Goal: Communication & Community: Participate in discussion

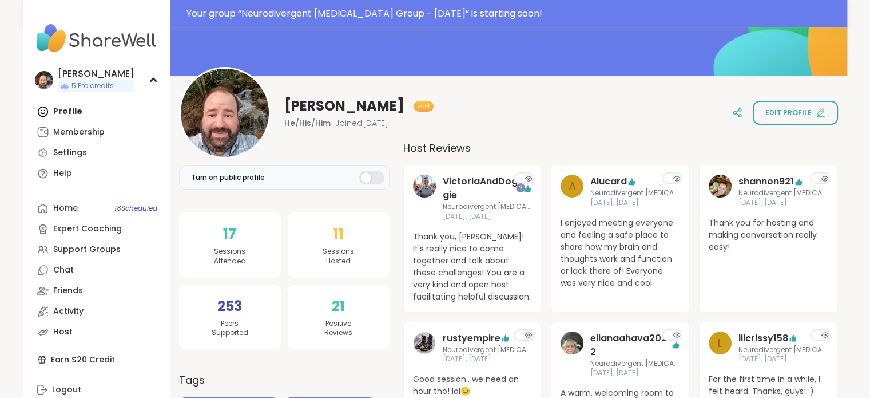
scroll to position [114, 0]
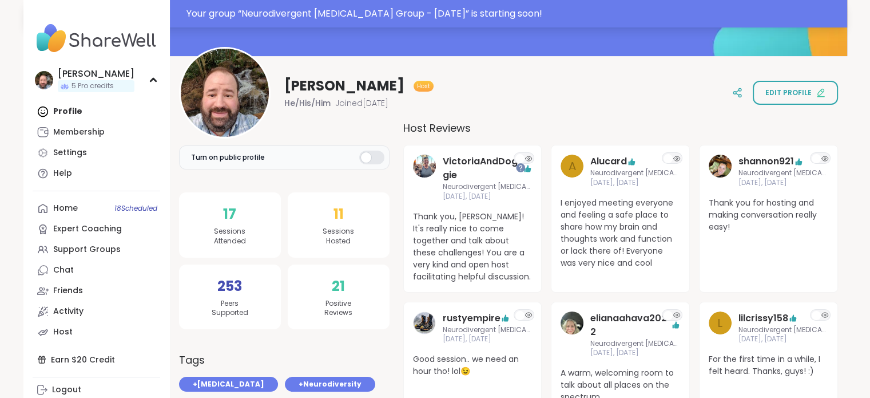
click at [360, 12] on div "Your group “ Neurodivergent Peer Support Group - Monday ” is starting soon!" at bounding box center [513, 14] width 654 height 14
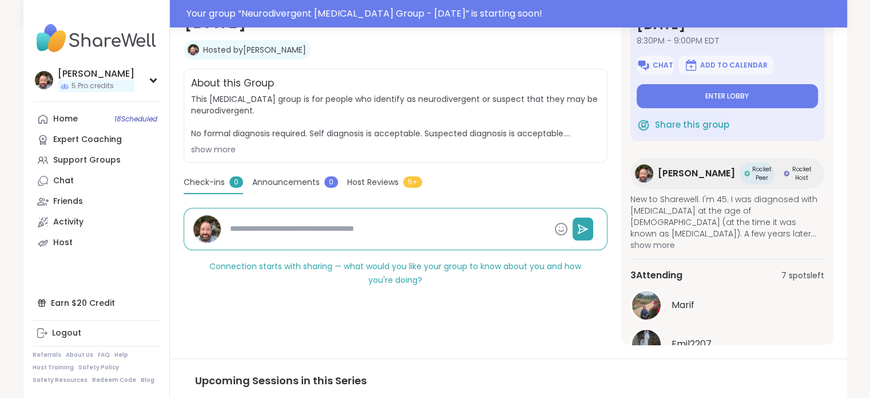
scroll to position [57, 0]
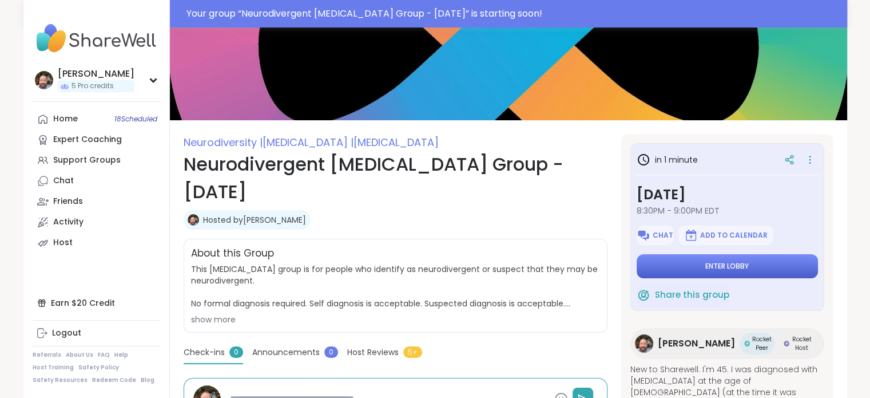
click at [713, 266] on span "Enter lobby" at bounding box center [726, 265] width 43 height 9
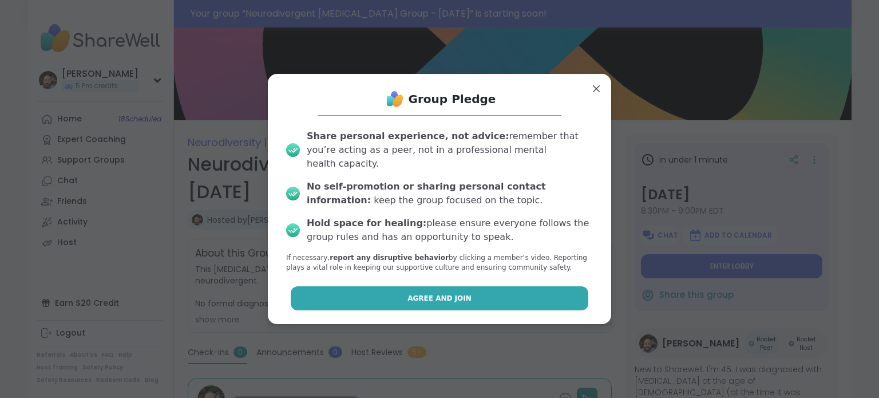
click at [532, 286] on button "Agree and Join" at bounding box center [440, 298] width 298 height 24
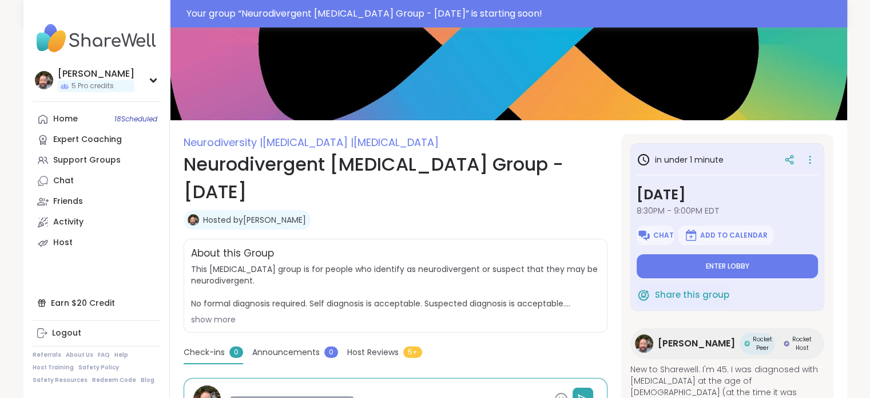
type textarea "*"
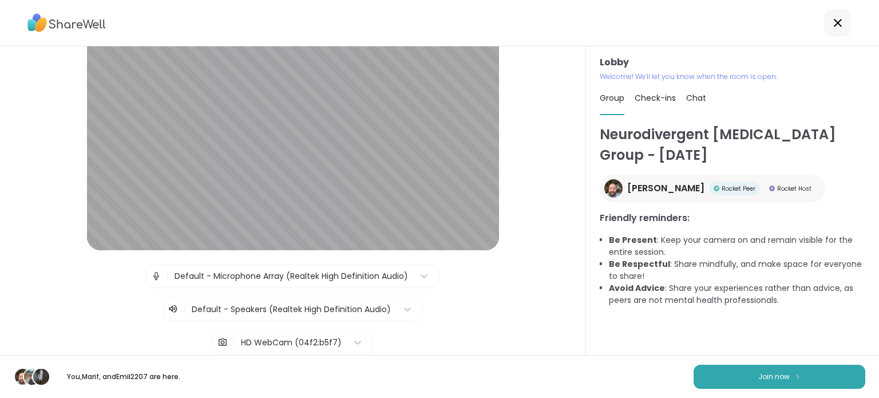
scroll to position [57, 0]
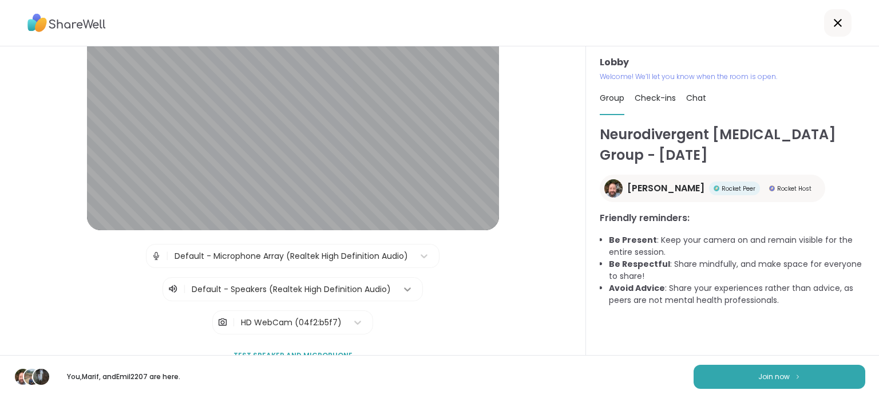
click at [402, 285] on icon at bounding box center [407, 288] width 11 height 11
click at [402, 290] on icon at bounding box center [407, 288] width 11 height 11
click at [403, 288] on icon at bounding box center [407, 288] width 11 height 11
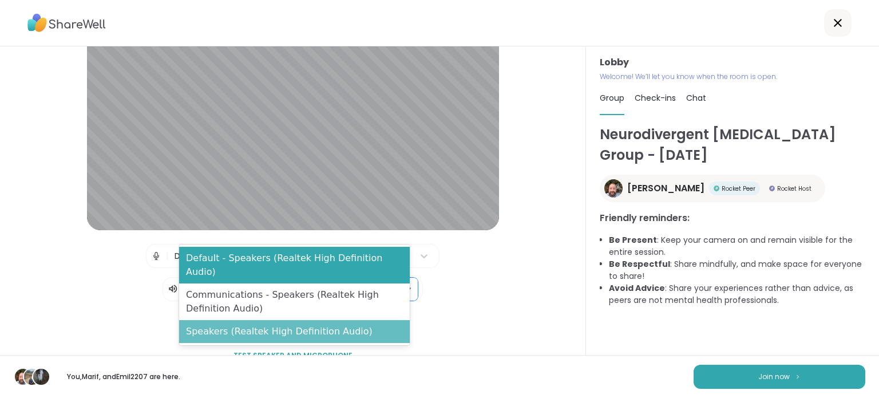
scroll to position [117, 0]
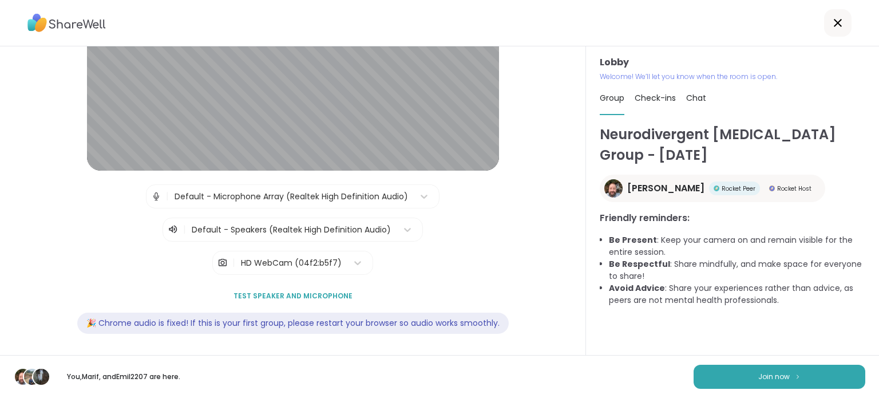
click at [470, 271] on div "| Default - Microphone Array (Realtek High Definition Audio) | Default - Speake…" at bounding box center [292, 229] width 527 height 90
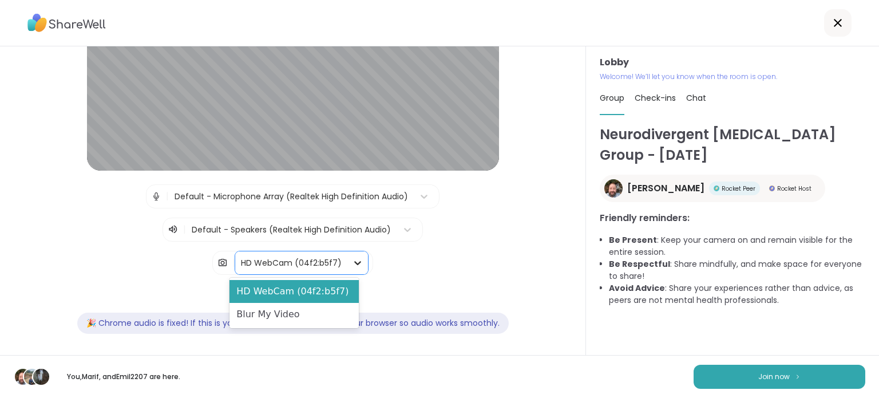
click at [347, 252] on div at bounding box center [357, 262] width 21 height 21
click at [299, 309] on div "Blur My Video" at bounding box center [293, 314] width 129 height 23
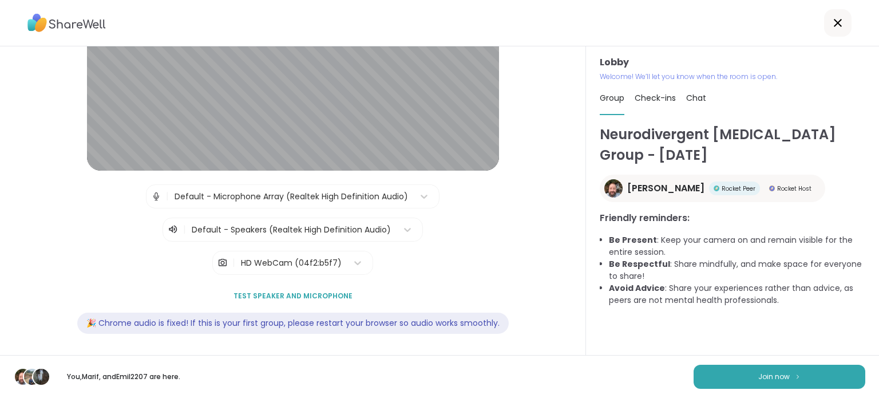
click at [264, 291] on span "Test speaker and microphone" at bounding box center [292, 296] width 119 height 10
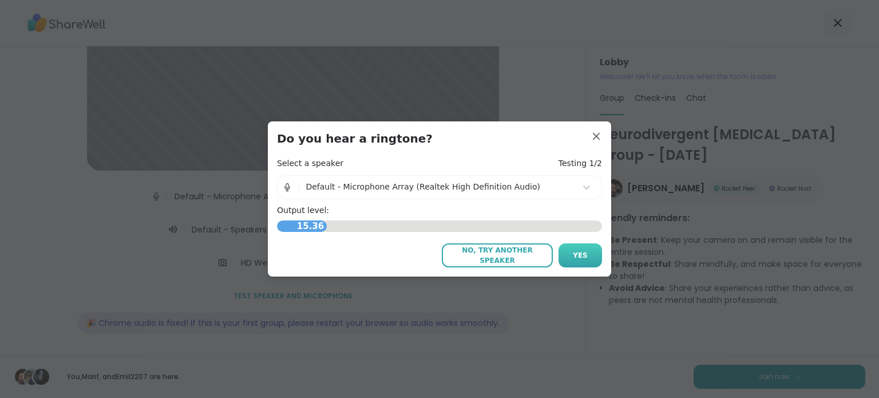
click at [566, 258] on button "Yes" at bounding box center [579, 255] width 43 height 24
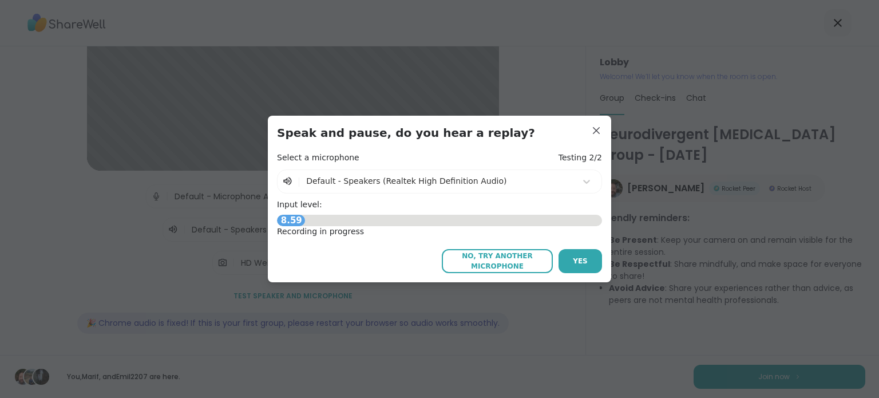
drag, startPoint x: 575, startPoint y: 261, endPoint x: 324, endPoint y: 260, distance: 251.1
click at [324, 260] on div "No, try another microphone Yes" at bounding box center [439, 261] width 325 height 24
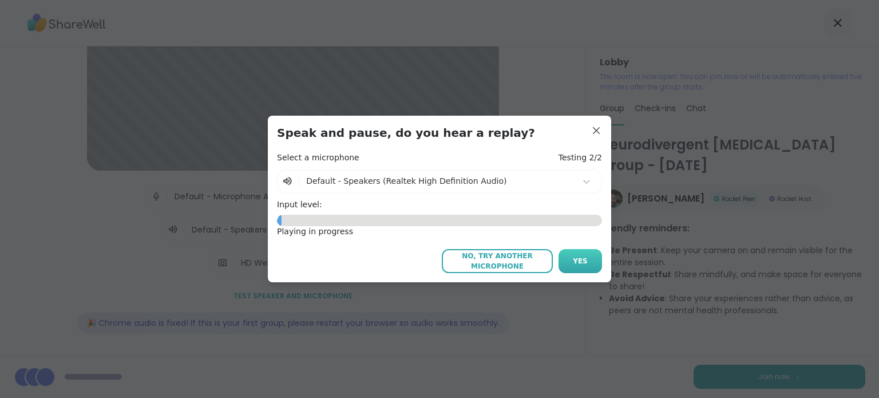
click at [565, 259] on button "Yes" at bounding box center [579, 261] width 43 height 24
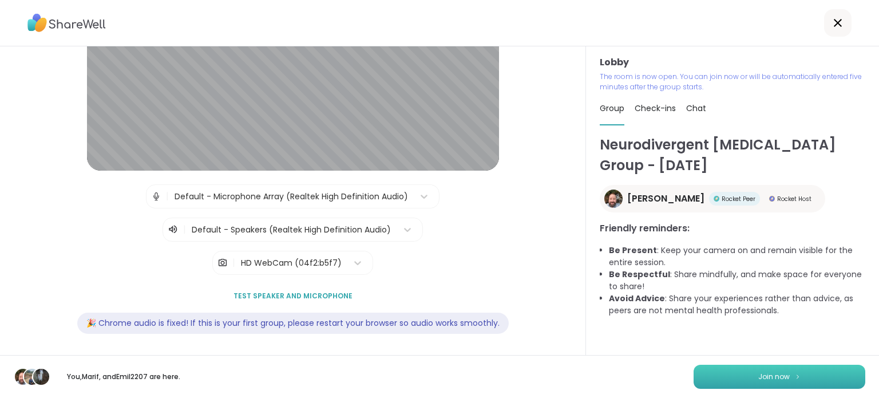
click at [744, 375] on button "Join now" at bounding box center [779, 376] width 172 height 24
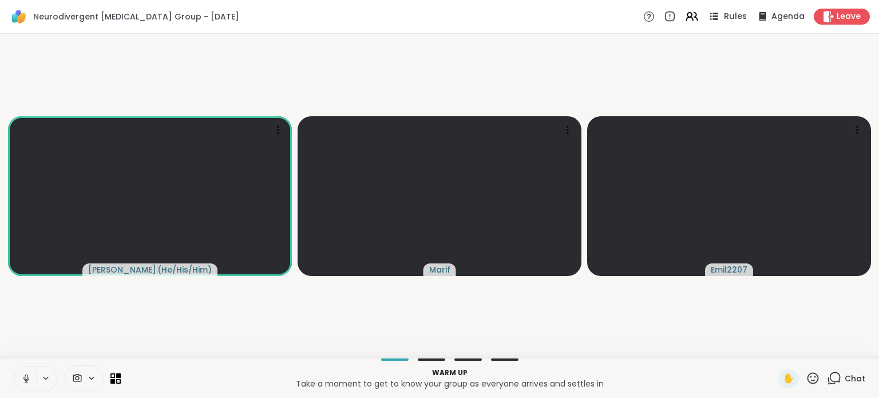
click at [726, 18] on span "Rules" at bounding box center [735, 17] width 23 height 12
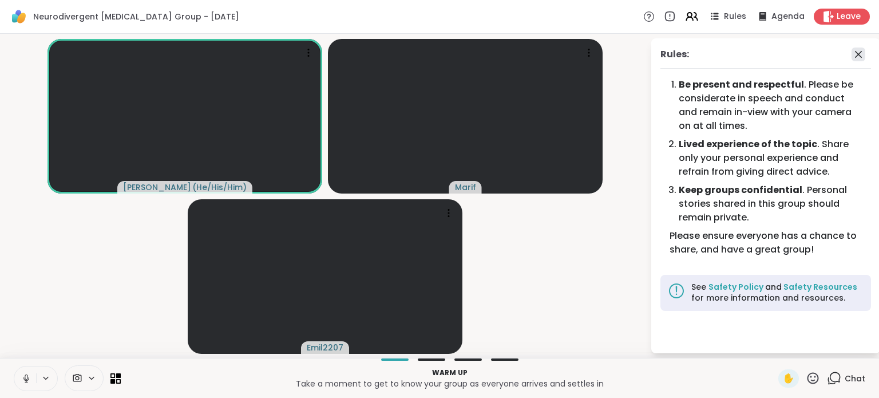
click at [858, 55] on icon at bounding box center [858, 54] width 14 height 14
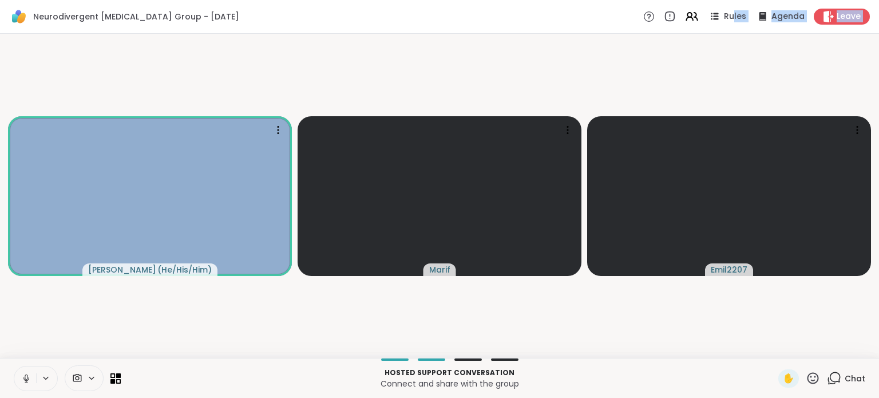
drag, startPoint x: 727, startPoint y: 15, endPoint x: 747, endPoint y: 41, distance: 31.8
click at [747, 41] on div "Neurodivergent Peer Support Group - Monday Rules Agenda Leave Brian_L ( He/His/…" at bounding box center [439, 199] width 879 height 398
click at [771, 18] on span "Agenda" at bounding box center [788, 17] width 35 height 12
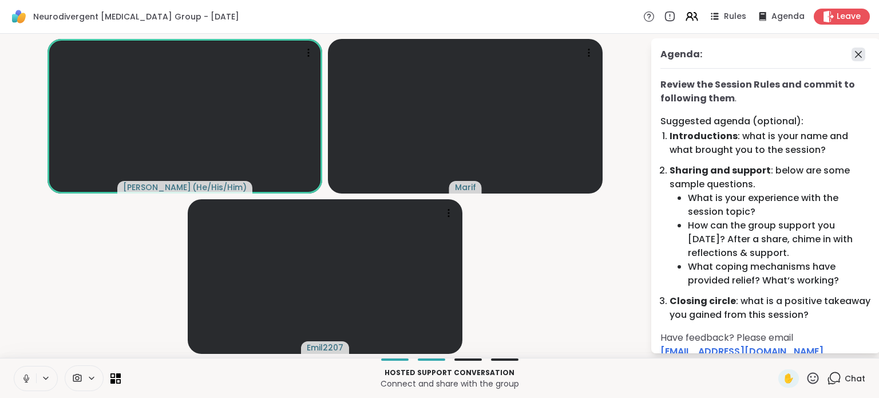
click at [851, 58] on icon at bounding box center [858, 54] width 14 height 14
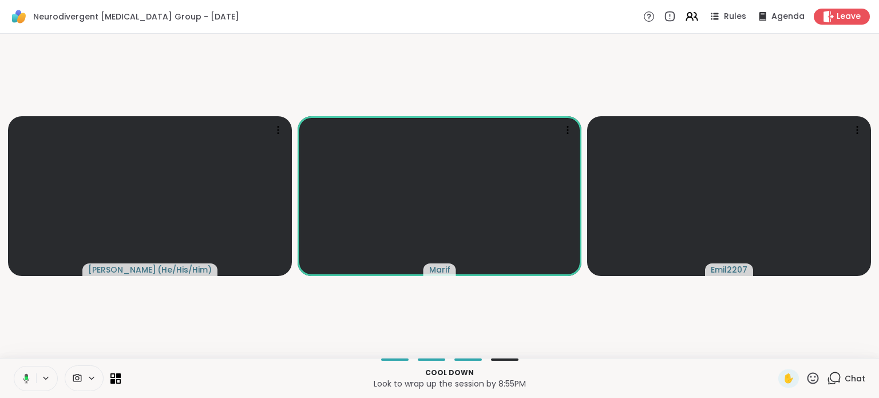
click at [827, 374] on icon at bounding box center [834, 378] width 14 height 14
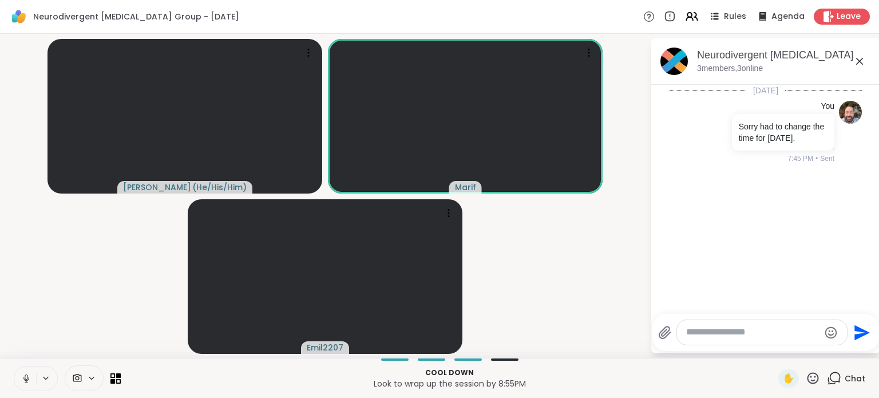
click at [713, 331] on textarea "Type your message" at bounding box center [752, 332] width 133 height 12
paste textarea "**********"
type textarea "**********"
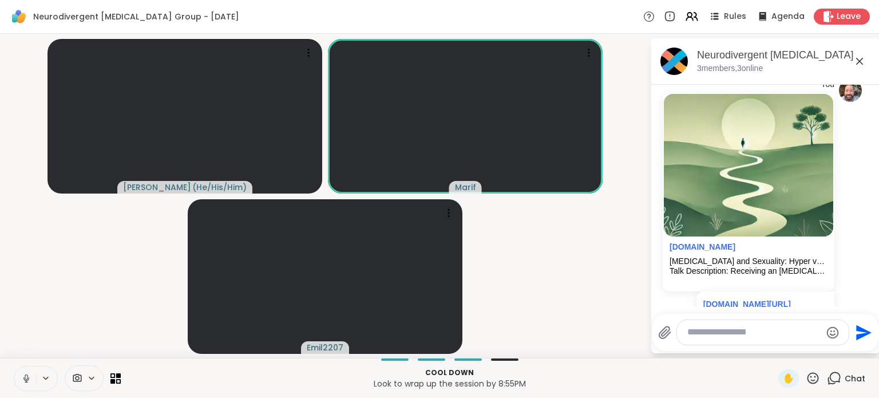
scroll to position [114, 0]
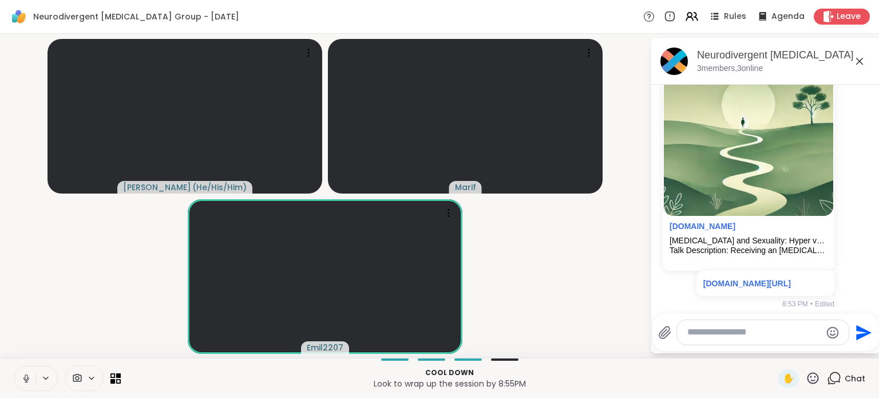
click at [858, 58] on icon at bounding box center [859, 61] width 14 height 14
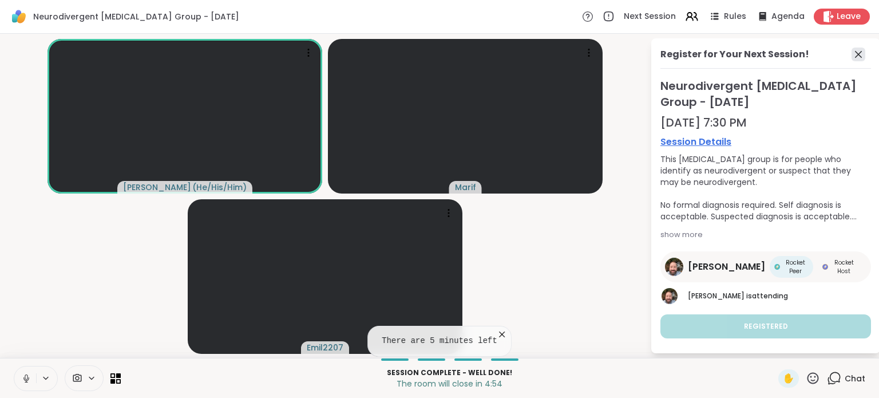
click at [860, 54] on icon at bounding box center [858, 54] width 14 height 14
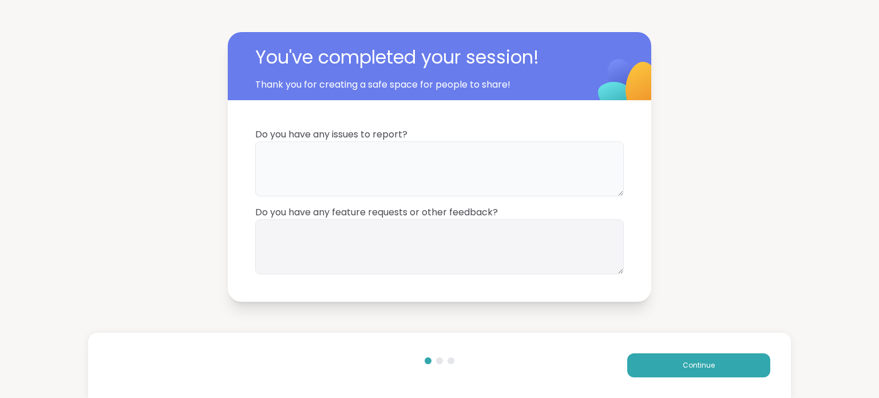
click at [316, 164] on textarea at bounding box center [439, 168] width 368 height 55
type textarea "**********"
click at [304, 241] on textarea at bounding box center [439, 246] width 368 height 55
paste textarea "**********"
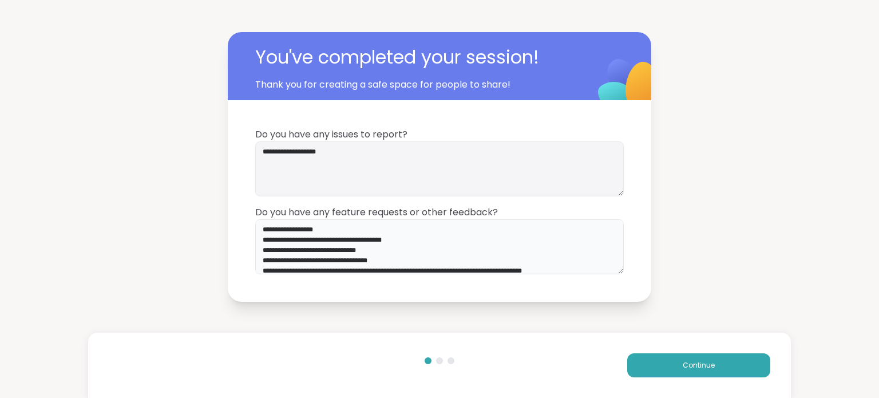
scroll to position [11, 0]
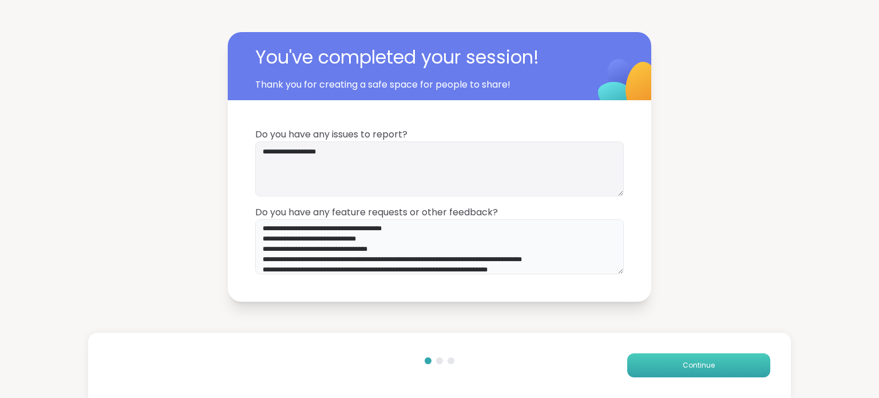
type textarea "**********"
click at [667, 358] on button "Continue" at bounding box center [698, 365] width 143 height 24
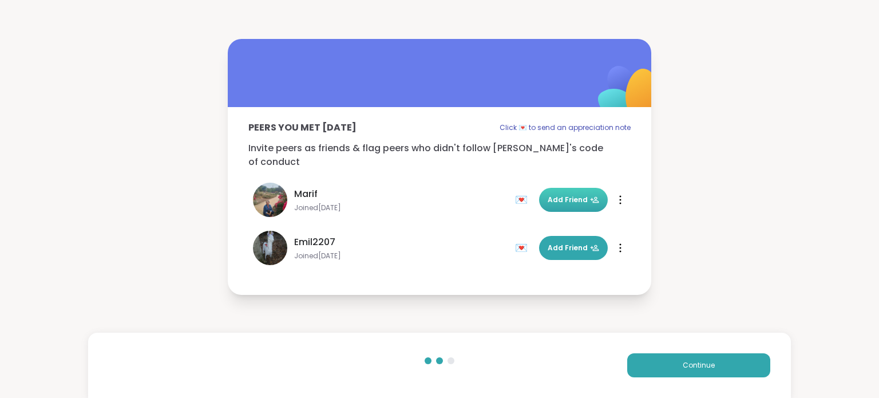
click at [558, 194] on span "Add Friend" at bounding box center [572, 199] width 51 height 10
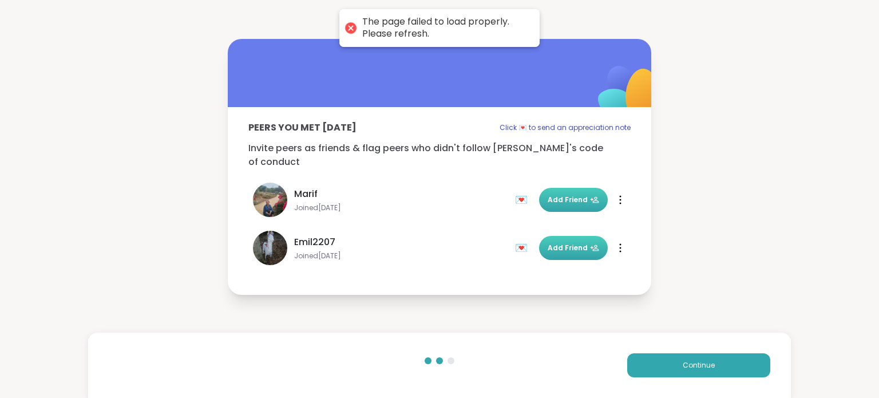
click at [569, 243] on span "Add Friend" at bounding box center [572, 248] width 51 height 10
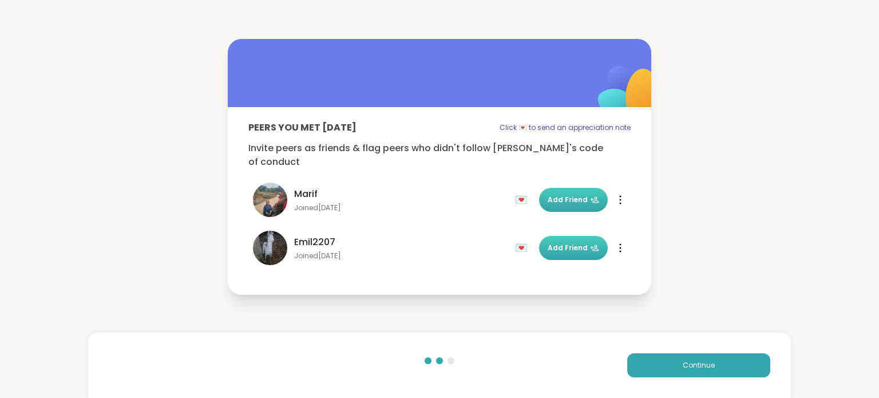
click at [515, 192] on div "💌" at bounding box center [523, 199] width 17 height 18
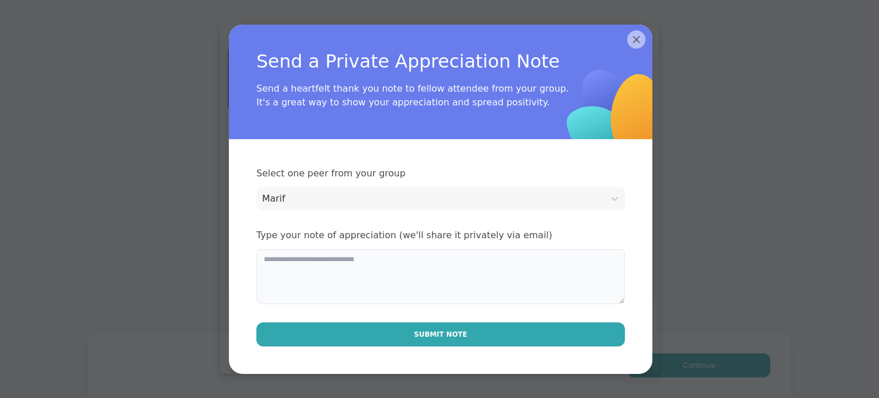
click at [316, 274] on textarea at bounding box center [440, 276] width 368 height 55
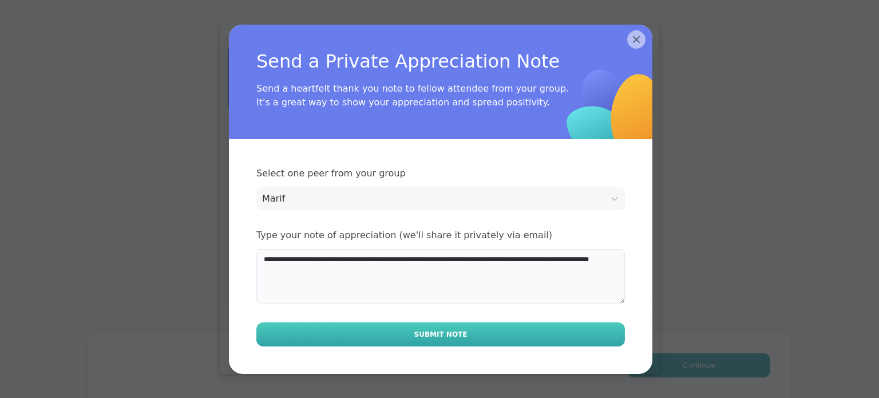
type textarea "**********"
click at [444, 327] on button "Submit Note" at bounding box center [440, 334] width 368 height 24
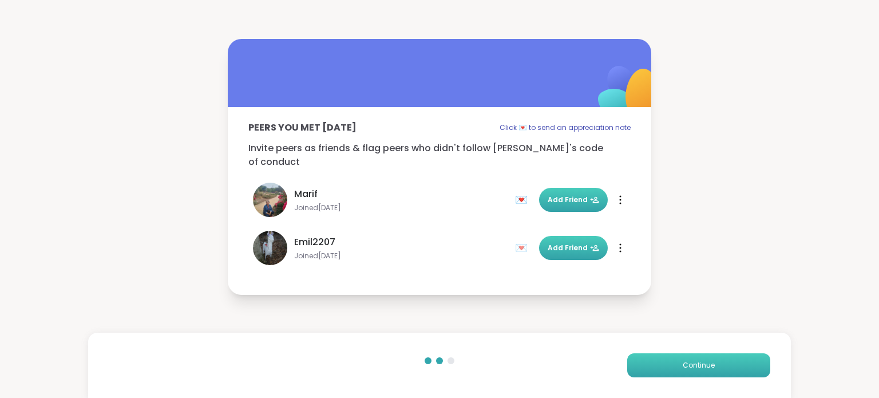
click at [693, 366] on span "Continue" at bounding box center [698, 365] width 32 height 10
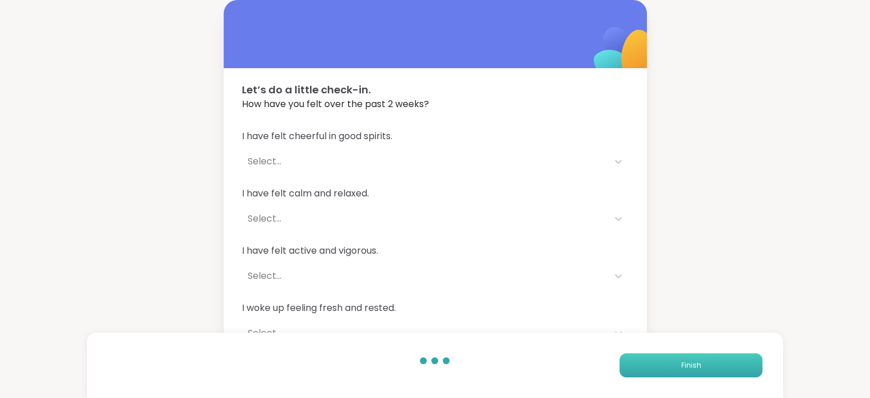
click at [693, 366] on span "Finish" at bounding box center [691, 365] width 20 height 10
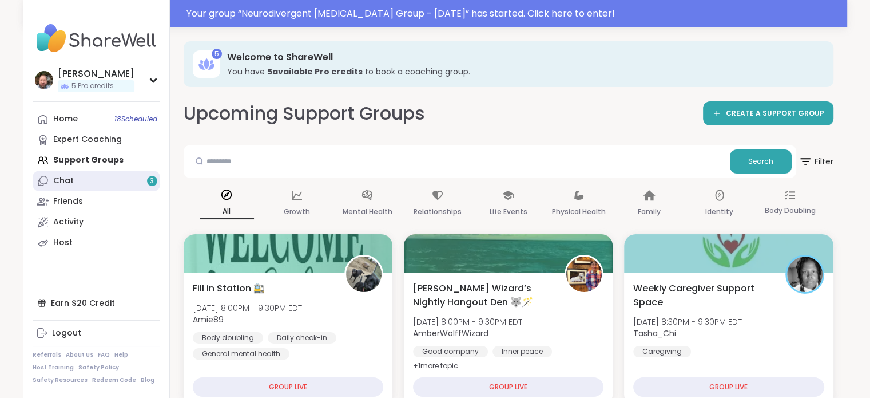
click at [151, 181] on span "3" at bounding box center [152, 181] width 4 height 10
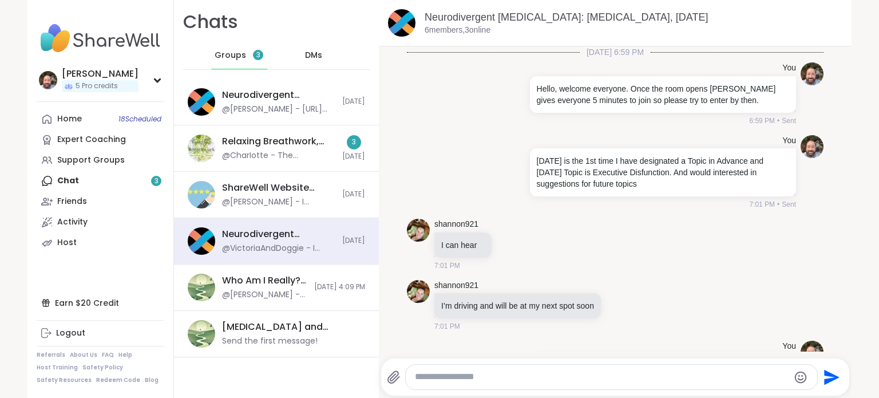
scroll to position [1833, 0]
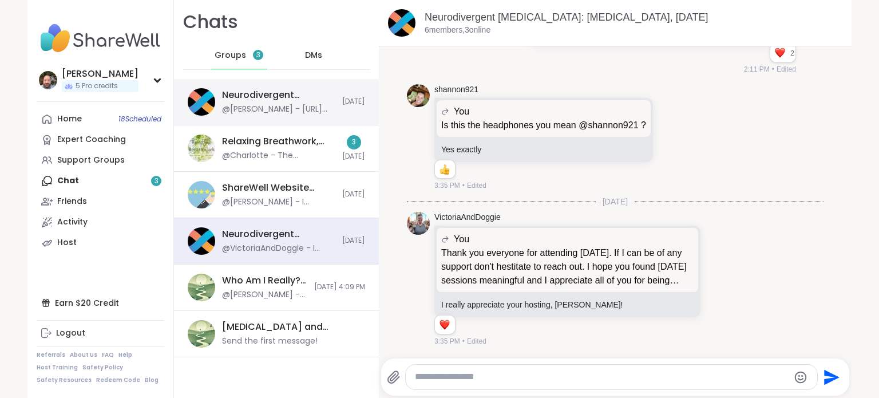
click at [251, 112] on div "@Brian_L - https://sharewellnow.com/series/b2bcc26e-45e4-47ec-be4c-e4d8ad5691f9" at bounding box center [278, 109] width 113 height 11
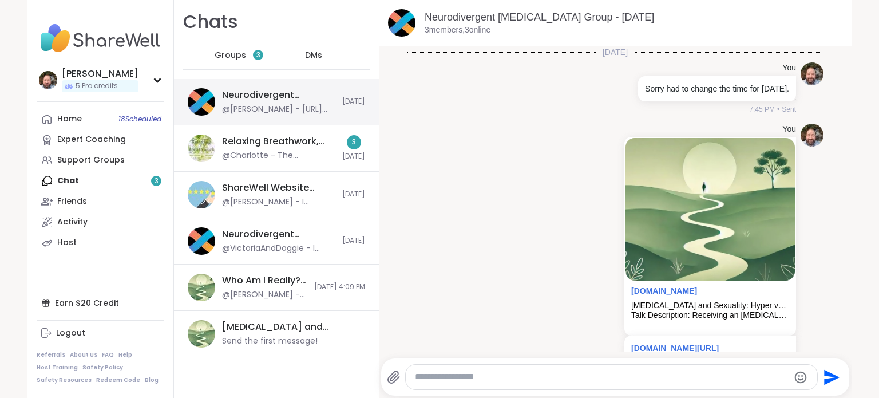
scroll to position [37, 0]
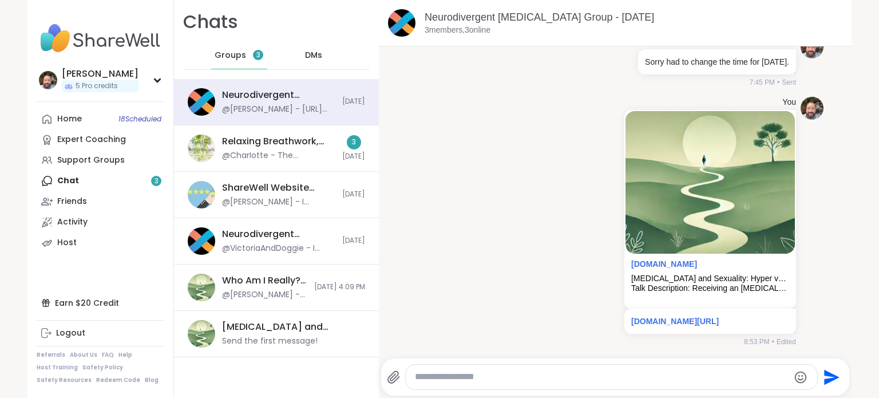
click at [474, 386] on div at bounding box center [611, 376] width 411 height 25
click at [459, 378] on textarea "Type your message" at bounding box center [602, 377] width 374 height 12
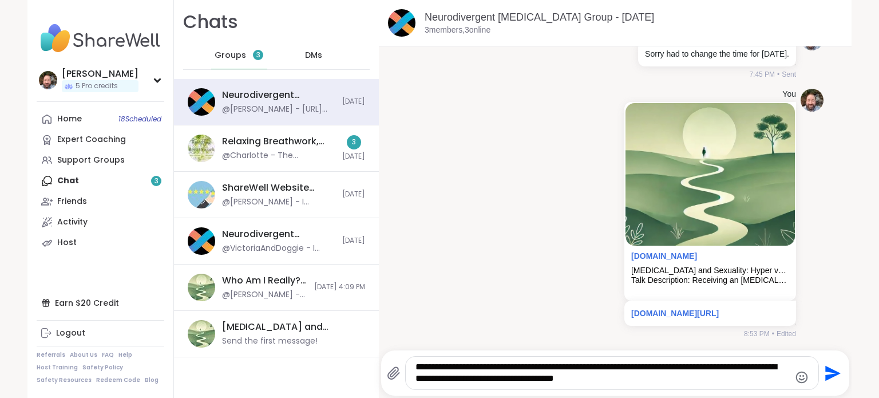
type textarea "**********"
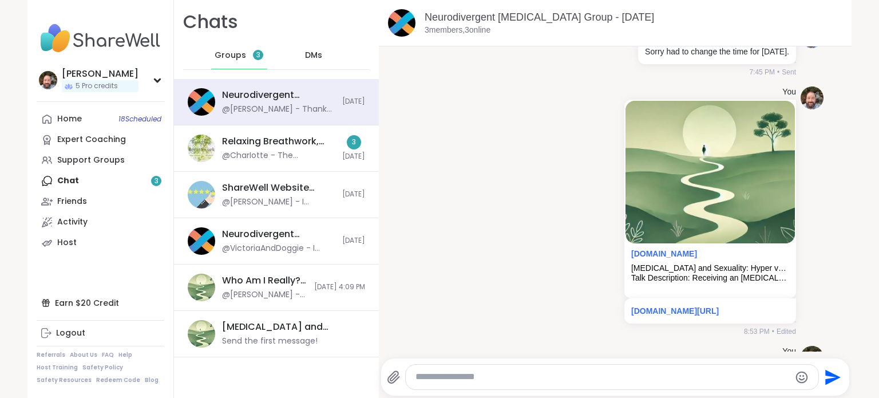
scroll to position [121, 0]
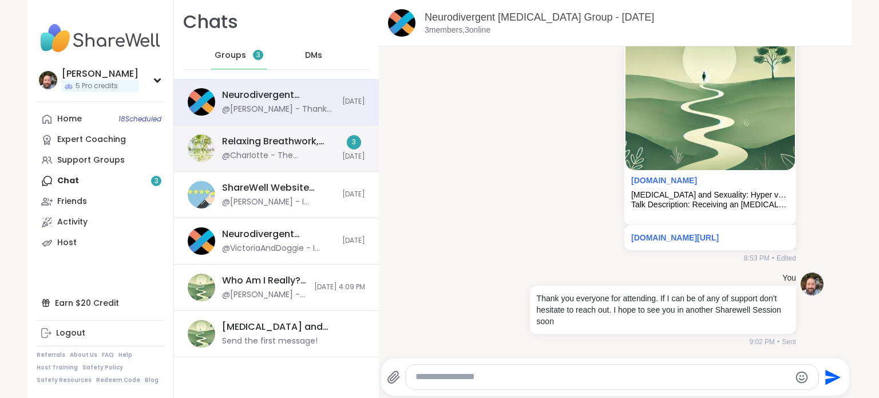
click at [268, 152] on div "@CharIotte - The vagus nerve runs from the brainstem, down the neck to the hear…" at bounding box center [278, 155] width 113 height 11
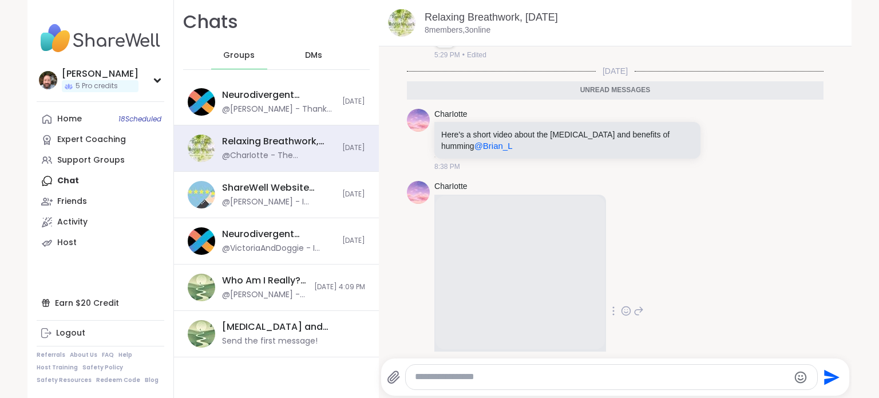
scroll to position [6491, 0]
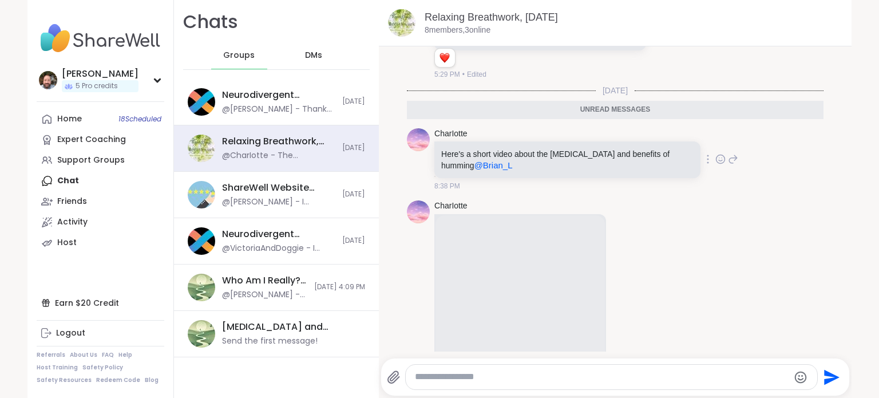
click at [719, 160] on icon at bounding box center [720, 160] width 3 height 1
click at [624, 136] on div "Select Reaction: Heart" at bounding box center [629, 141] width 10 height 10
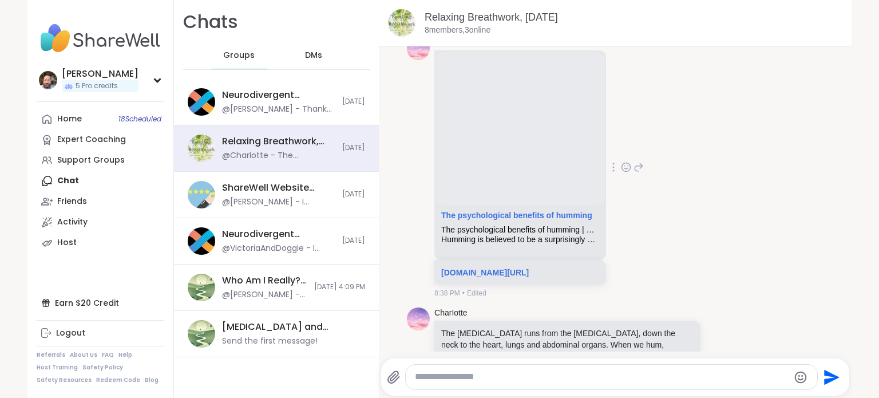
scroll to position [6679, 0]
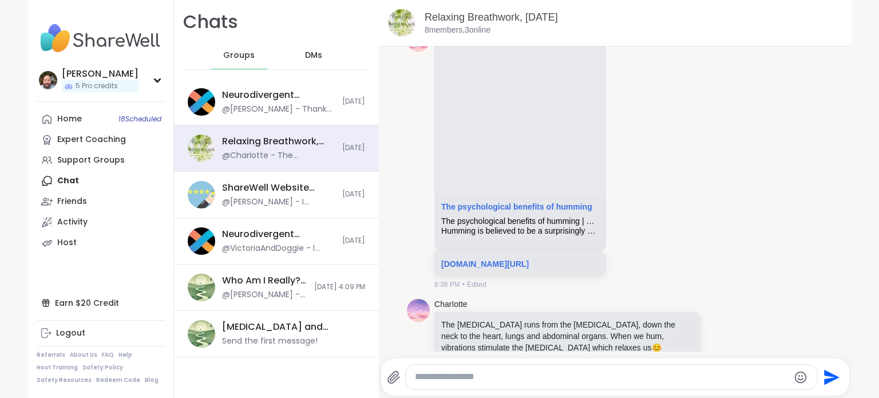
click at [465, 368] on div at bounding box center [611, 376] width 411 height 25
click at [473, 385] on div at bounding box center [611, 376] width 411 height 25
drag, startPoint x: 462, startPoint y: 384, endPoint x: 453, endPoint y: 378, distance: 10.8
click at [461, 382] on div at bounding box center [611, 376] width 411 height 25
click at [446, 376] on textarea "Type your message" at bounding box center [602, 377] width 374 height 12
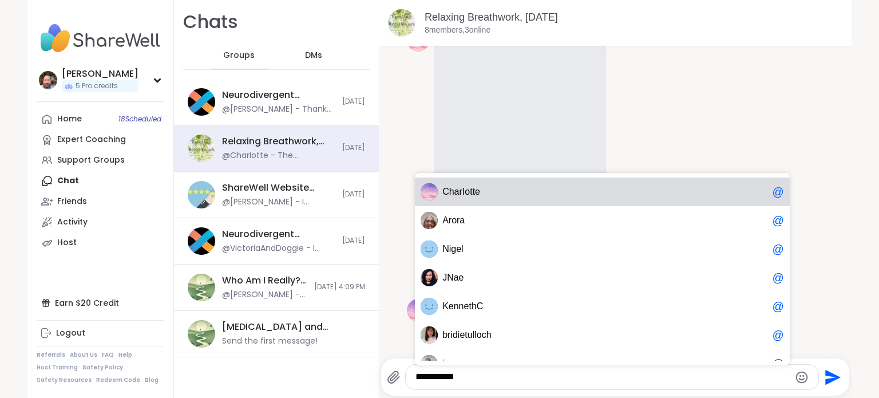
click at [473, 189] on span "t" at bounding box center [474, 191] width 2 height 11
type textarea "**********"
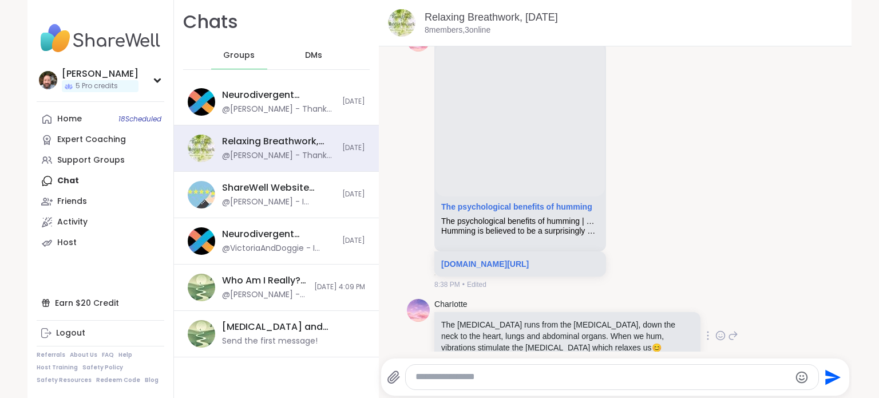
scroll to position [6712, 0]
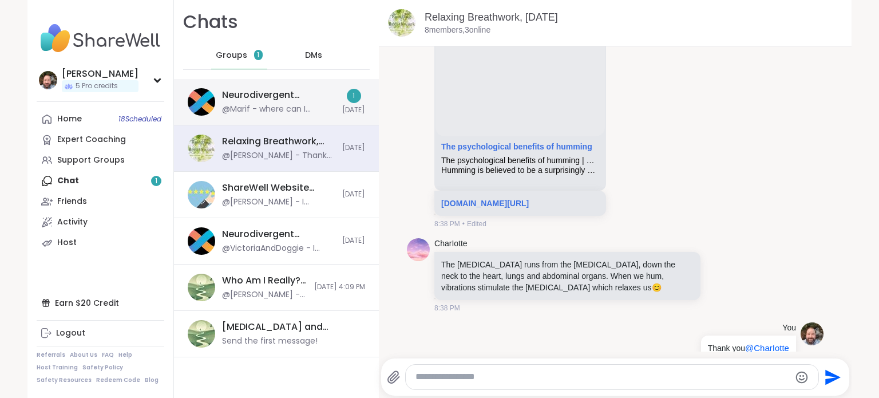
click at [264, 112] on div "@Marif - where can I summit a feedback?" at bounding box center [278, 109] width 113 height 11
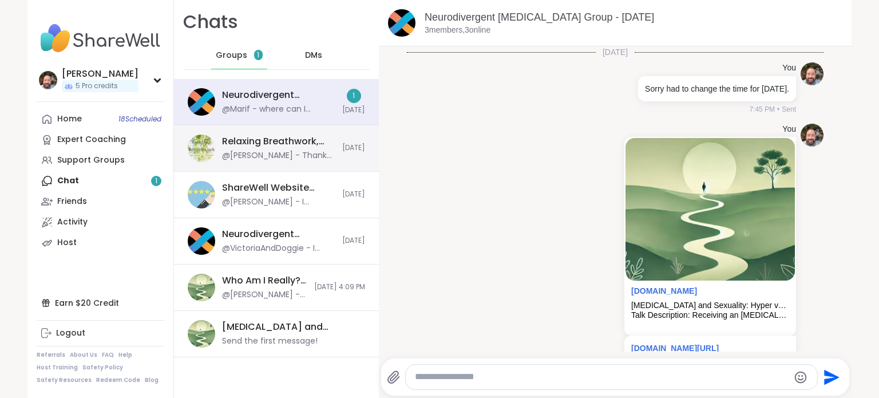
scroll to position [297, 0]
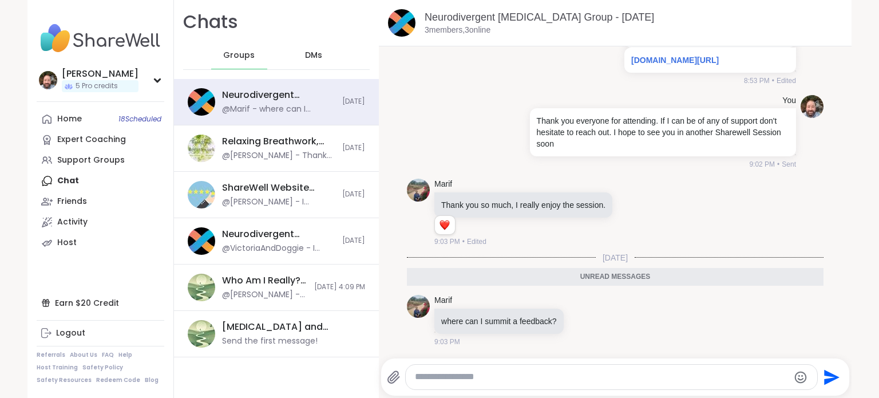
click at [458, 376] on textarea "Type your message" at bounding box center [602, 377] width 374 height 12
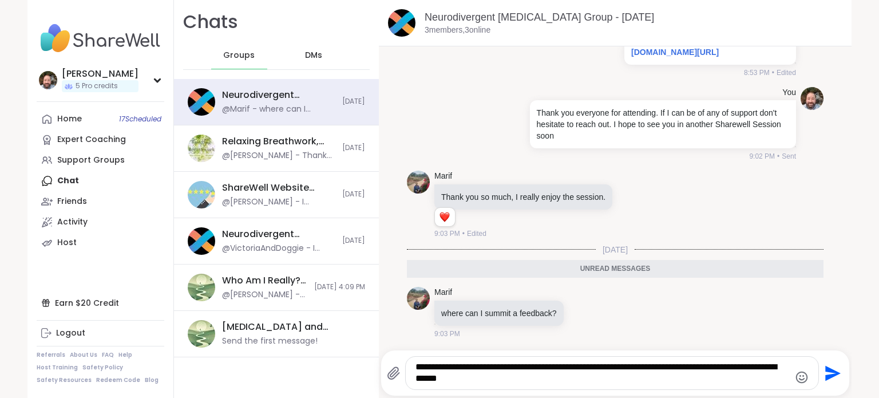
type textarea "**********"
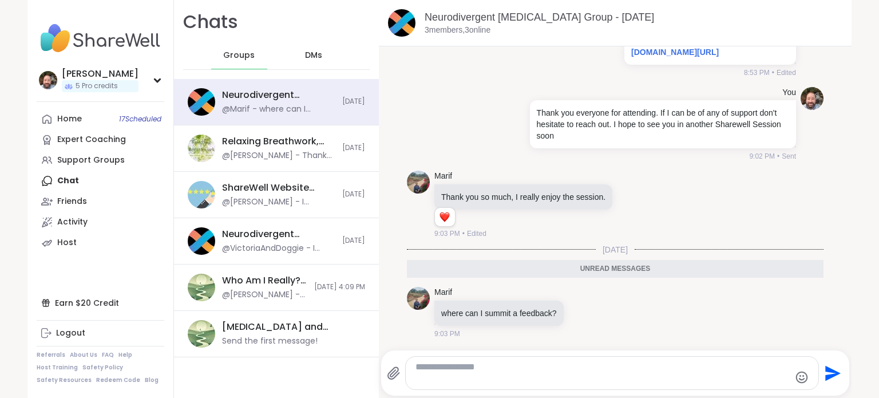
scroll to position [343, 0]
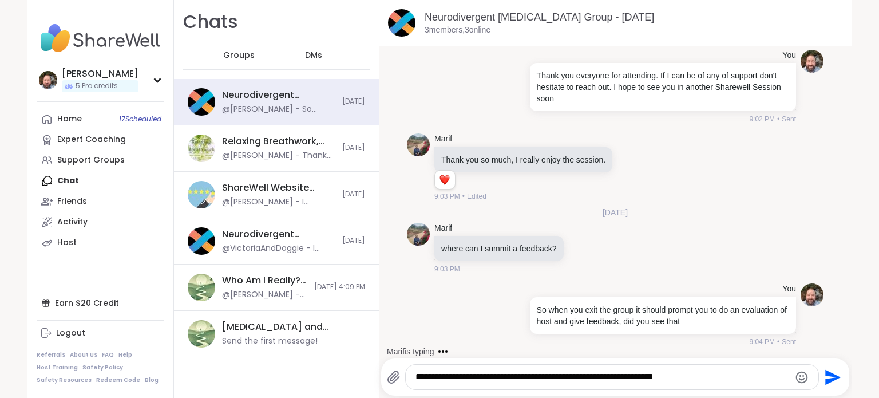
type textarea "**********"
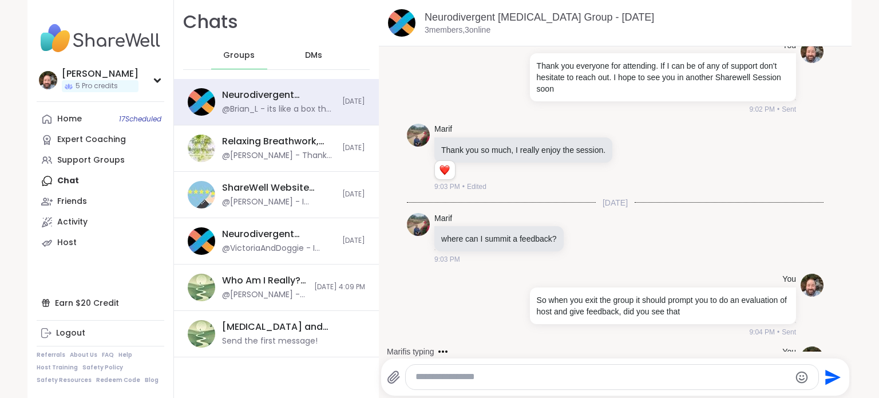
scroll to position [414, 0]
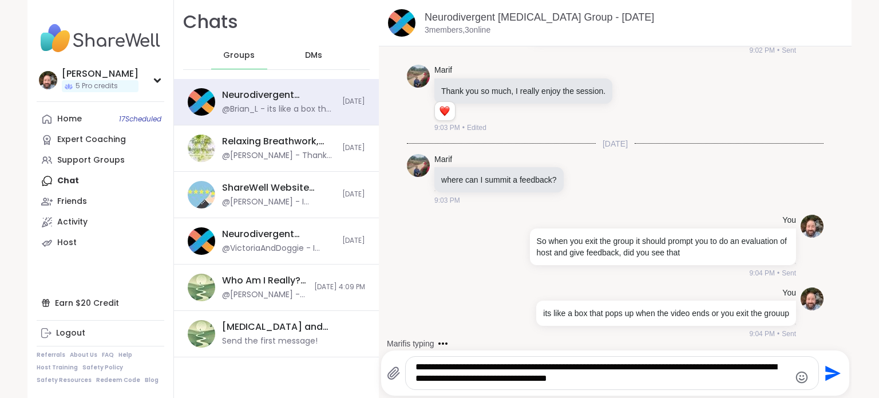
type textarea "**********"
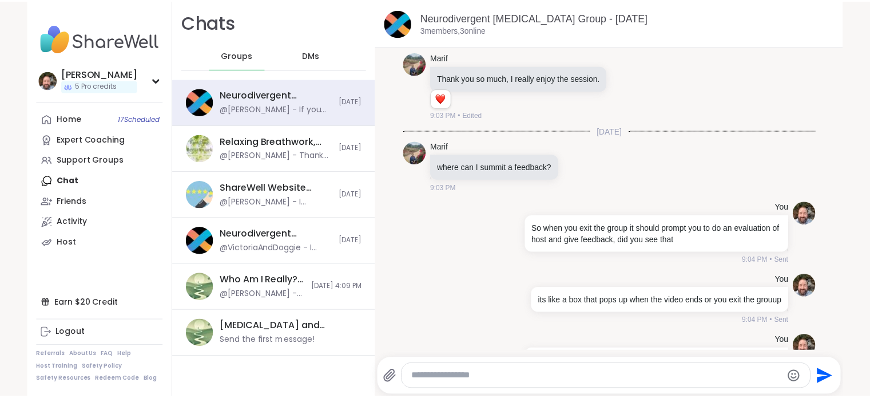
scroll to position [498, 0]
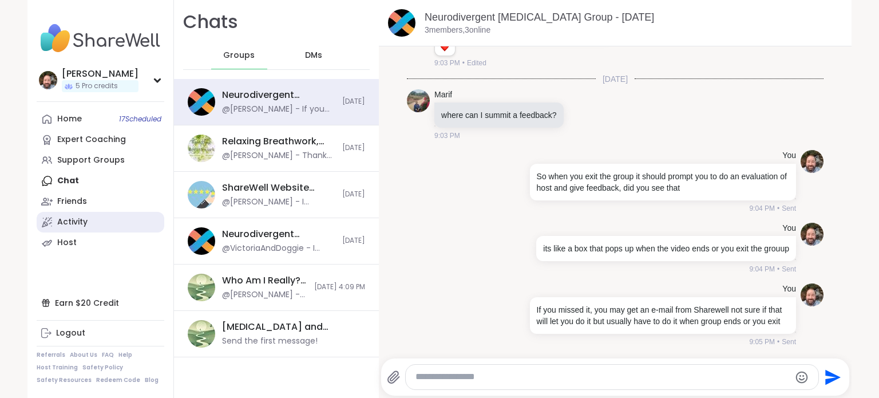
click at [102, 227] on link "Activity" at bounding box center [101, 222] width 128 height 21
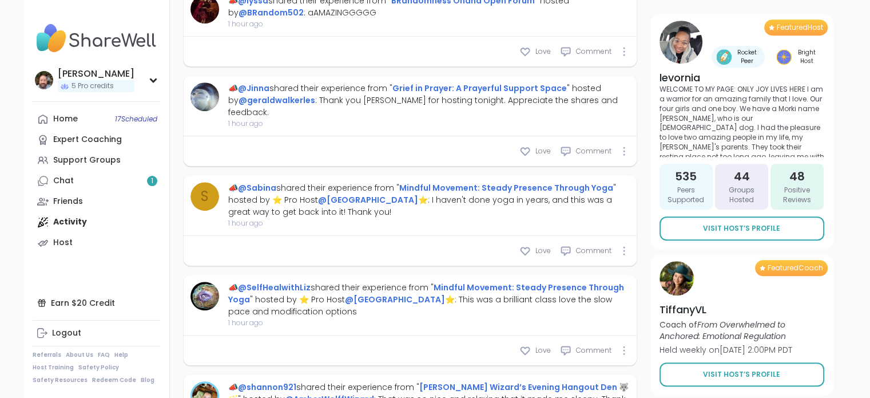
scroll to position [828, 0]
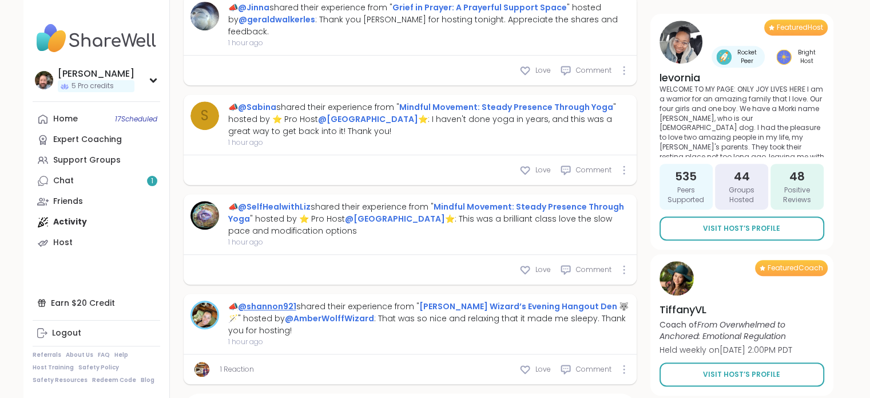
type textarea "*"
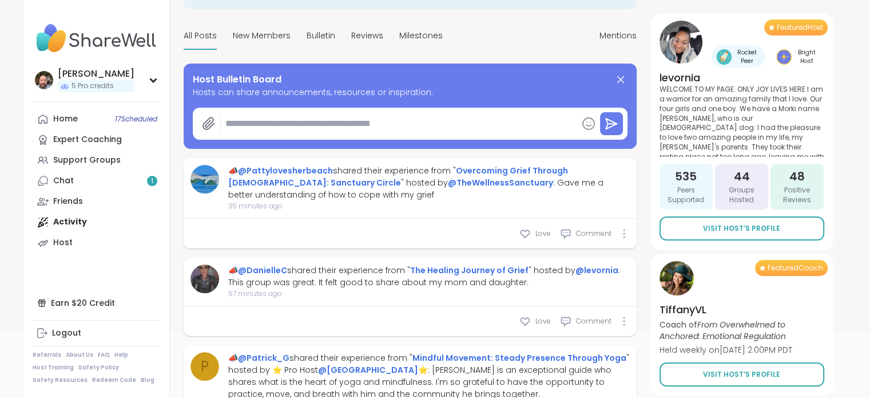
scroll to position [84, 0]
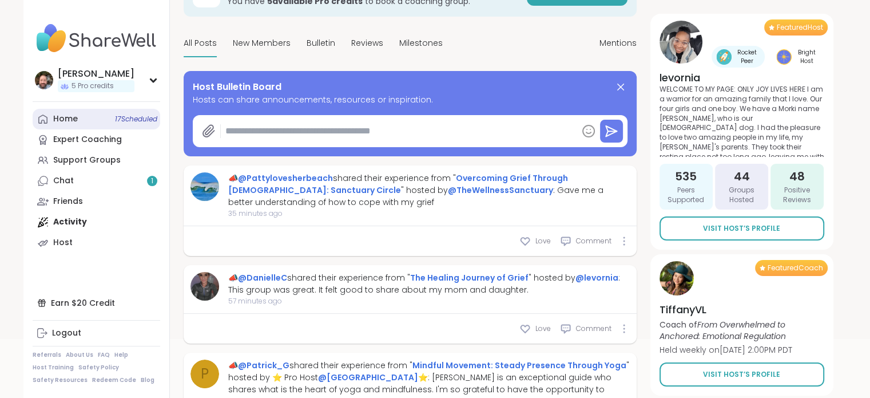
click at [69, 119] on div "Home 17 Scheduled" at bounding box center [65, 118] width 25 height 11
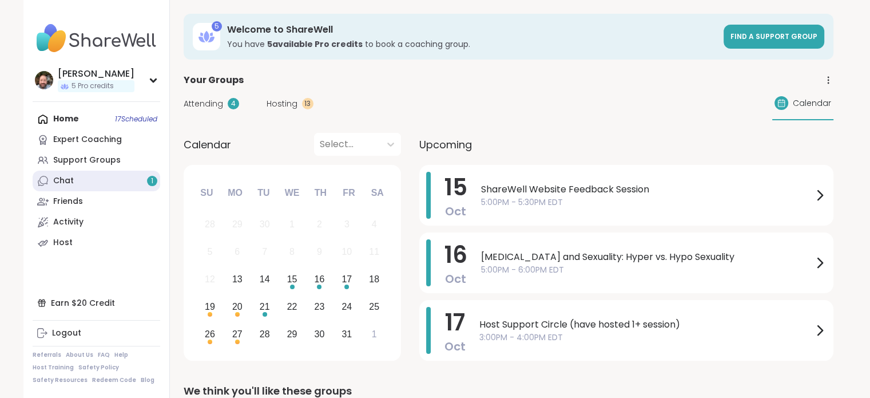
click at [69, 188] on link "Chat 1" at bounding box center [97, 180] width 128 height 21
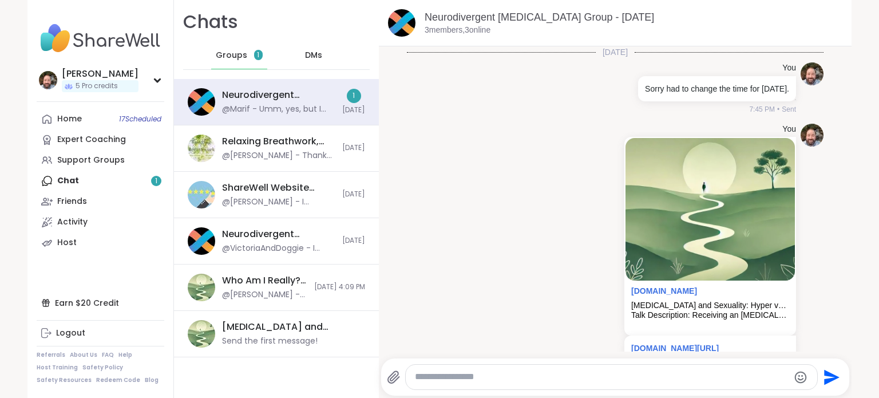
scroll to position [597, 0]
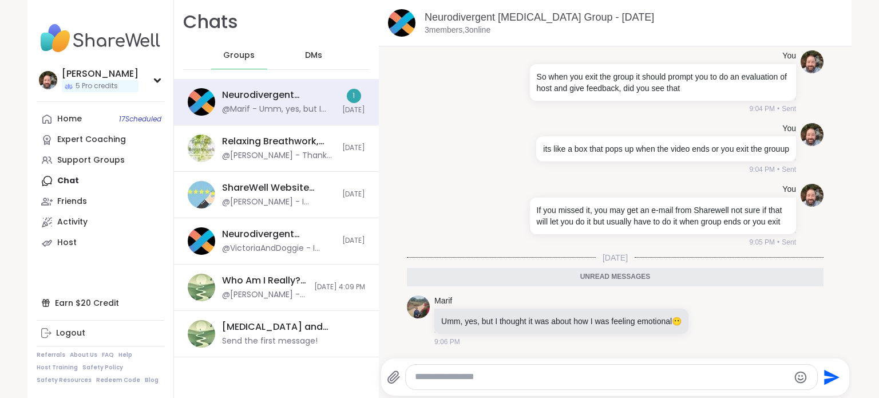
drag, startPoint x: 442, startPoint y: 386, endPoint x: 439, endPoint y: 379, distance: 8.0
click at [441, 386] on div at bounding box center [611, 376] width 411 height 25
click at [439, 383] on div at bounding box center [611, 376] width 411 height 25
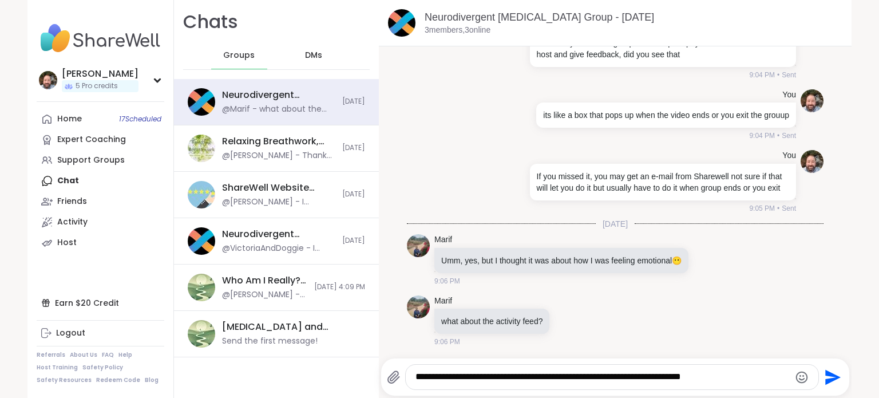
type textarea "**********"
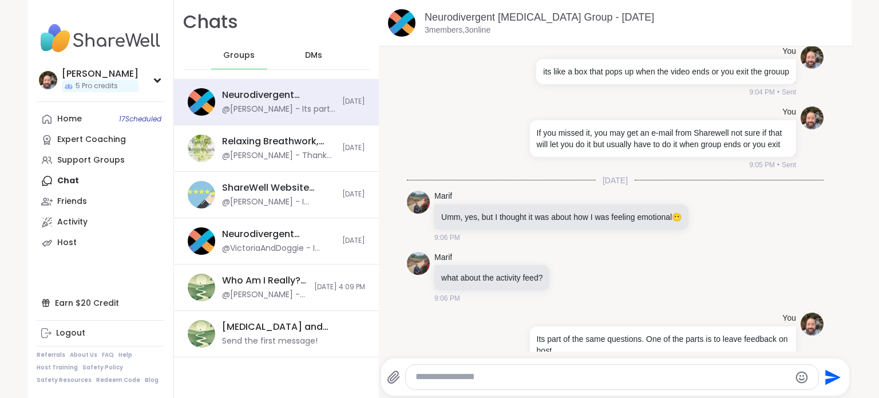
scroll to position [703, 0]
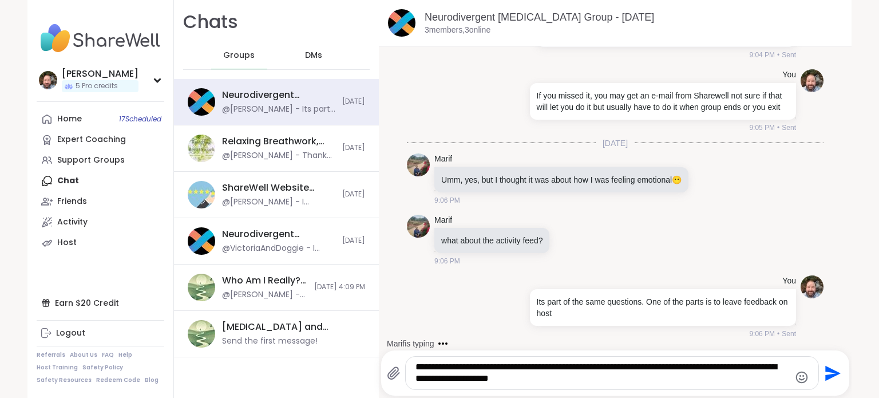
type textarea "**********"
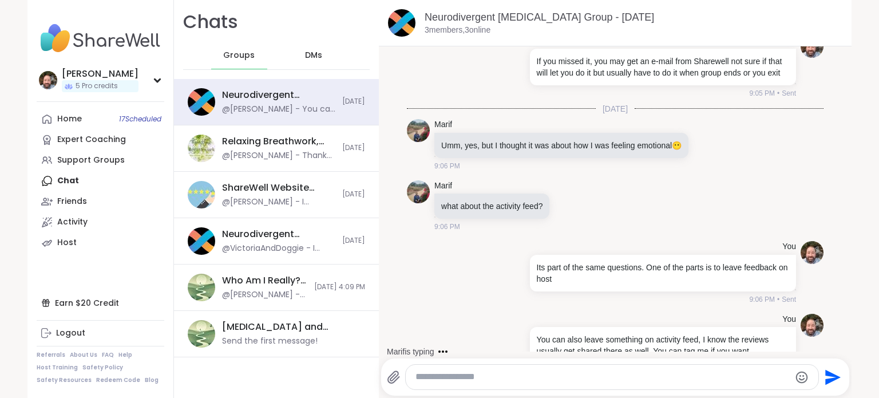
scroll to position [776, 0]
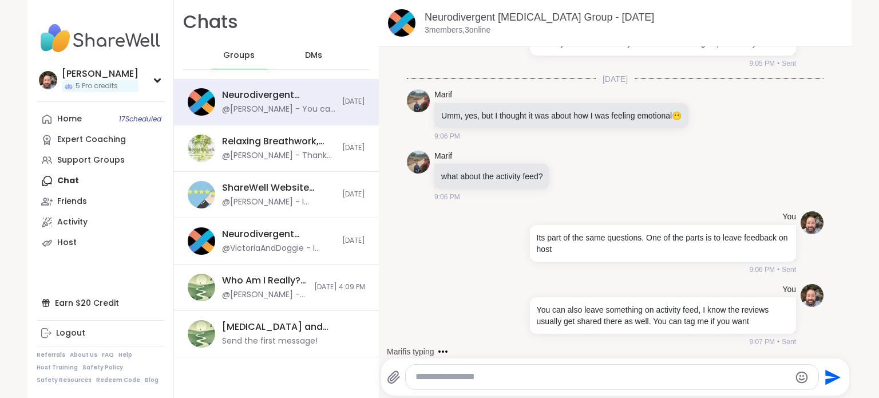
drag, startPoint x: 439, startPoint y: 372, endPoint x: 407, endPoint y: 416, distance: 54.0
click at [407, 397] on html "Brian_L 5 Pro credits Brian_L 5 Pro credits Profile Membership Settings Help Ho…" at bounding box center [439, 199] width 879 height 398
type textarea "**********"
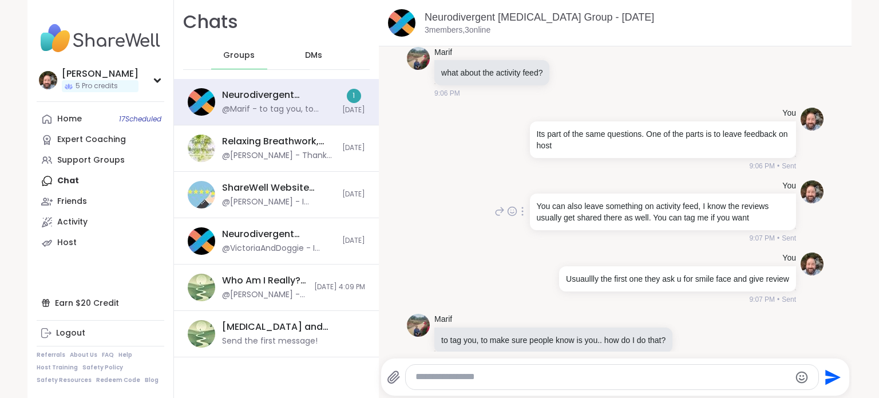
scroll to position [897, 0]
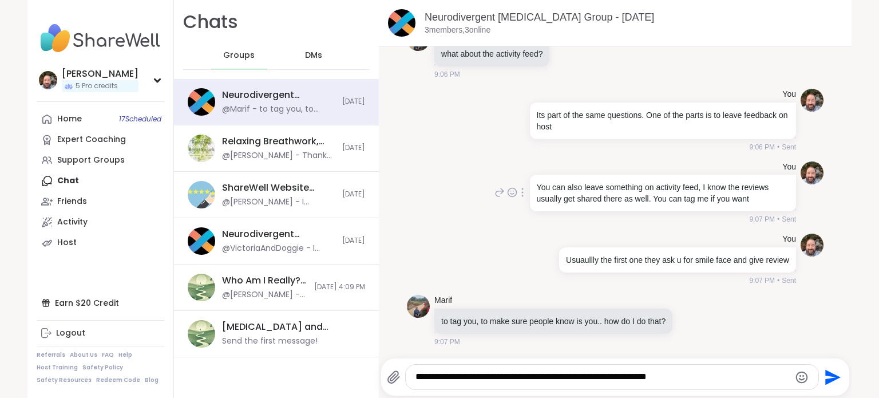
type textarea "**********"
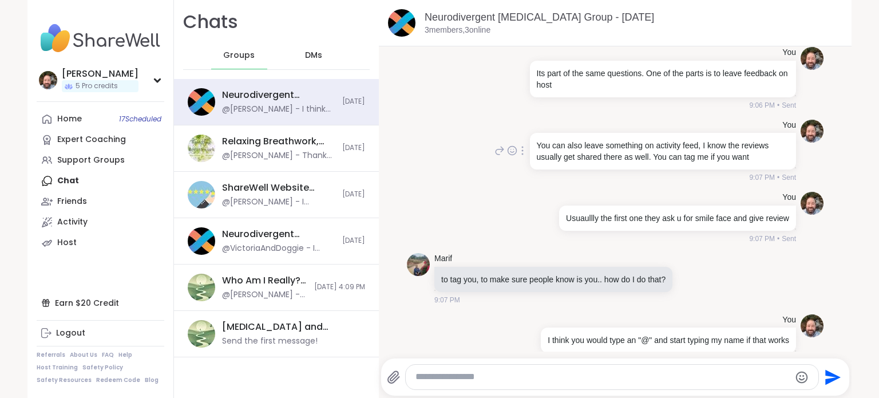
scroll to position [969, 0]
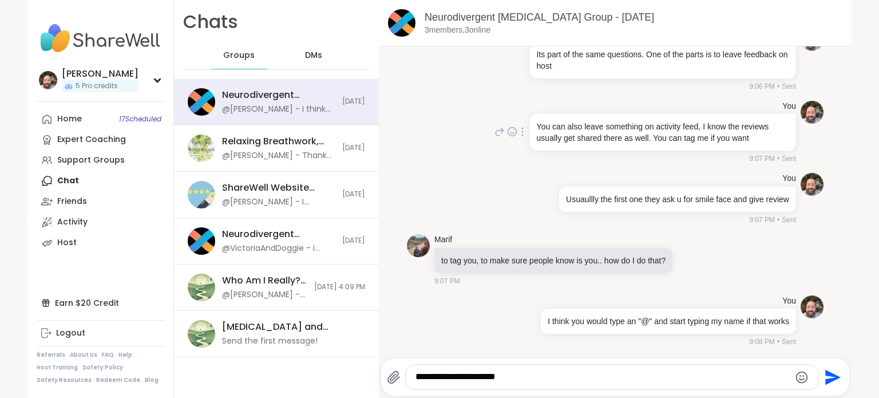
type textarea "**********"
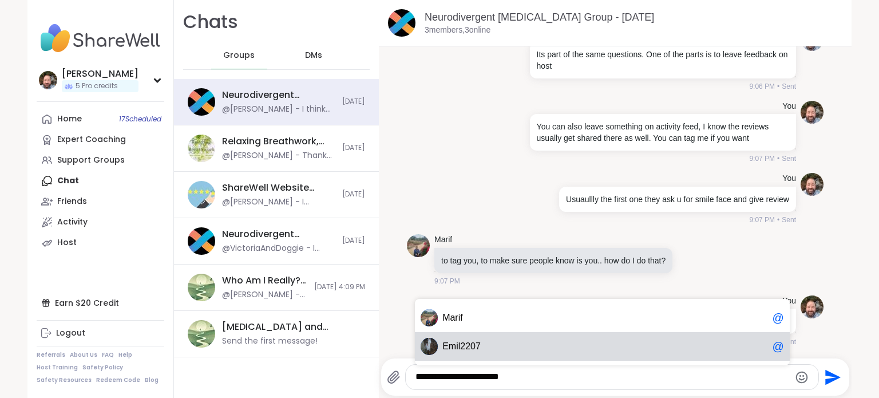
click at [526, 380] on textarea "**********" at bounding box center [602, 377] width 374 height 12
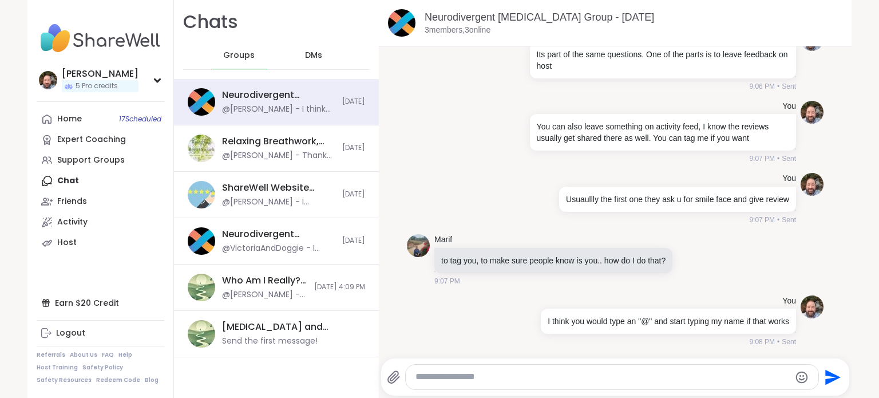
scroll to position [1030, 0]
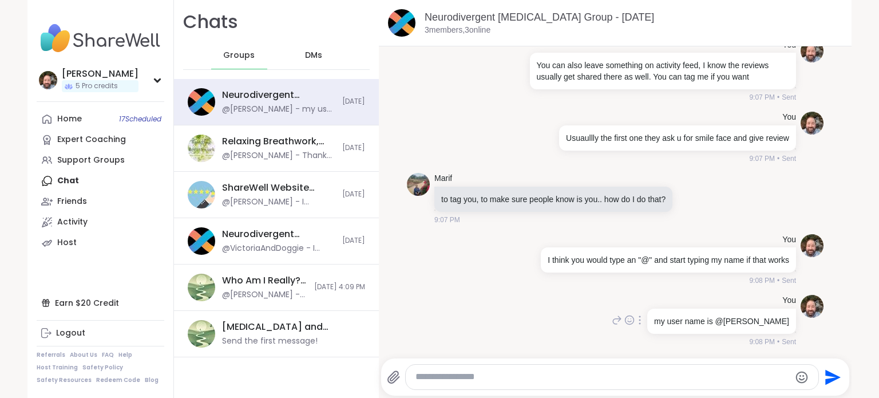
click at [744, 324] on p "my user name is @[PERSON_NAME]" at bounding box center [721, 320] width 135 height 11
click at [446, 382] on textarea "Type your message" at bounding box center [602, 377] width 374 height 12
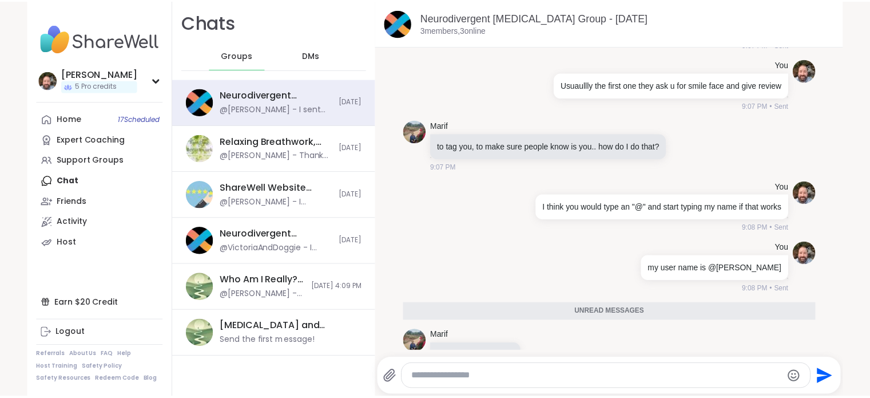
scroll to position [1251, 0]
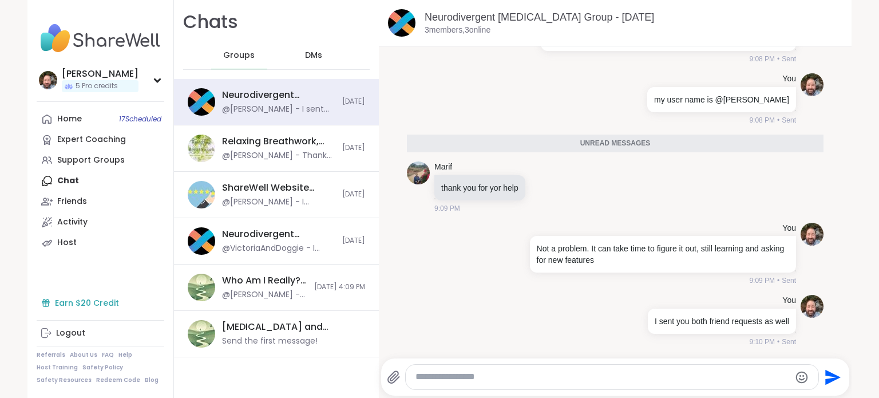
click at [85, 305] on div "Earn $20 Credit" at bounding box center [101, 302] width 128 height 21
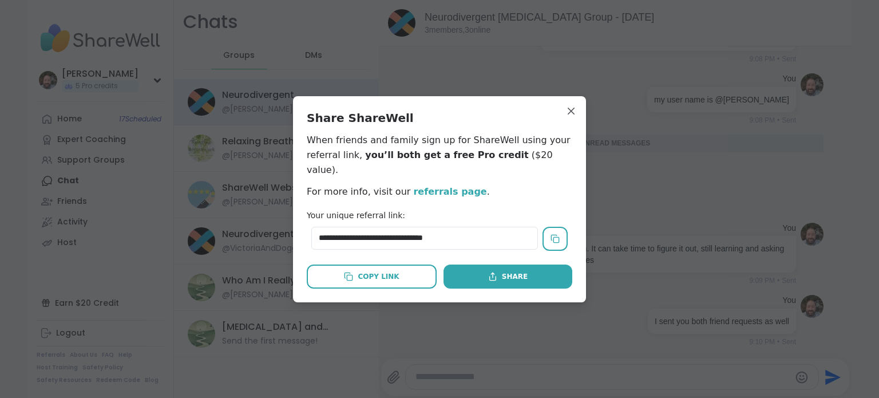
click at [442, 187] on link "referrals page" at bounding box center [449, 191] width 73 height 11
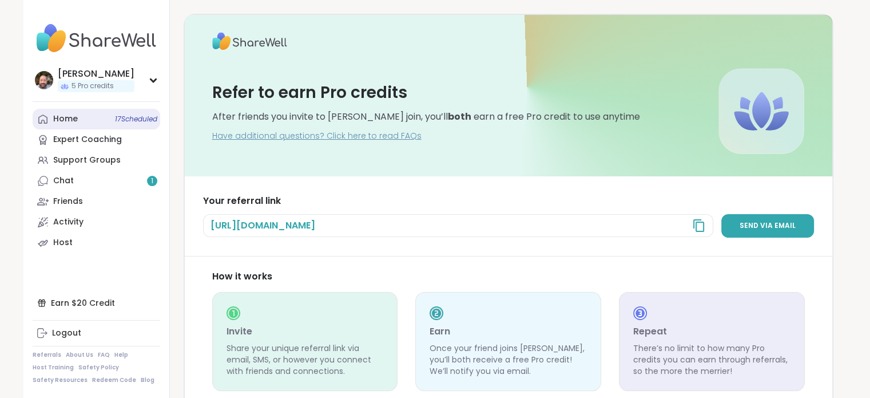
click at [68, 118] on div "Home 17 Scheduled" at bounding box center [65, 118] width 25 height 11
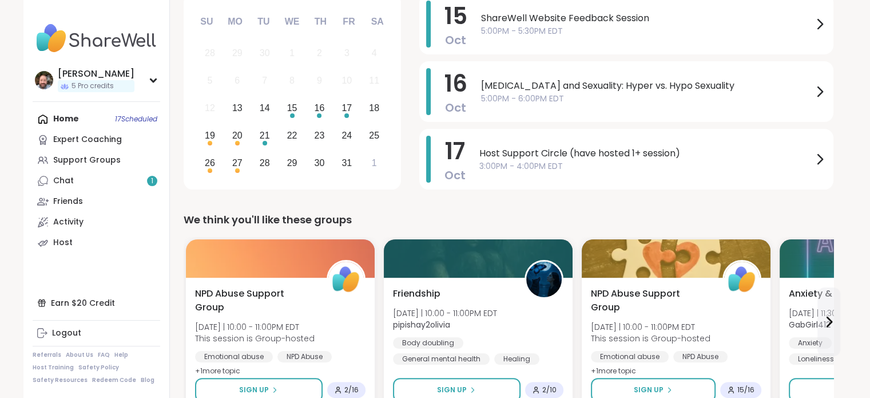
scroll to position [172, 0]
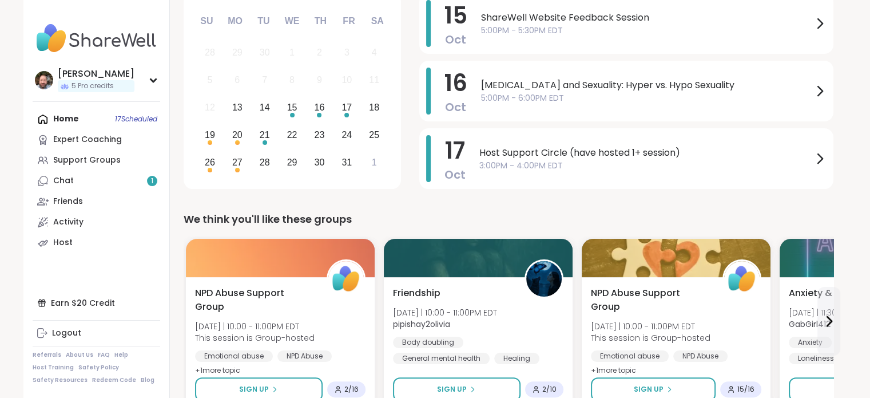
click at [62, 120] on div "Home 17 Scheduled Expert Coaching Support Groups Chat 1 Friends Activity Host" at bounding box center [97, 181] width 128 height 144
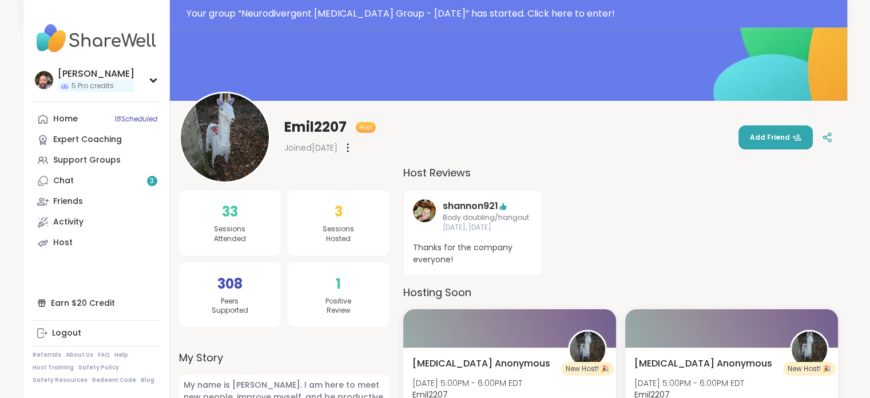
scroll to position [57, 0]
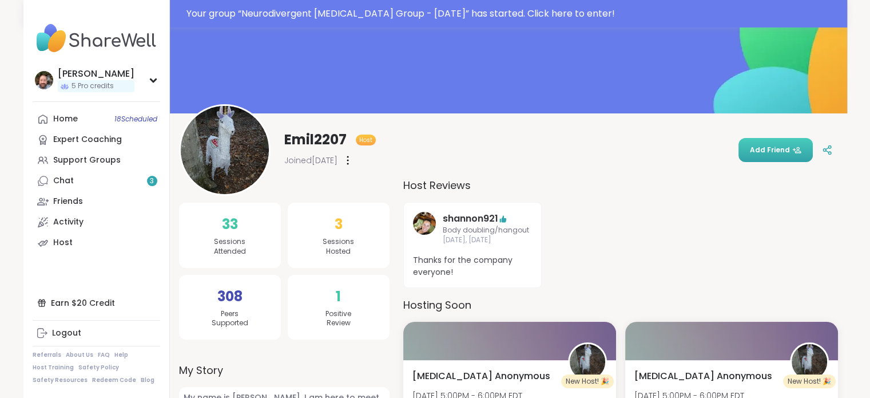
click at [791, 148] on span "Add Friend" at bounding box center [775, 150] width 51 height 10
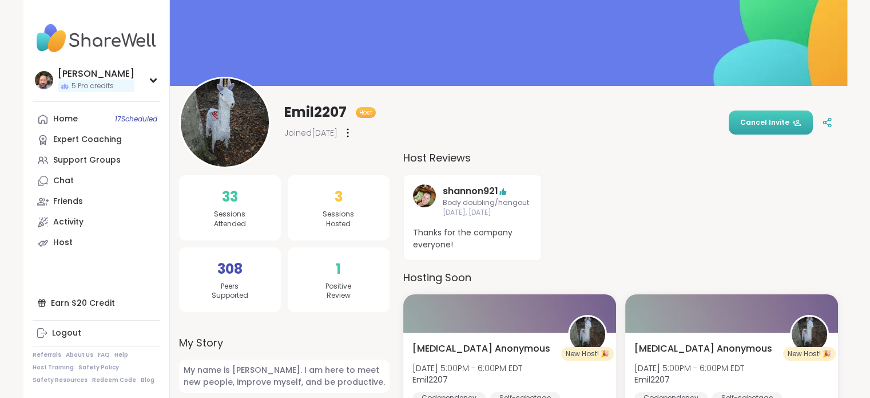
scroll to position [30, 0]
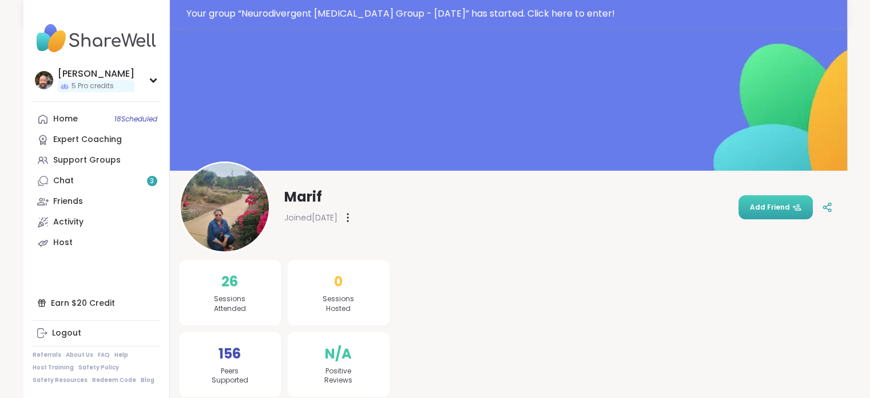
click at [776, 207] on span "Add Friend" at bounding box center [775, 207] width 51 height 10
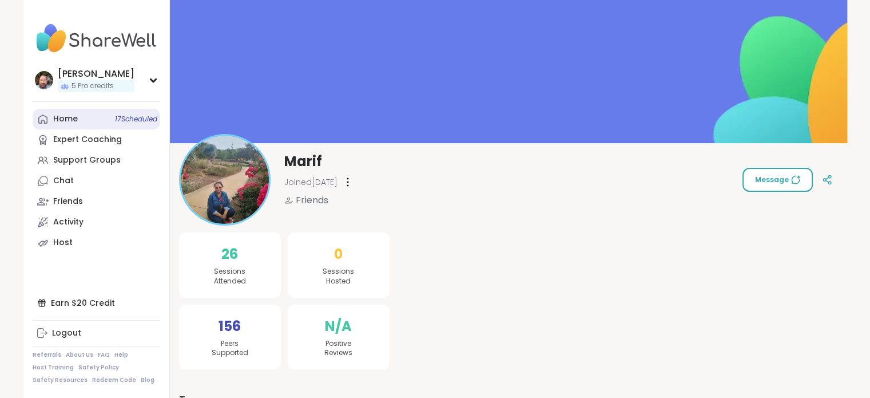
click at [67, 118] on div "Home 17 Scheduled" at bounding box center [65, 118] width 25 height 11
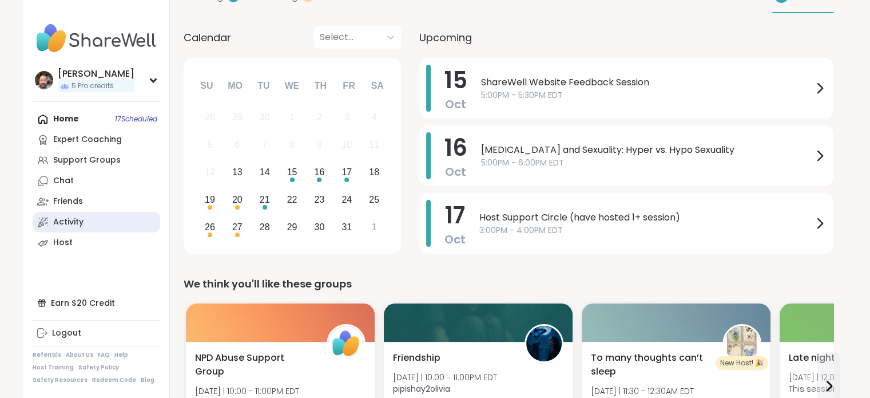
scroll to position [114, 0]
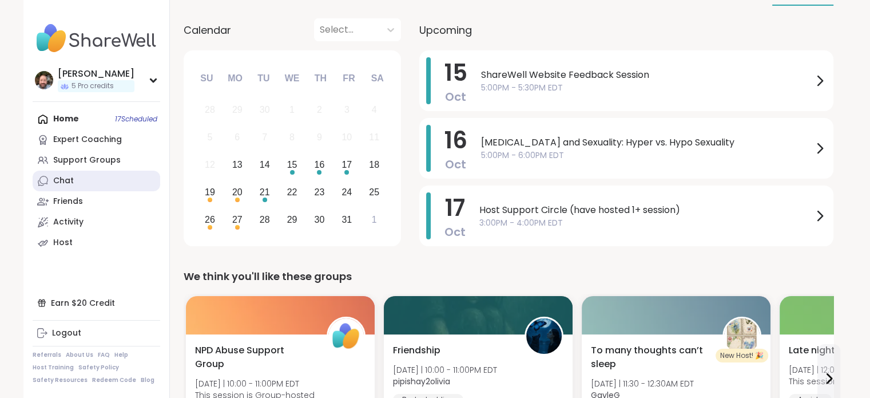
click at [58, 185] on div "Chat" at bounding box center [63, 180] width 21 height 11
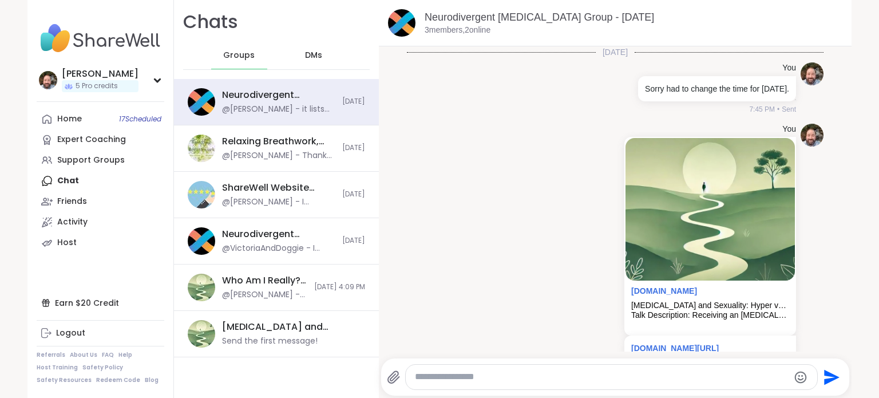
scroll to position [1555, 0]
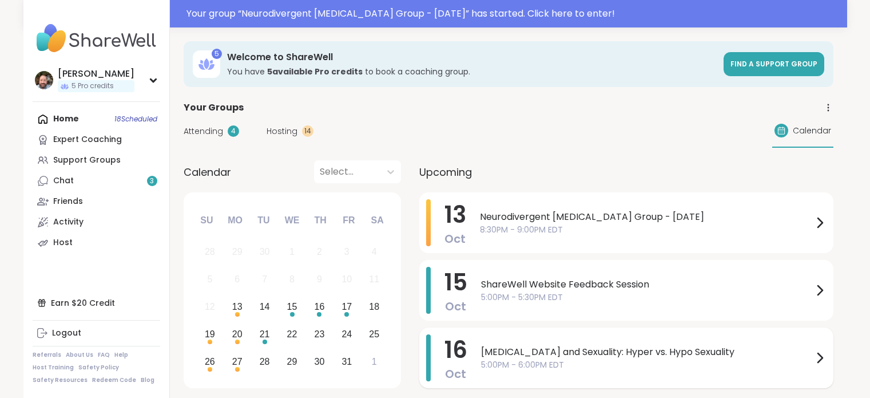
click at [557, 345] on span "Autism and Sexuality: Hyper vs. Hypo Sexuality" at bounding box center [647, 352] width 332 height 14
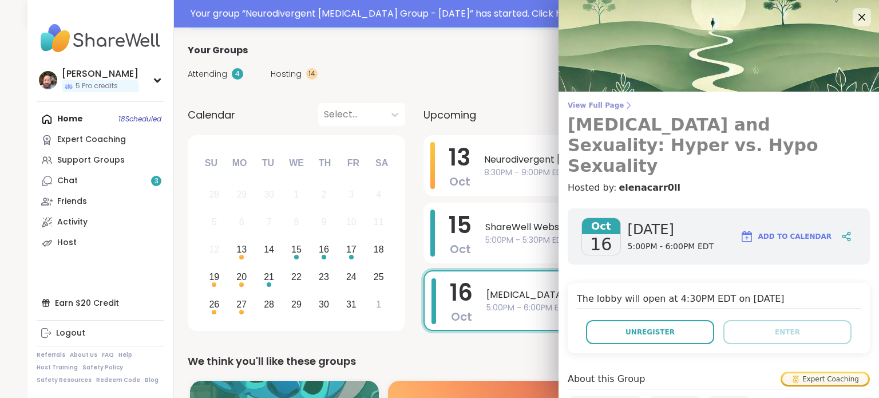
click at [581, 107] on span "View Full Page" at bounding box center [718, 105] width 302 height 9
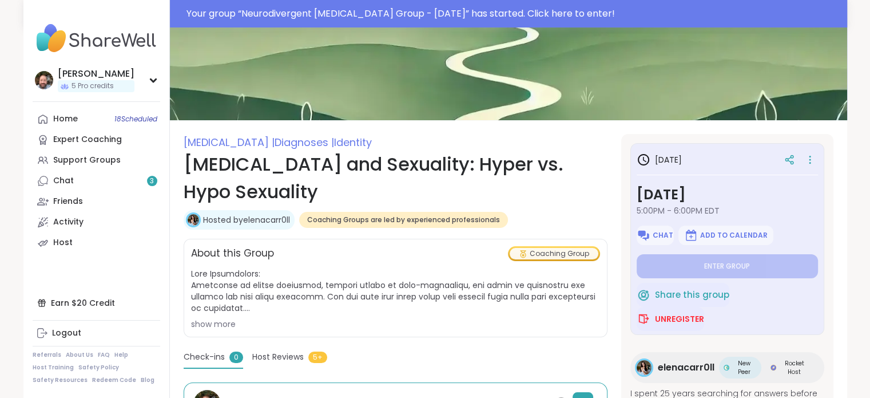
scroll to position [114, 0]
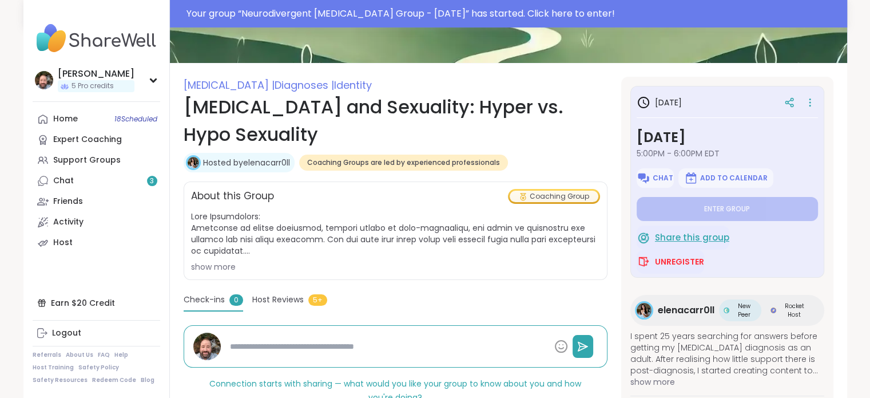
click at [696, 238] on span "Share this group" at bounding box center [692, 237] width 74 height 13
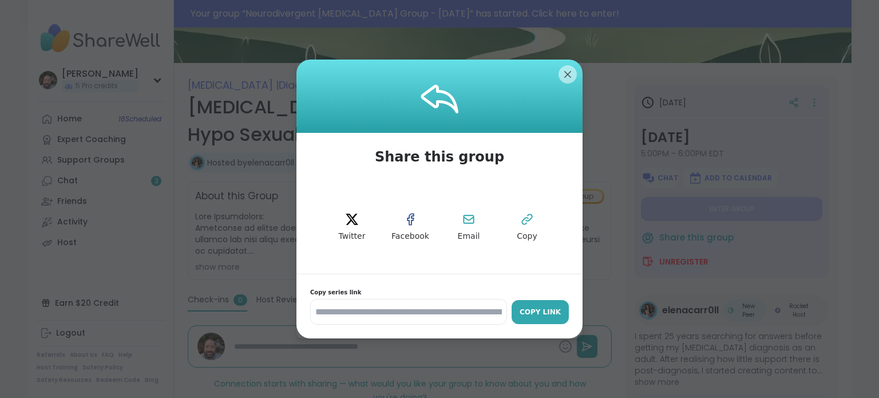
click at [534, 310] on div "Copy Link" at bounding box center [540, 312] width 46 height 10
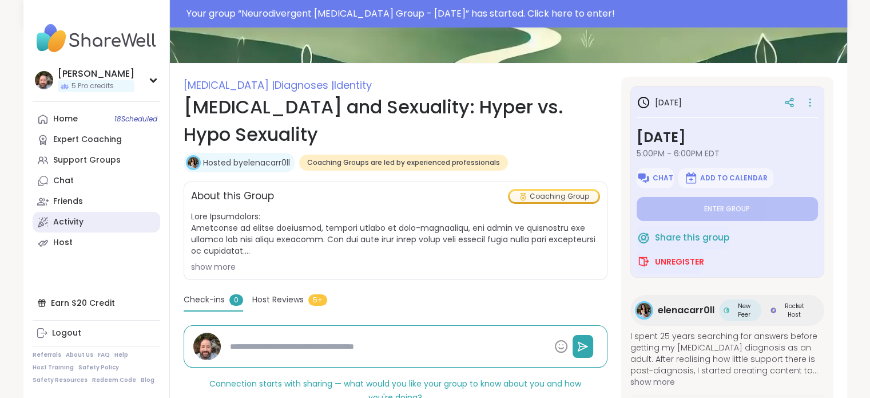
click at [85, 219] on link "Activity" at bounding box center [97, 222] width 128 height 21
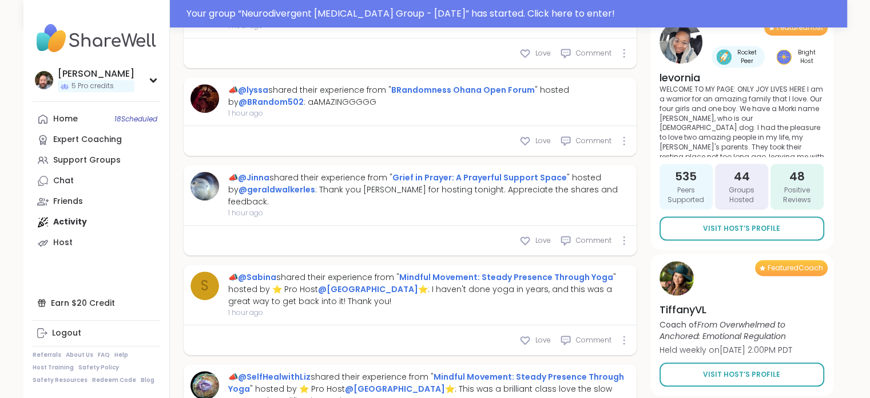
scroll to position [744, 0]
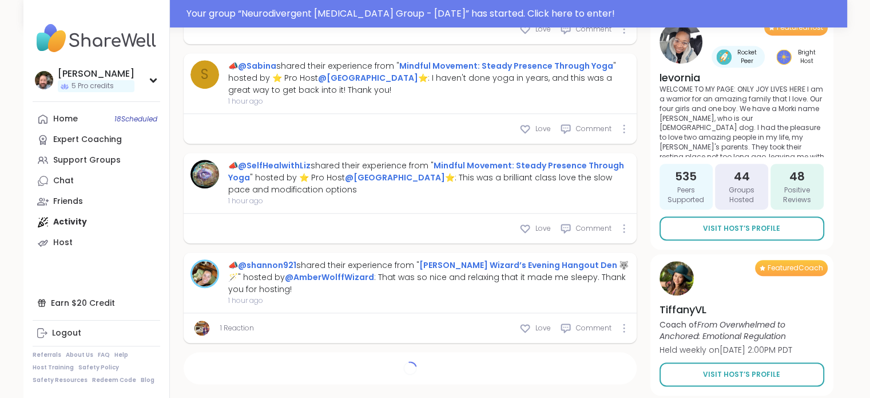
type textarea "*"
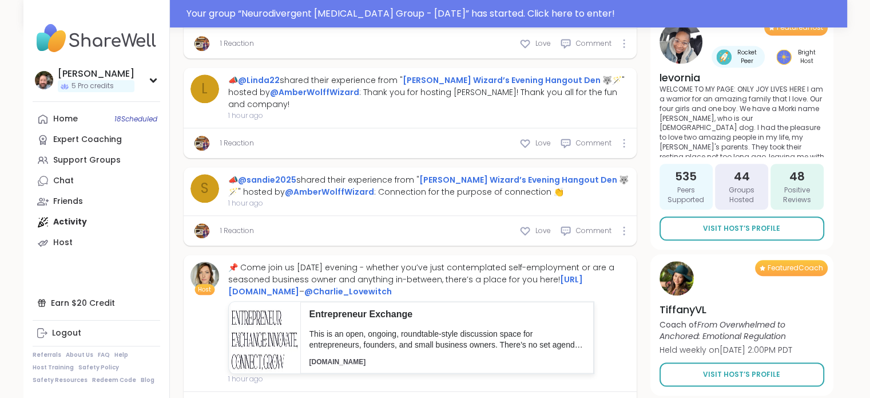
scroll to position [1182, 0]
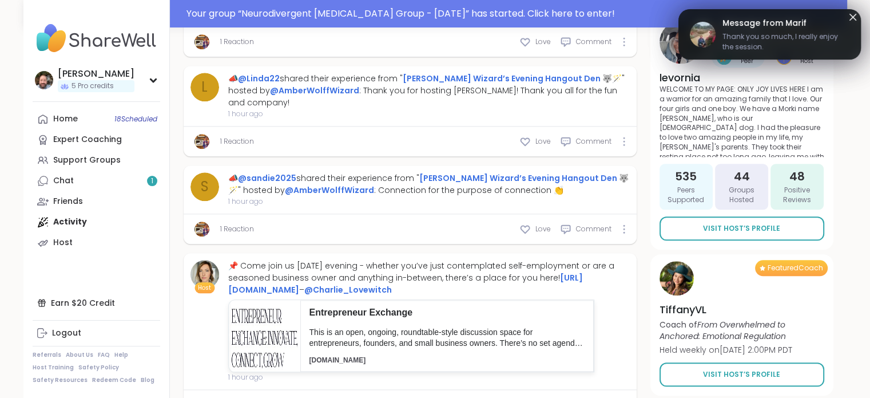
click at [757, 22] on span "Message from Marif" at bounding box center [786, 23] width 127 height 12
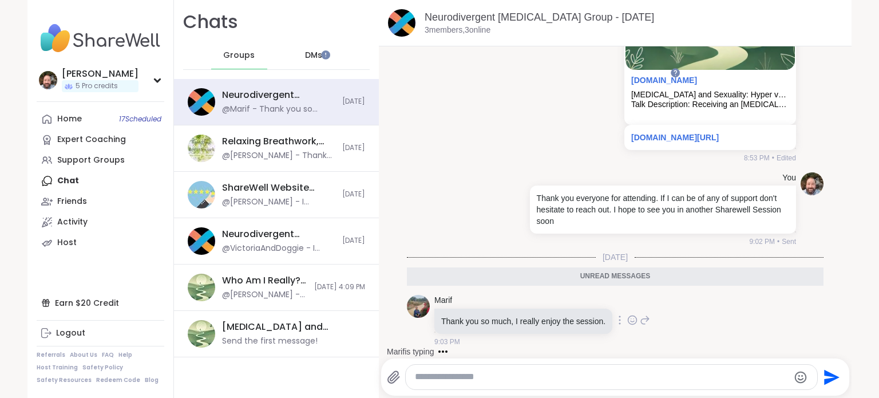
click at [627, 324] on icon at bounding box center [632, 319] width 10 height 11
click at [536, 301] on div "Select Reaction: Heart" at bounding box center [541, 301] width 10 height 10
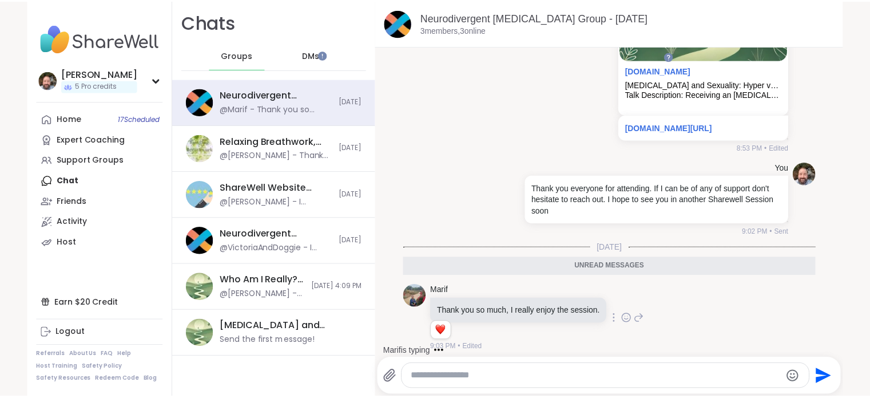
scroll to position [237, 0]
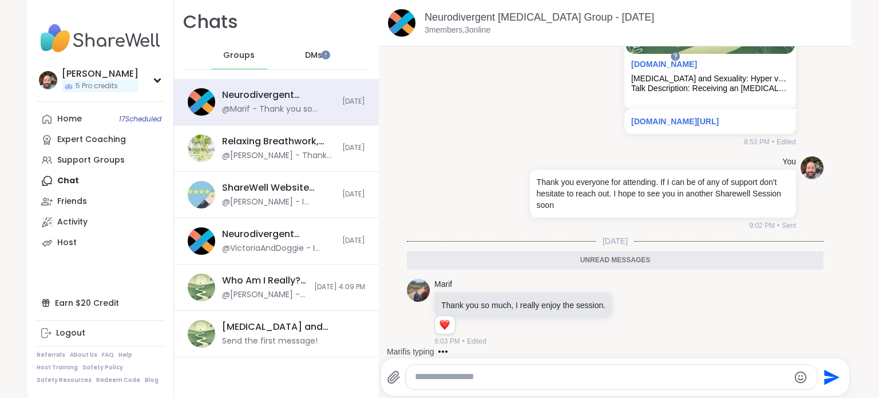
click at [475, 379] on textarea "Type your message" at bounding box center [602, 377] width 374 height 12
click at [69, 120] on div "Home 17 Scheduled" at bounding box center [69, 118] width 25 height 11
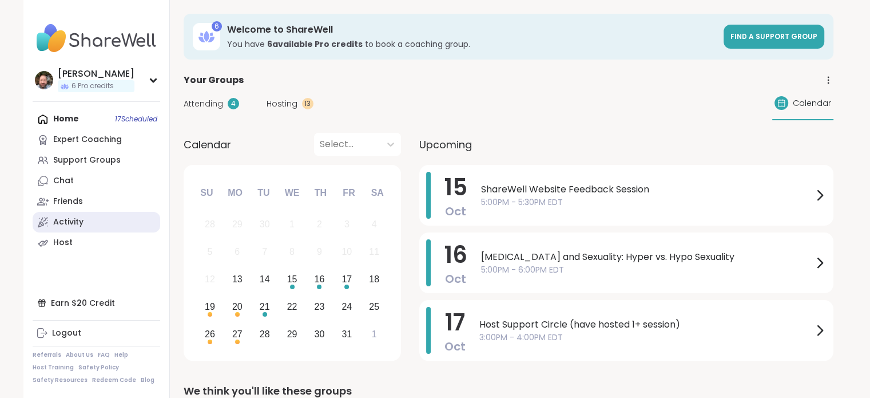
click at [87, 220] on link "Activity" at bounding box center [97, 222] width 128 height 21
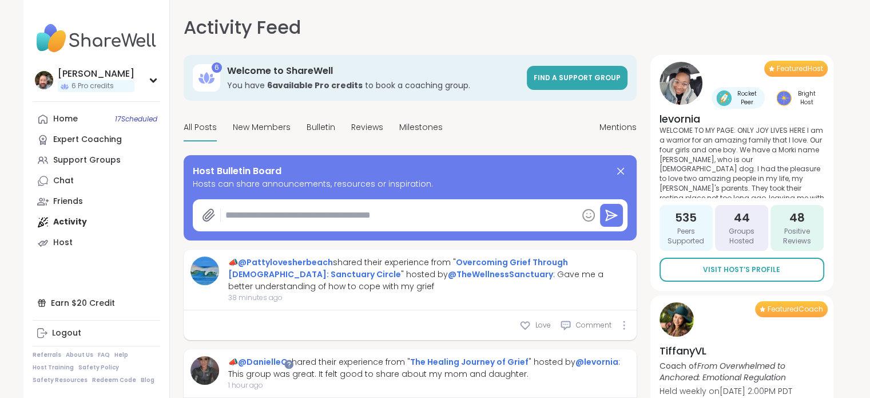
click at [255, 216] on textarea at bounding box center [399, 215] width 356 height 23
type textarea "*"
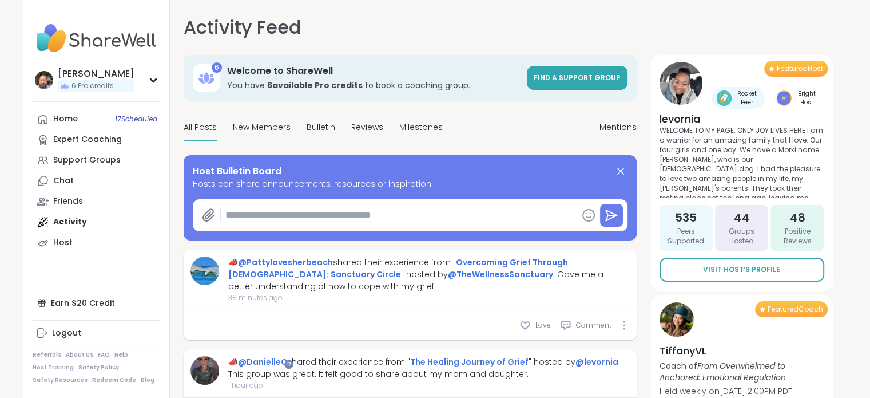
type textarea "*"
type textarea "**"
type textarea "*"
type textarea "***"
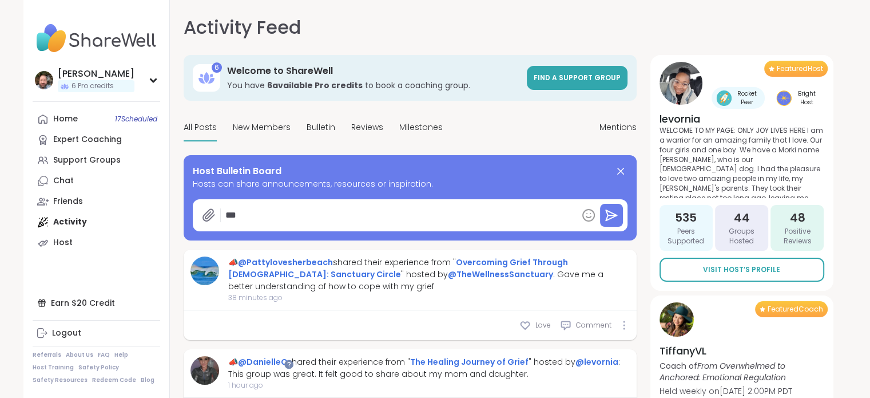
type textarea "*"
type textarea "****"
type textarea "*"
type textarea "*****"
type textarea "*"
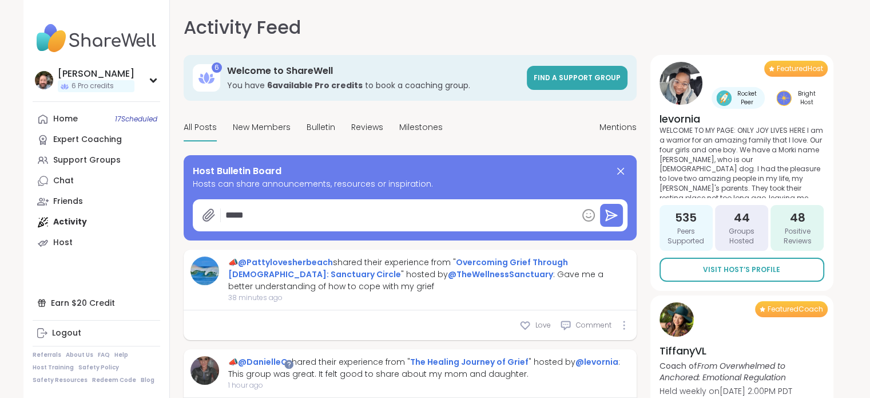
type textarea "******"
type textarea "*"
type textarea "*******"
type textarea "*"
type textarea "********"
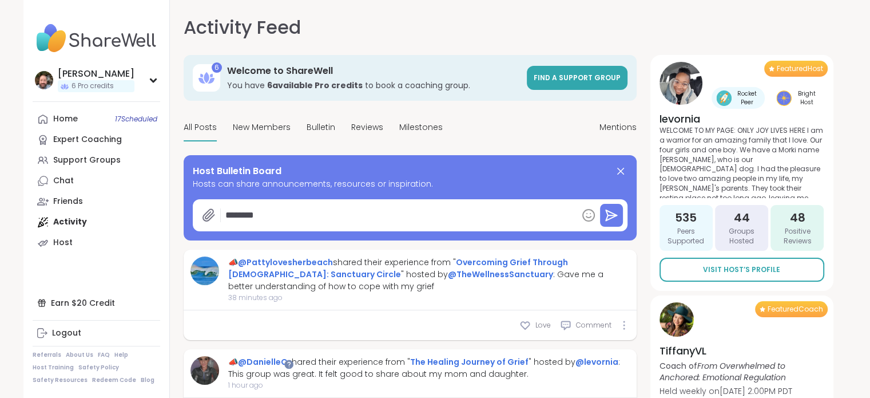
type textarea "*"
type textarea "********"
type textarea "*"
type textarea "********"
type textarea "*"
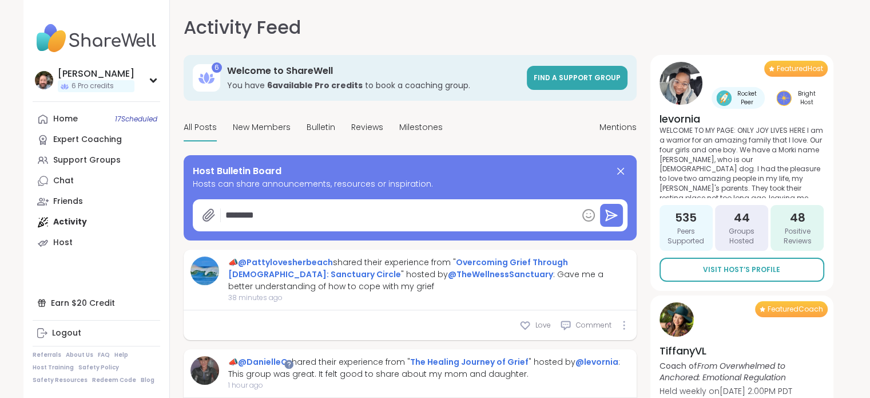
type textarea "*******"
type textarea "*"
type textarea "******"
type textarea "*"
type textarea "*****"
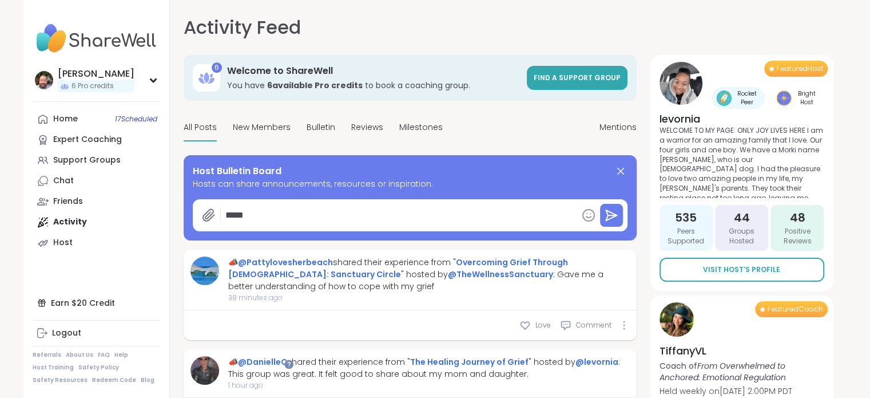
type textarea "*"
type textarea "****"
type textarea "*"
type textarea "***"
type textarea "*"
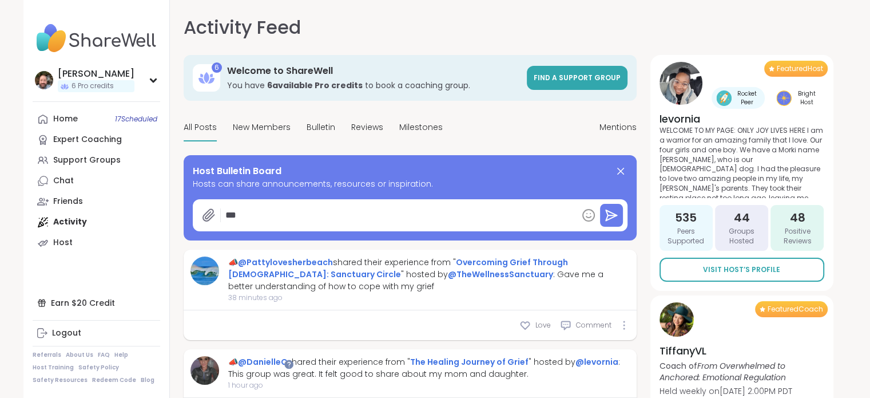
type textarea "**"
type textarea "*"
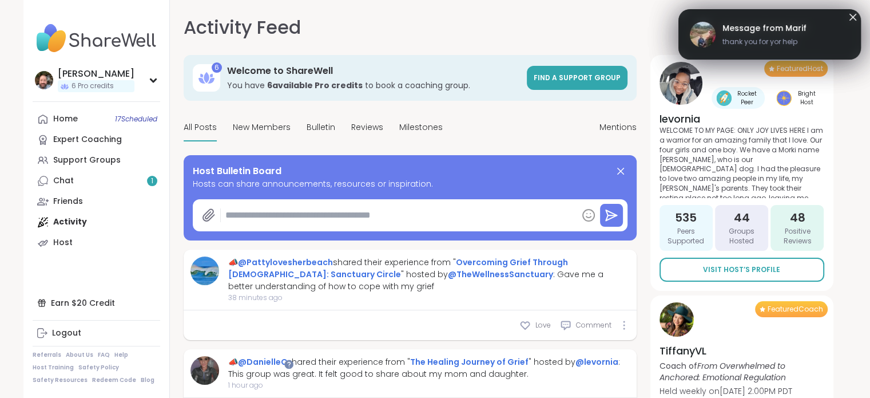
click at [777, 37] on span "thank you for yor help" at bounding box center [765, 42] width 84 height 10
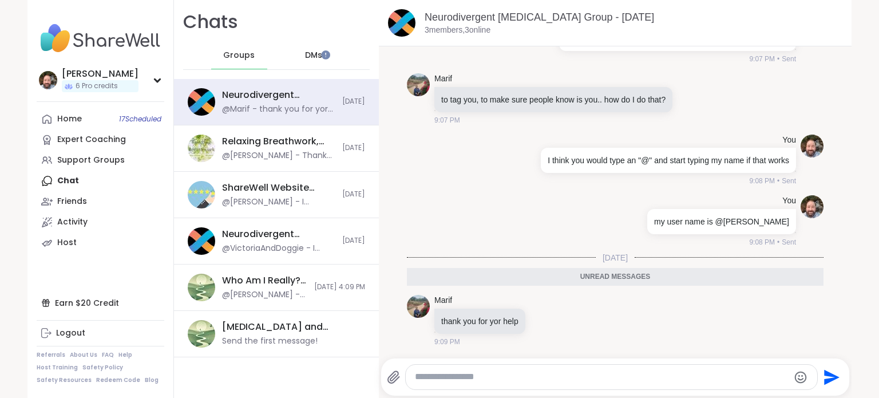
click at [489, 368] on div at bounding box center [611, 376] width 411 height 25
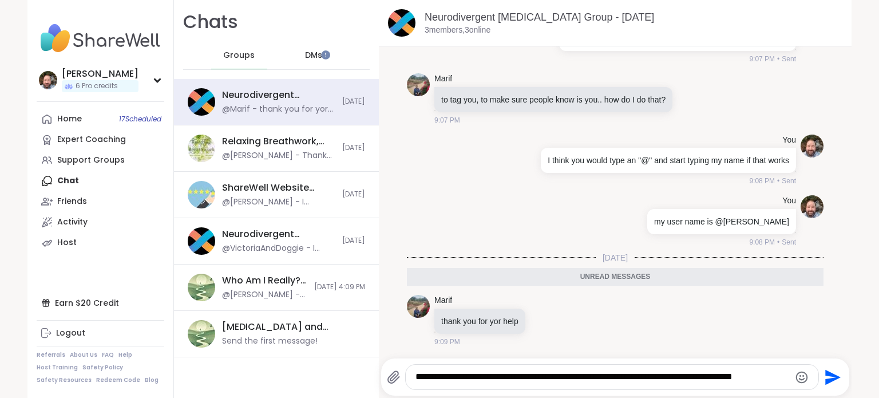
type textarea "**********"
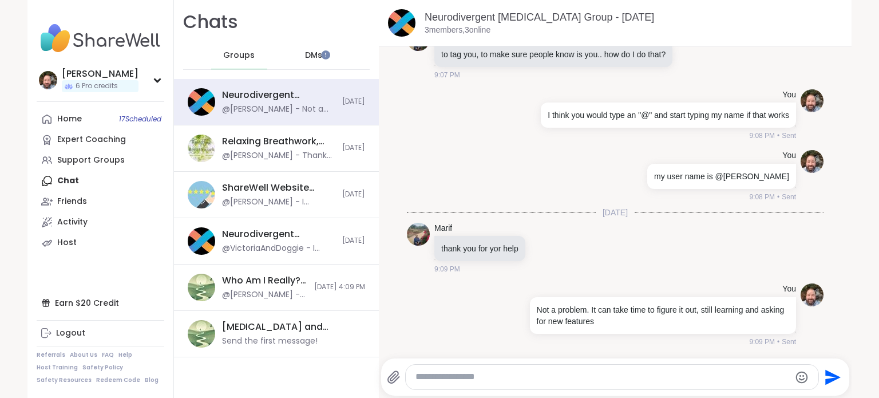
scroll to position [1163, 0]
click at [458, 378] on textarea "Type your message" at bounding box center [602, 377] width 374 height 12
type textarea "**********"
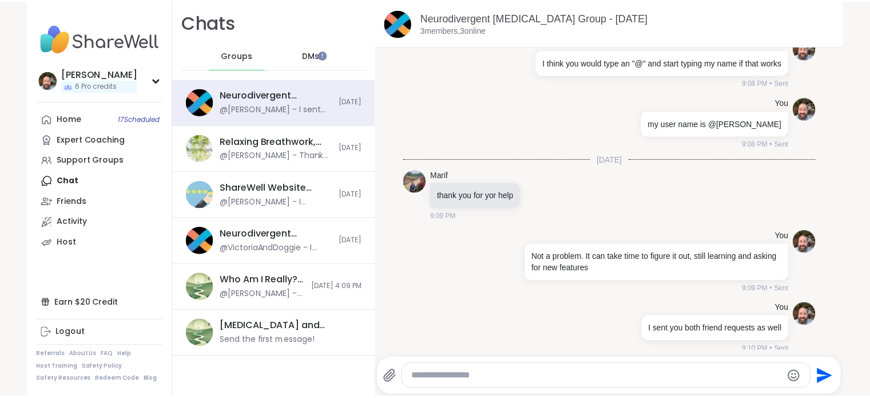
scroll to position [1224, 0]
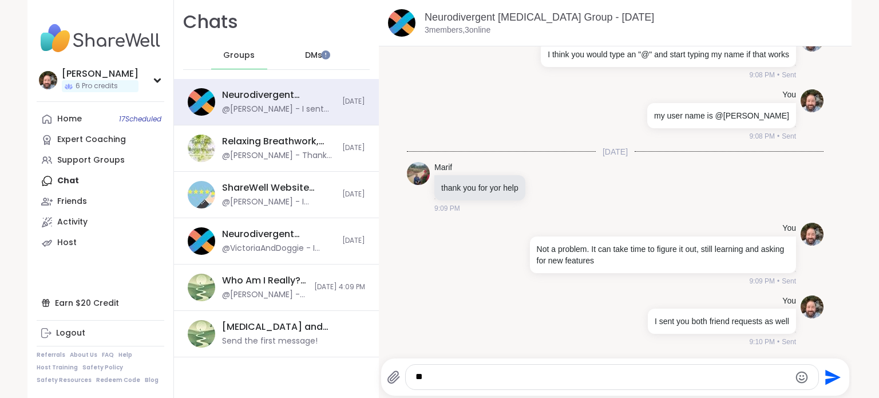
type textarea "*"
click at [71, 196] on div "Friends" at bounding box center [72, 201] width 30 height 11
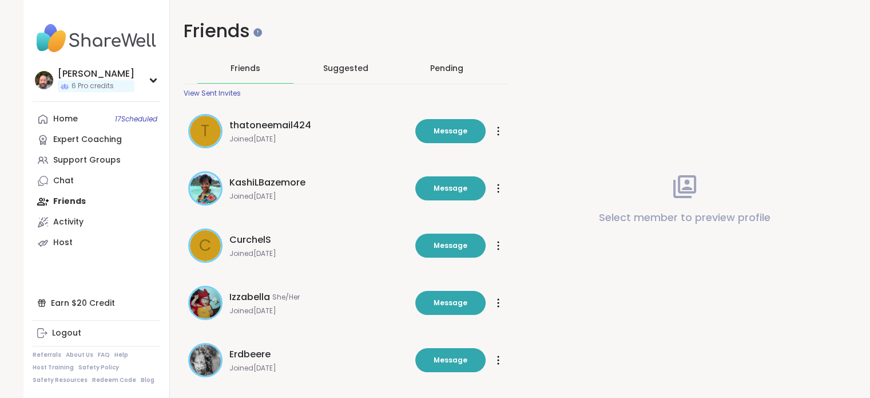
click at [217, 95] on div "View Sent Invites" at bounding box center [212, 93] width 57 height 9
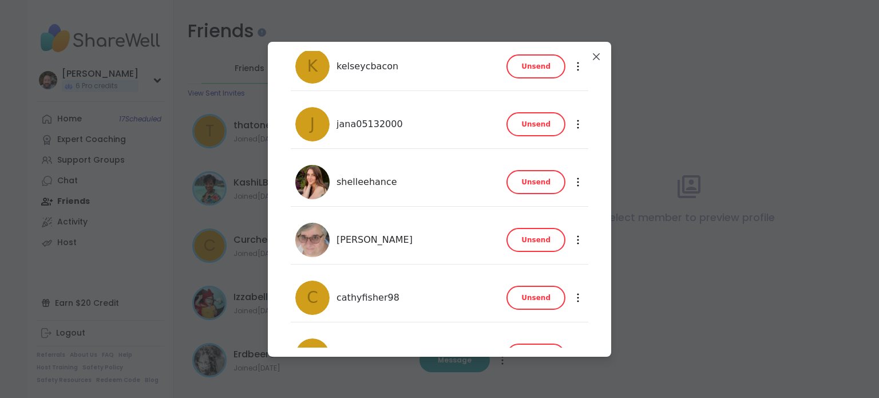
scroll to position [97, 0]
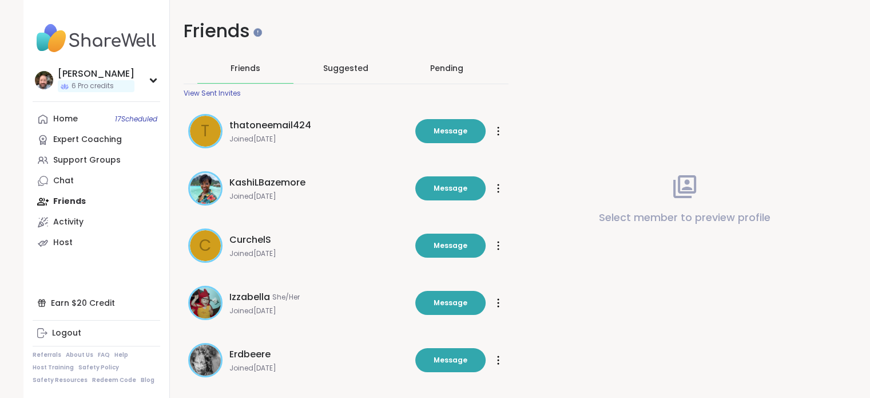
click at [221, 89] on div "View Sent Invites" at bounding box center [212, 93] width 57 height 9
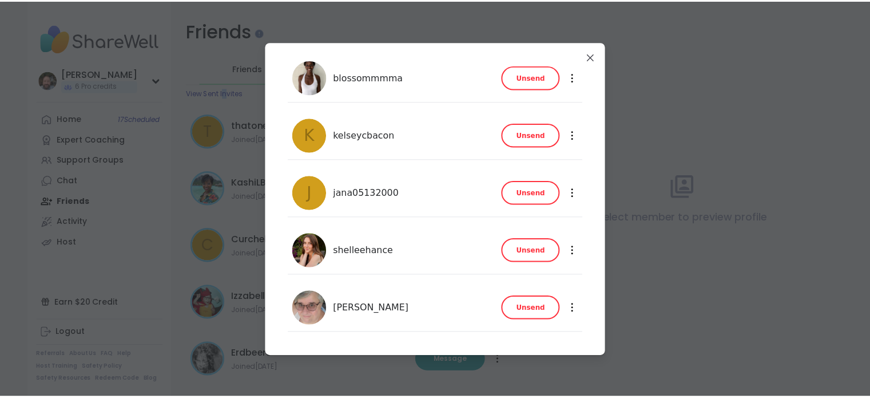
scroll to position [0, 0]
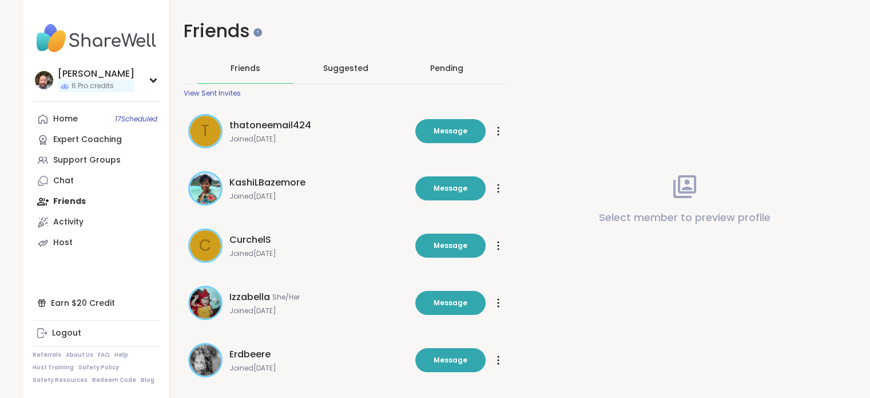
click at [245, 66] on span "Friends" at bounding box center [246, 67] width 30 height 11
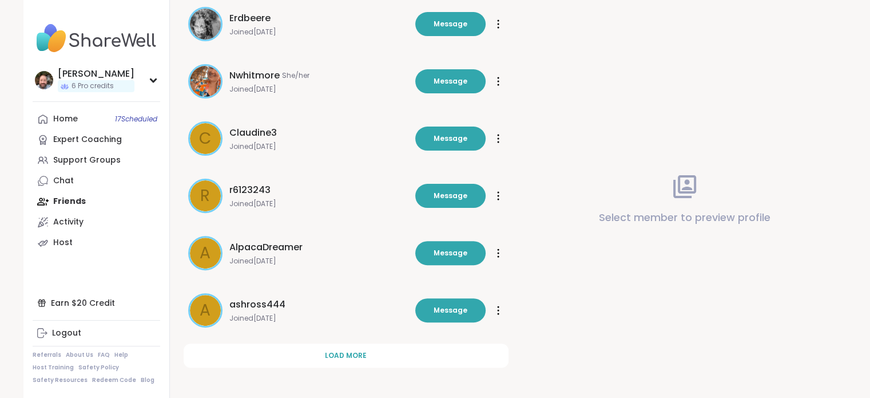
scroll to position [337, 0]
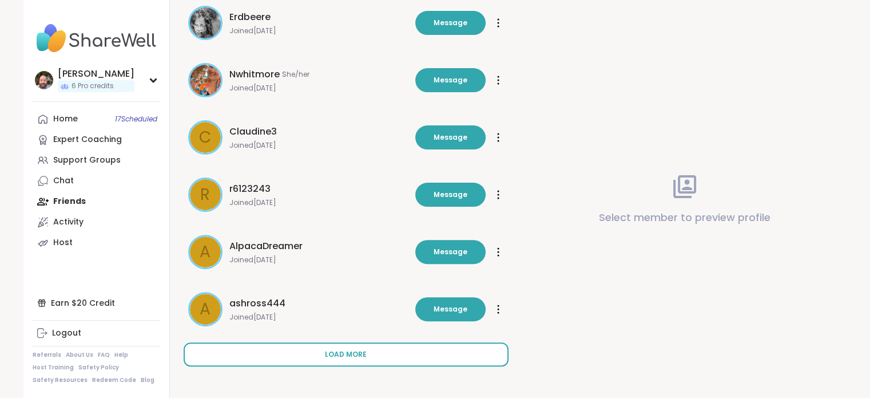
click at [336, 353] on span "Load more" at bounding box center [346, 354] width 42 height 10
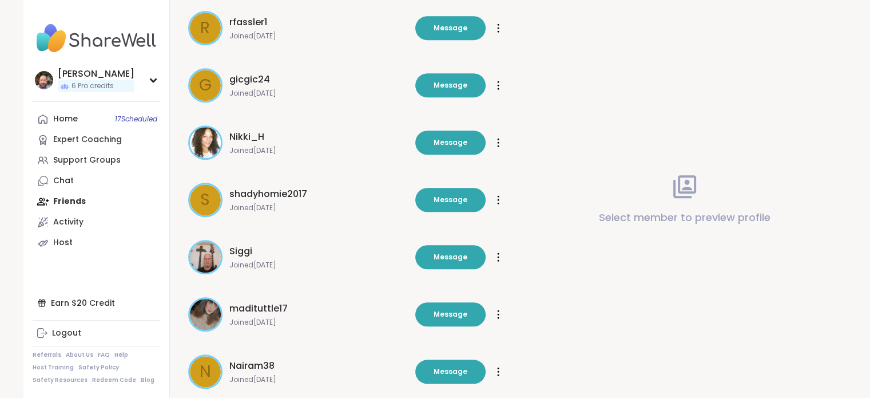
scroll to position [909, 0]
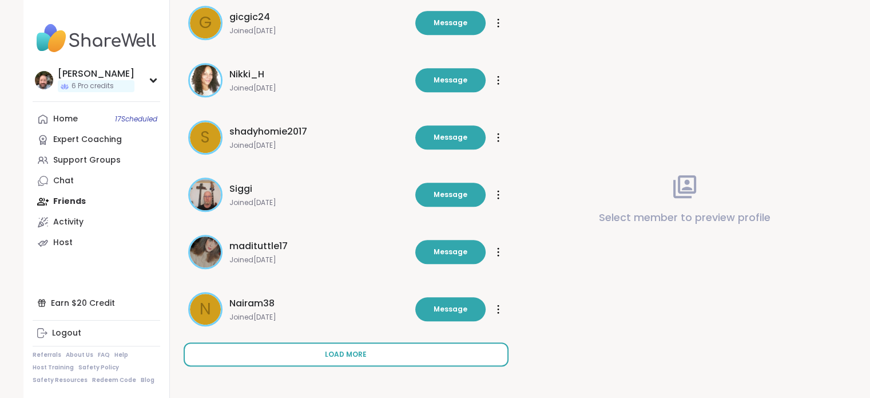
click at [356, 356] on span "Load more" at bounding box center [346, 354] width 42 height 10
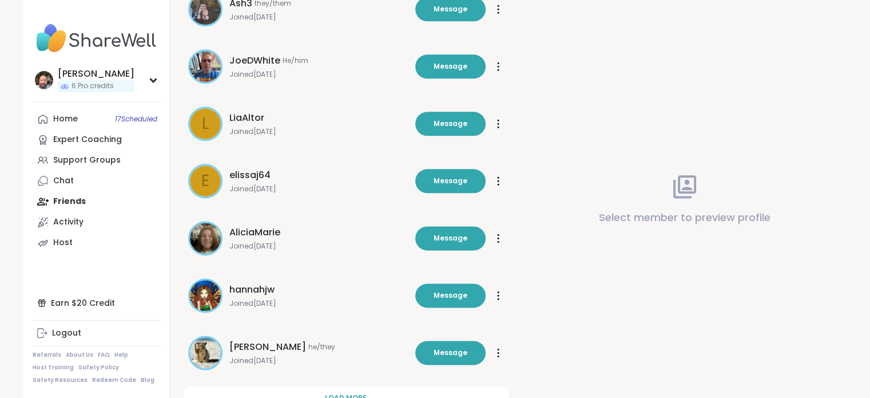
scroll to position [1481, 0]
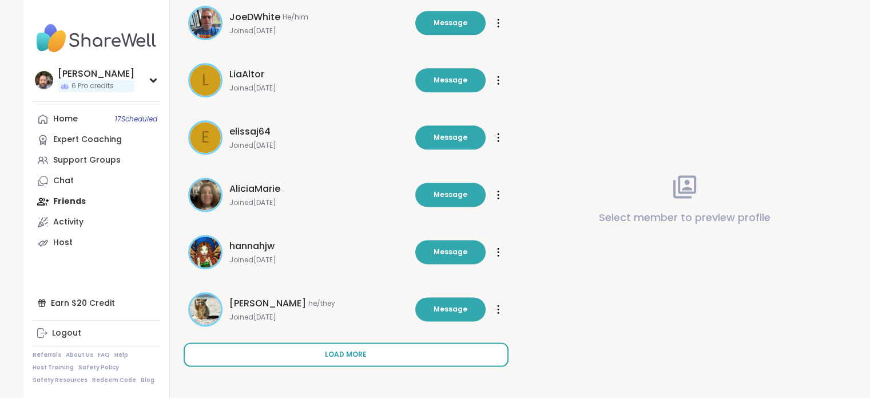
click at [345, 357] on button "Load more" at bounding box center [346, 354] width 325 height 24
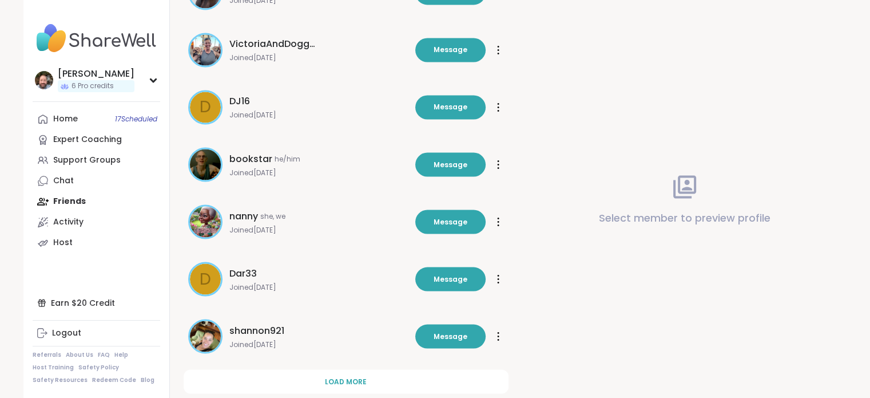
scroll to position [2053, 0]
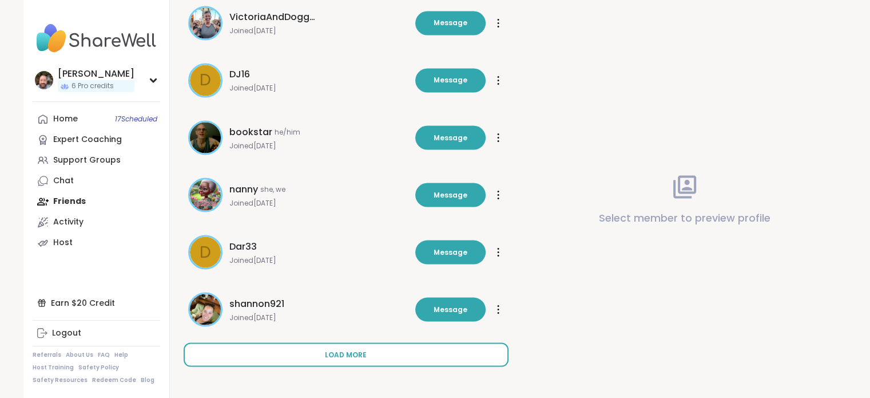
click at [337, 356] on span "Load more" at bounding box center [346, 354] width 42 height 10
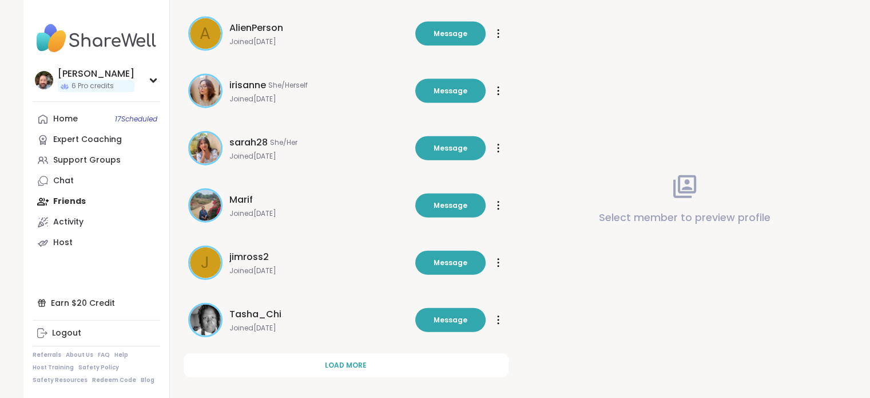
scroll to position [2625, 0]
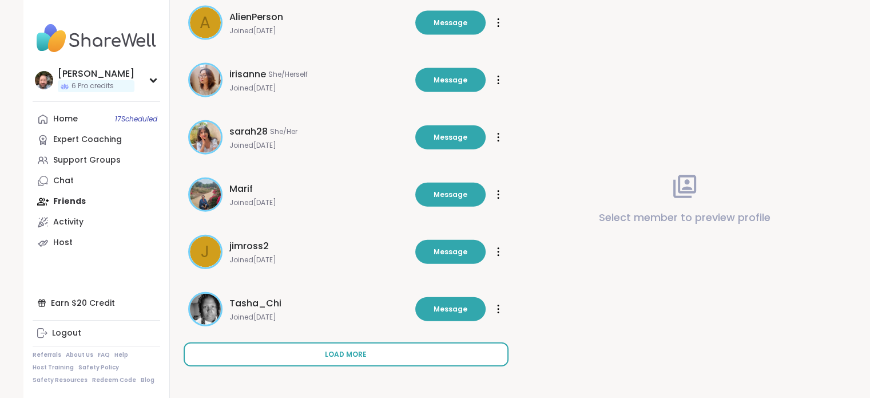
click at [345, 351] on span "Load more" at bounding box center [346, 354] width 42 height 10
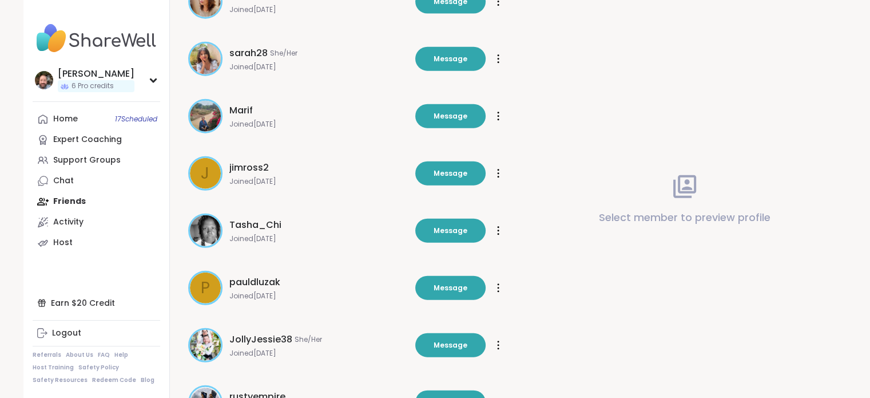
scroll to position [2535, 0]
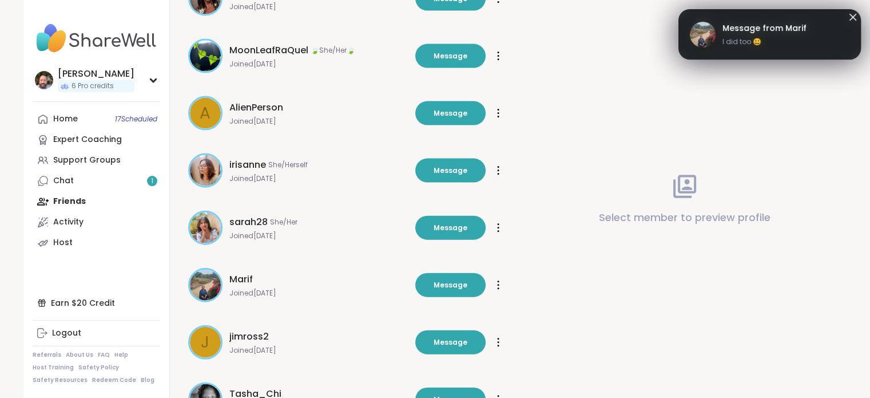
click at [756, 27] on span "Message from Marif" at bounding box center [765, 28] width 84 height 12
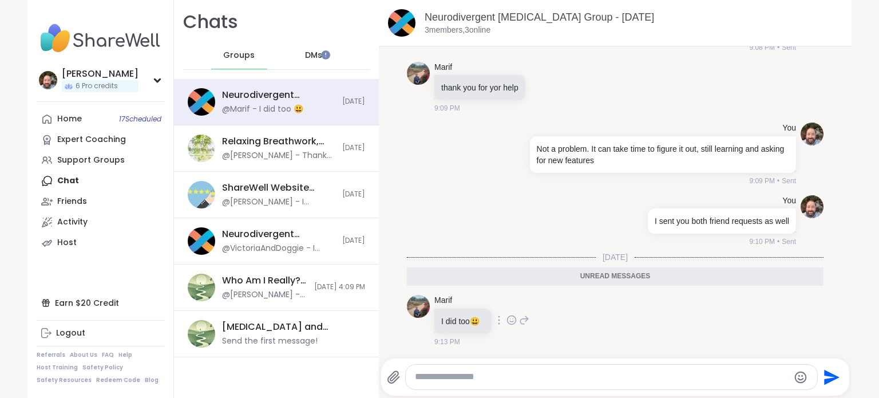
click at [506, 320] on icon at bounding box center [511, 319] width 10 height 11
click at [506, 304] on div "Select Reaction: Heart" at bounding box center [511, 301] width 10 height 10
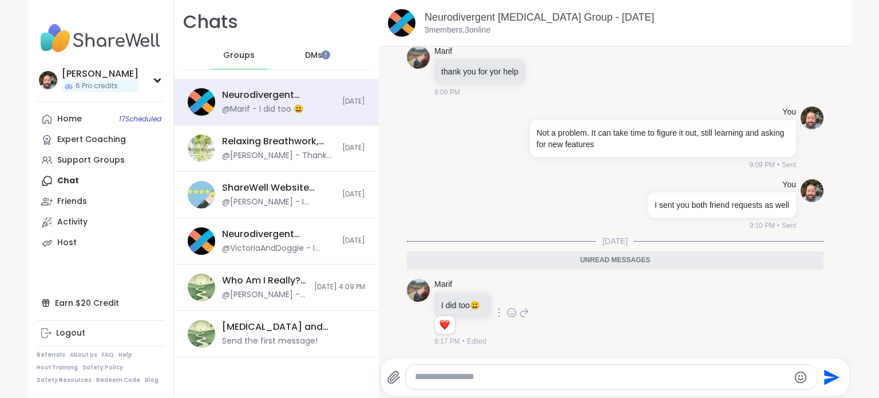
click at [462, 374] on textarea "Type your message" at bounding box center [602, 377] width 374 height 12
type textarea "**********"
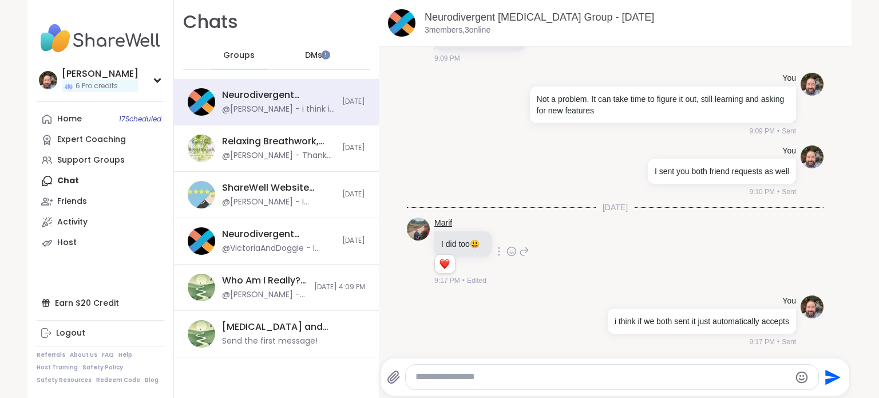
click at [435, 225] on link "Marif" at bounding box center [443, 222] width 18 height 11
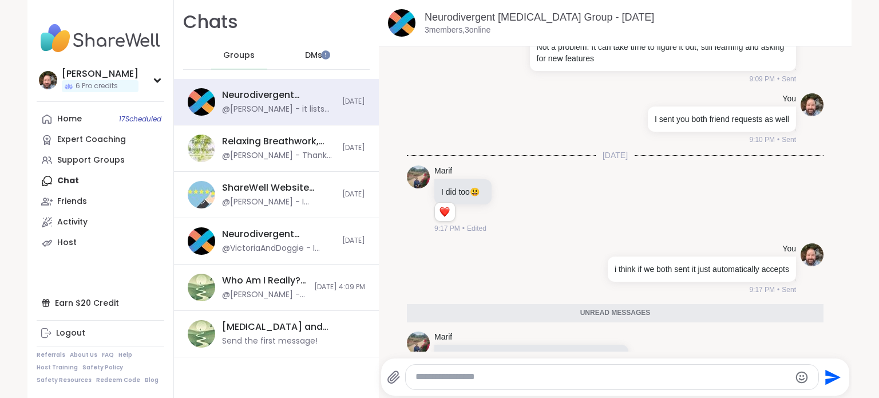
scroll to position [1577, 0]
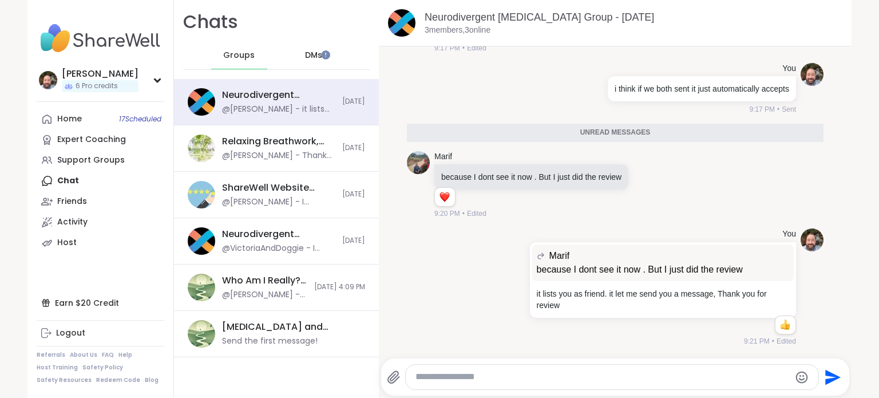
click at [309, 52] on span "DMs" at bounding box center [313, 55] width 17 height 11
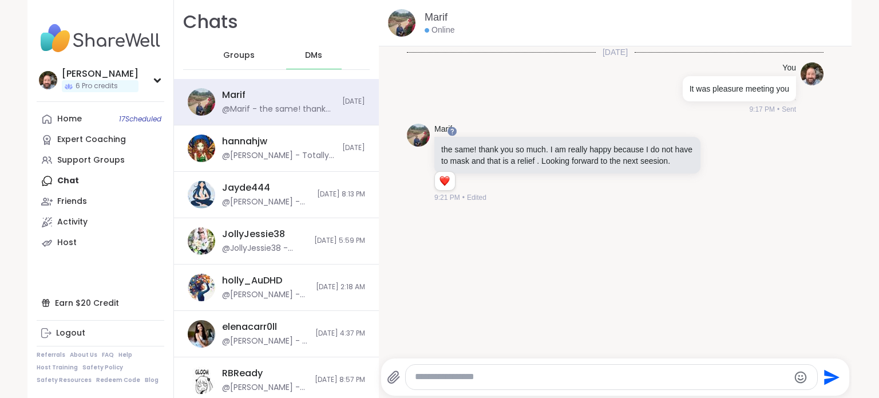
click at [223, 50] on span "Groups" at bounding box center [238, 55] width 31 height 11
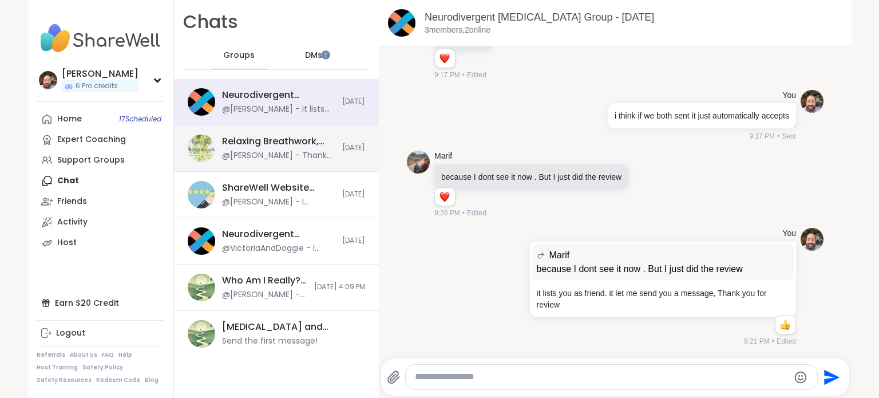
click at [269, 153] on div "@[PERSON_NAME] - Thank you @CharIotte" at bounding box center [278, 155] width 113 height 11
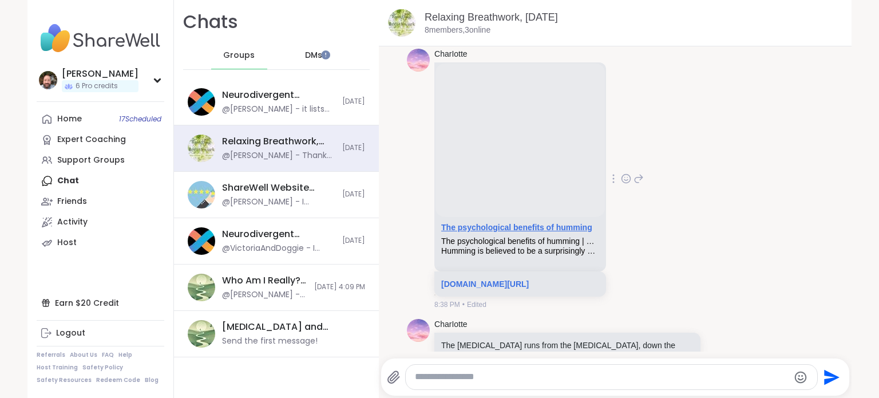
scroll to position [6586, 0]
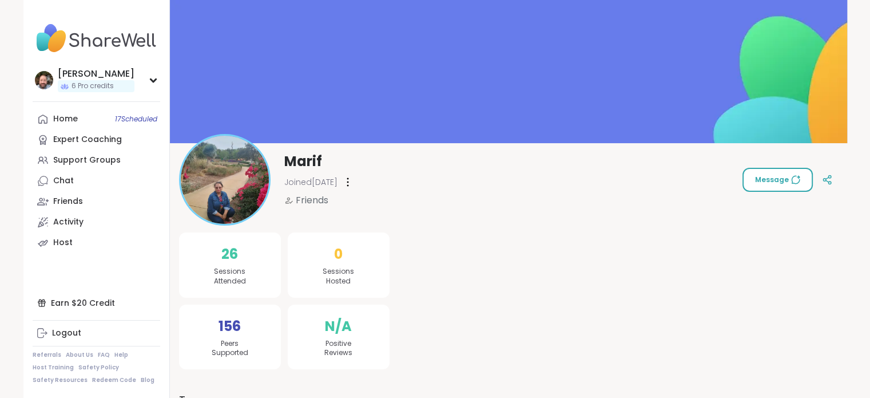
click at [773, 172] on button "Message" at bounding box center [778, 180] width 70 height 24
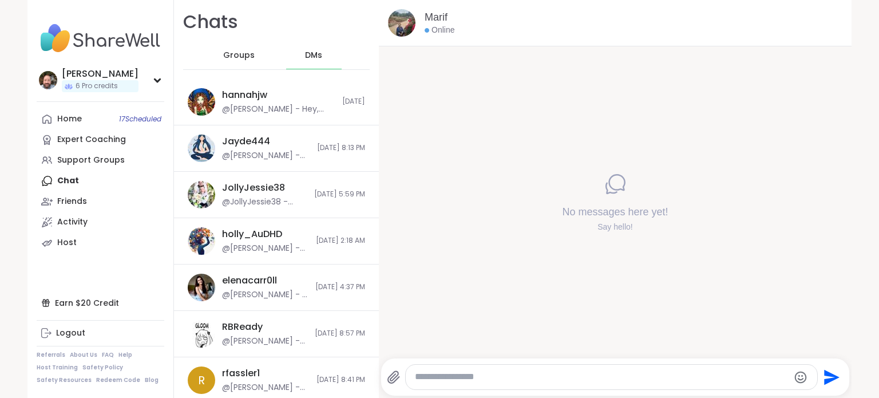
click at [442, 377] on textarea "Type your message" at bounding box center [602, 377] width 374 height 12
type textarea "**********"
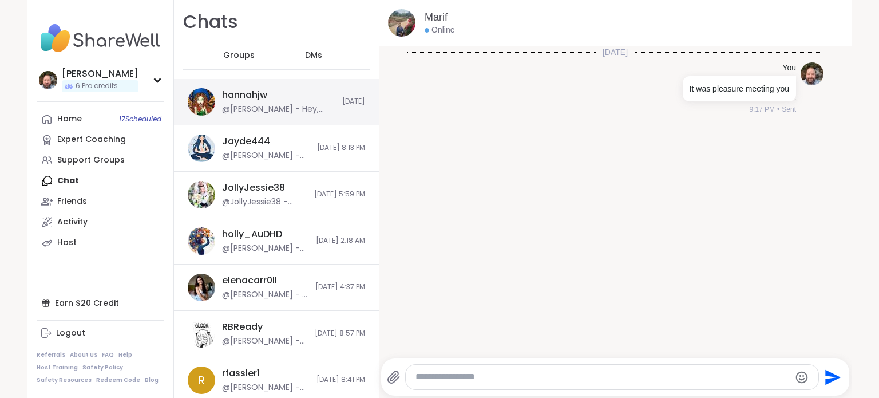
click at [291, 114] on div "[PERSON_NAME] @[PERSON_NAME] - Hey, sorry I couldn't make it. Midterms got craz…" at bounding box center [276, 102] width 205 height 46
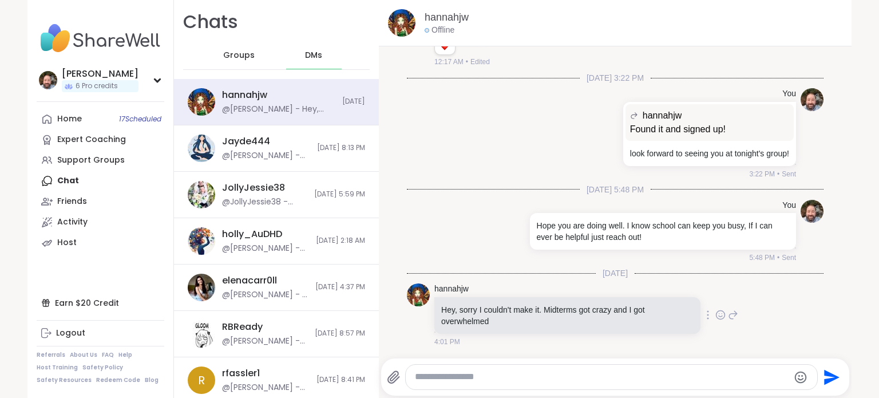
click at [729, 316] on icon at bounding box center [733, 315] width 8 height 8
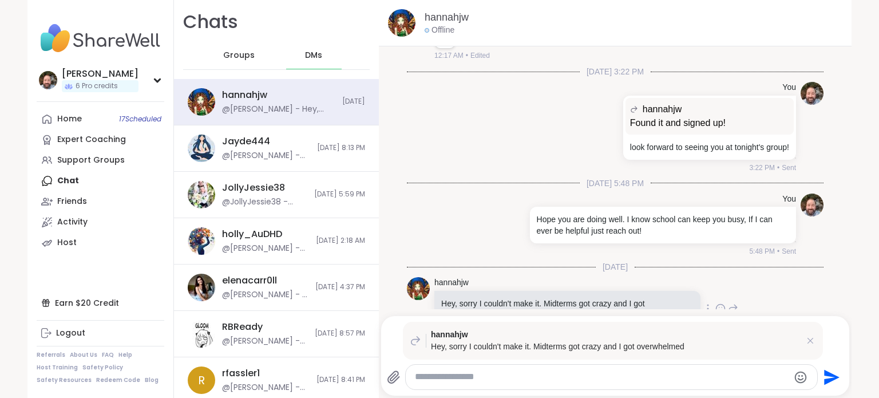
scroll to position [2021, 0]
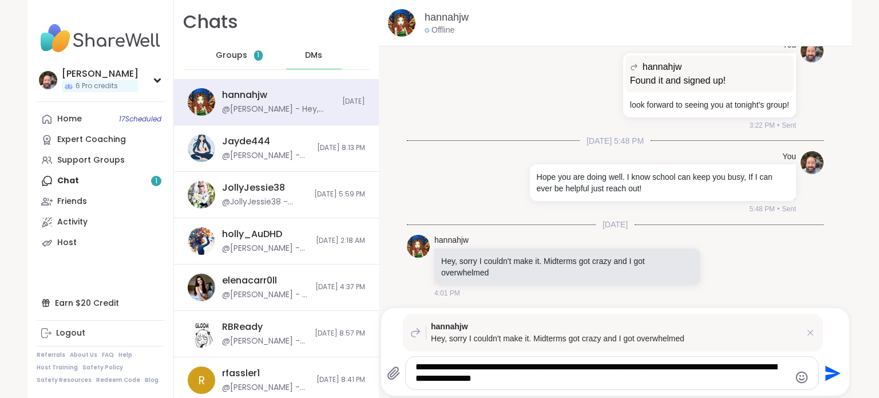
type textarea "**********"
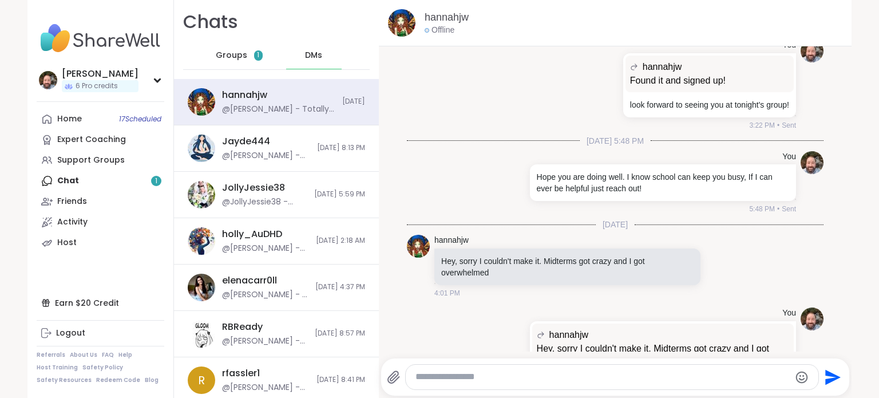
scroll to position [2103, 0]
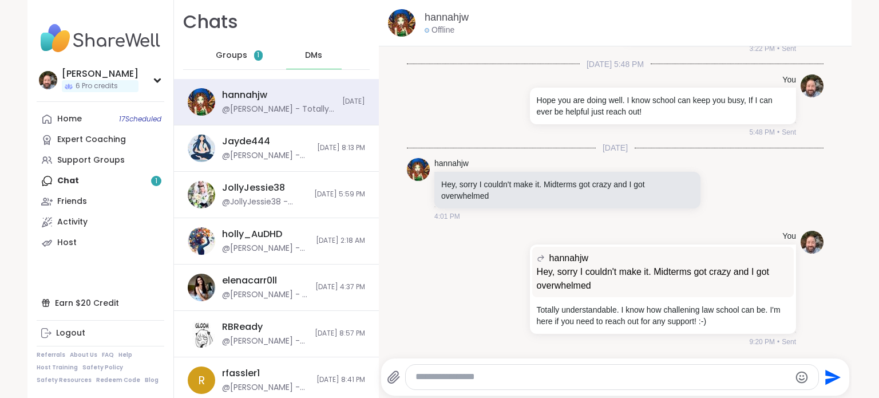
click at [220, 50] on span "Groups" at bounding box center [231, 55] width 31 height 11
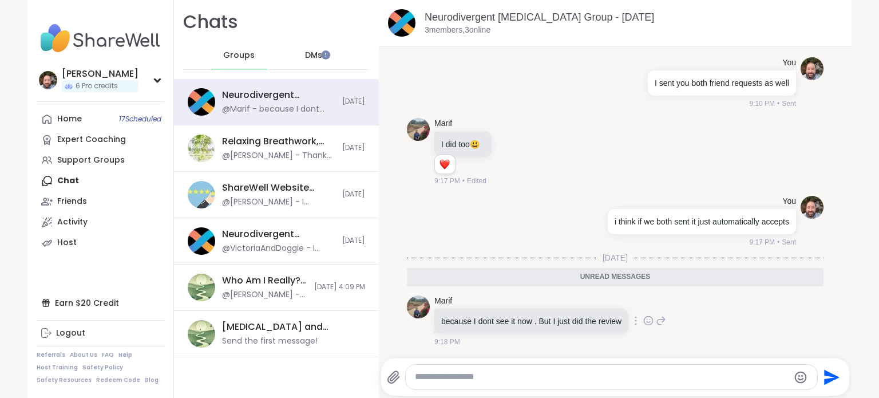
click at [643, 317] on icon at bounding box center [648, 320] width 10 height 11
click at [556, 301] on div "Select Reaction: Heart" at bounding box center [557, 302] width 10 height 10
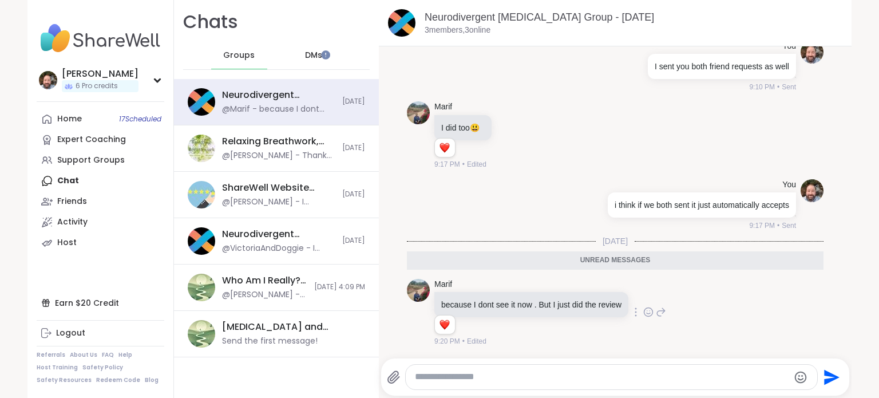
scroll to position [1466, 0]
click at [656, 313] on icon at bounding box center [661, 312] width 10 height 14
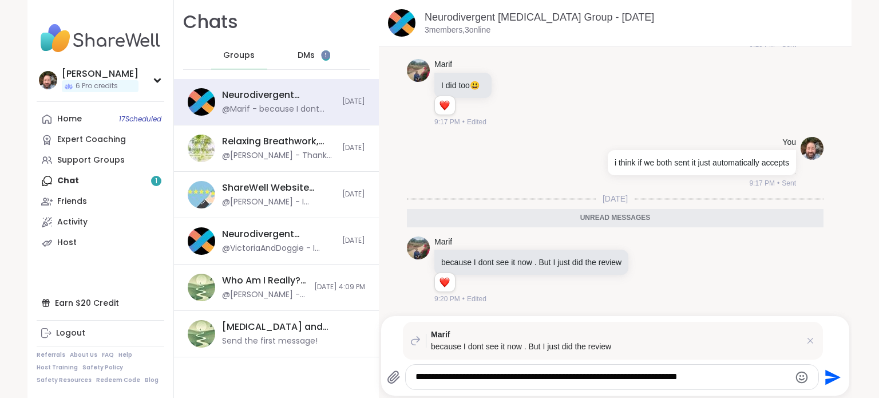
type textarea "**********"
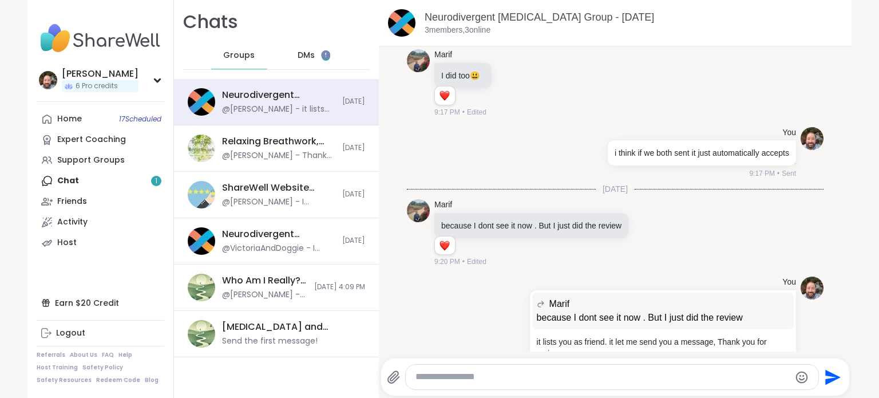
scroll to position [1550, 0]
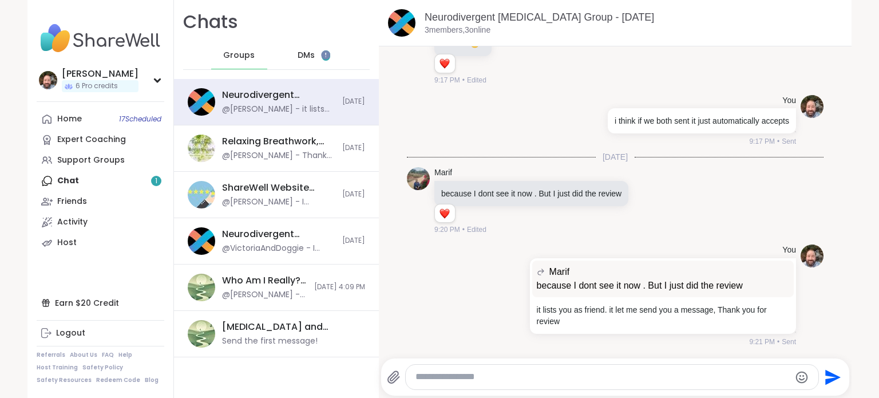
click at [297, 66] on div "DMs 1" at bounding box center [314, 55] width 56 height 27
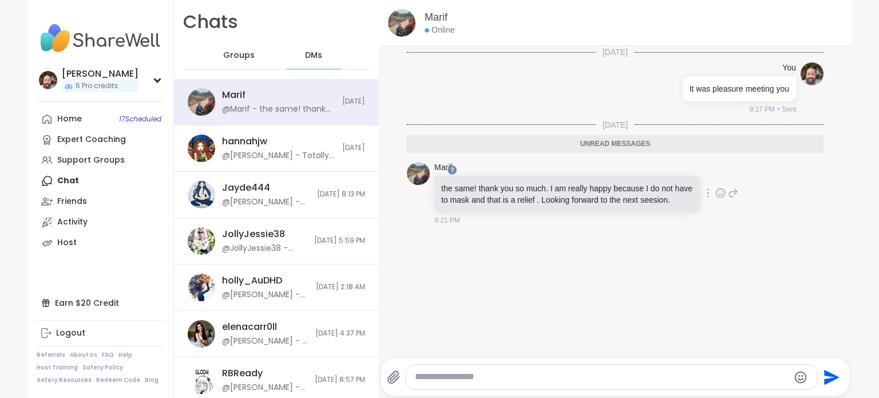
click at [715, 199] on icon at bounding box center [720, 192] width 10 height 11
click at [624, 180] on div "Select Reaction: Heart" at bounding box center [629, 174] width 10 height 10
click at [80, 230] on link "Activity" at bounding box center [101, 222] width 128 height 21
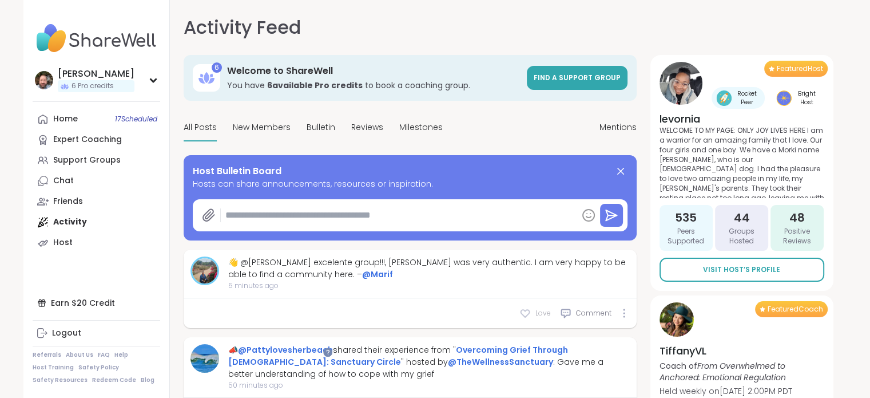
click at [533, 311] on div "Love" at bounding box center [534, 312] width 31 height 11
type textarea "*"
click at [587, 312] on span "Comment" at bounding box center [593, 313] width 35 height 10
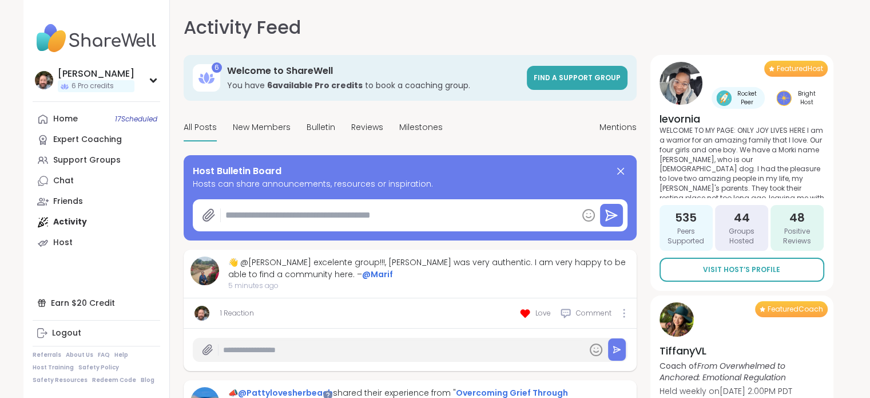
click at [236, 352] on input "text" at bounding box center [402, 350] width 359 height 20
click at [238, 373] on span "Marif" at bounding box center [239, 374] width 21 height 11
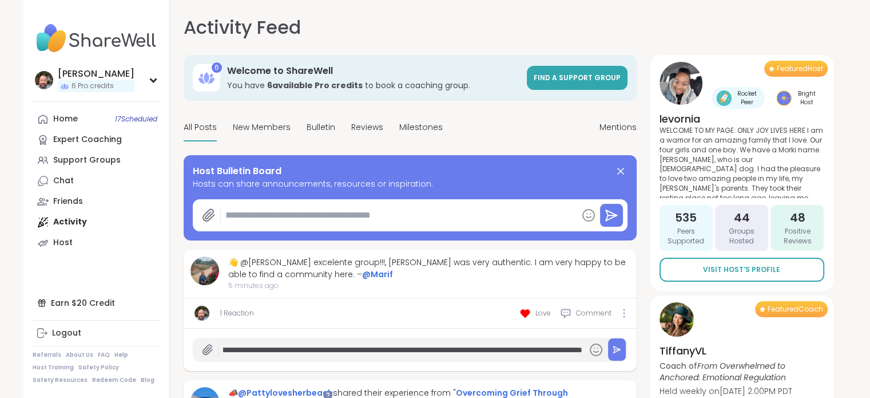
scroll to position [0, 182]
click at [328, 347] on input "**********" at bounding box center [402, 350] width 359 height 20
type input "**********"
click at [545, 347] on input "**********" at bounding box center [402, 350] width 359 height 20
type textarea "*"
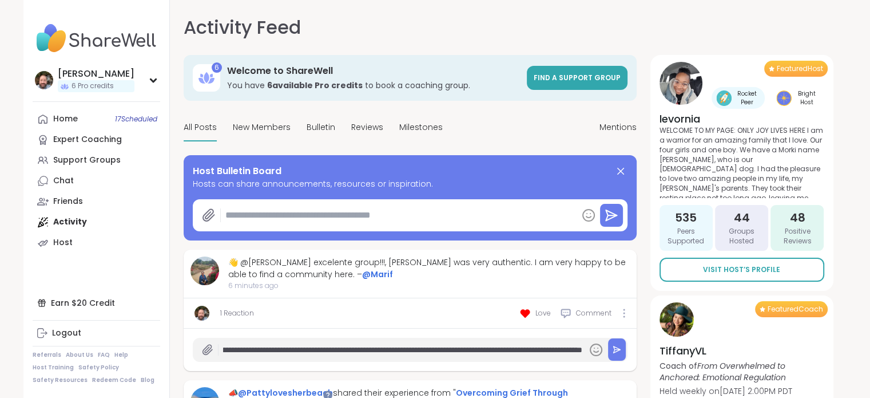
drag, startPoint x: 544, startPoint y: 347, endPoint x: 490, endPoint y: 346, distance: 54.4
click at [490, 346] on input "**********" at bounding box center [402, 350] width 359 height 20
type input "**********"
click at [608, 348] on button at bounding box center [617, 349] width 18 height 22
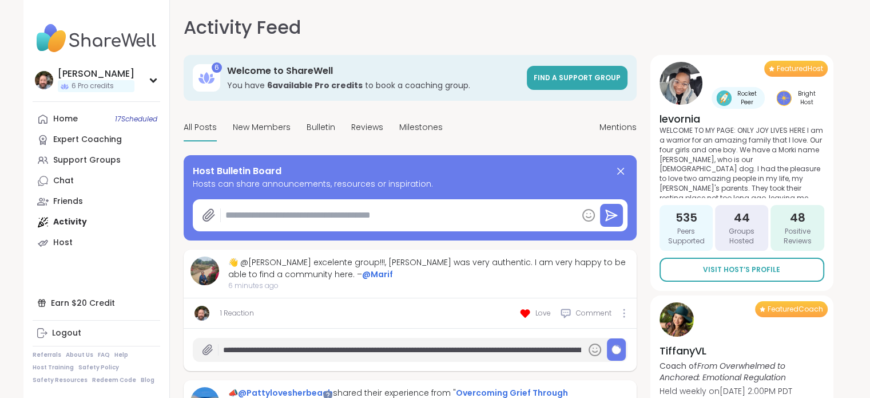
type textarea "*"
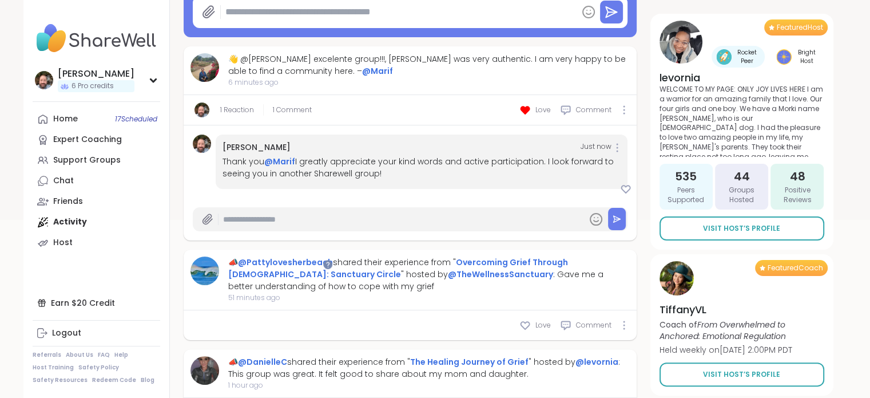
scroll to position [229, 0]
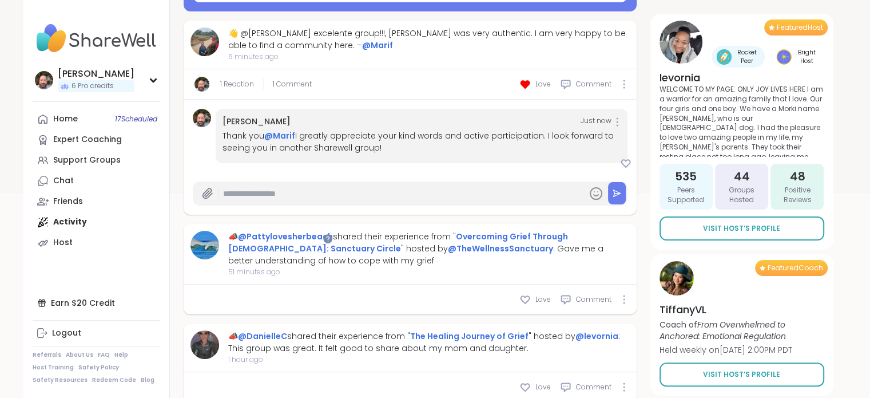
click at [92, 217] on div "Home 17 Scheduled Expert Coaching Support Groups Chat Friends Activity Host" at bounding box center [97, 181] width 128 height 144
click at [77, 224] on div "Home 17 Scheduled Expert Coaching Support Groups Chat Friends Activity Host" at bounding box center [97, 181] width 128 height 144
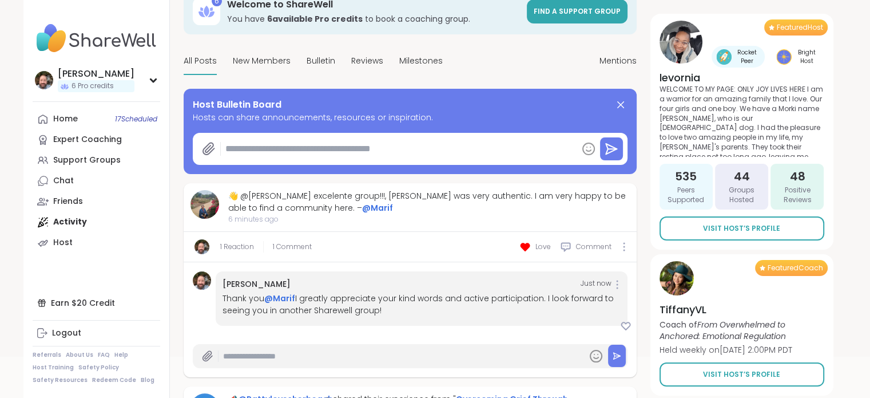
scroll to position [57, 0]
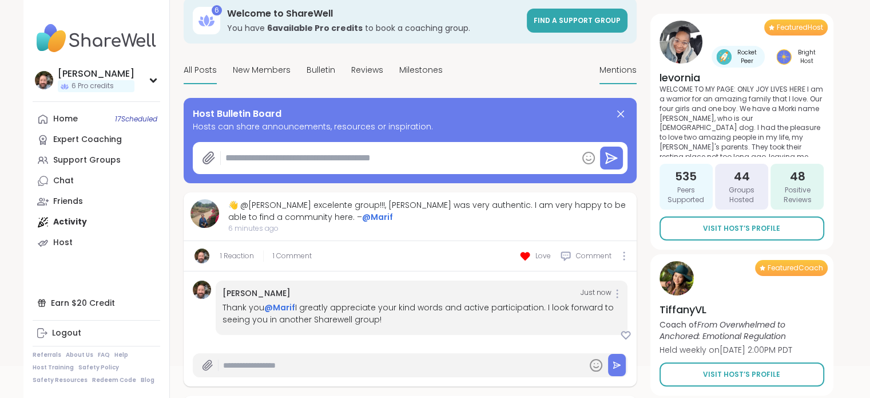
click at [622, 64] on span "Mentions" at bounding box center [618, 70] width 37 height 12
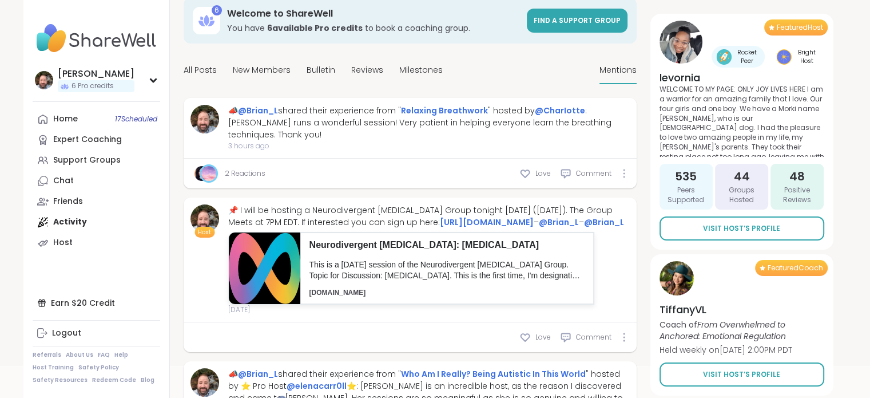
click at [233, 168] on link "2 Reactions" at bounding box center [245, 173] width 41 height 10
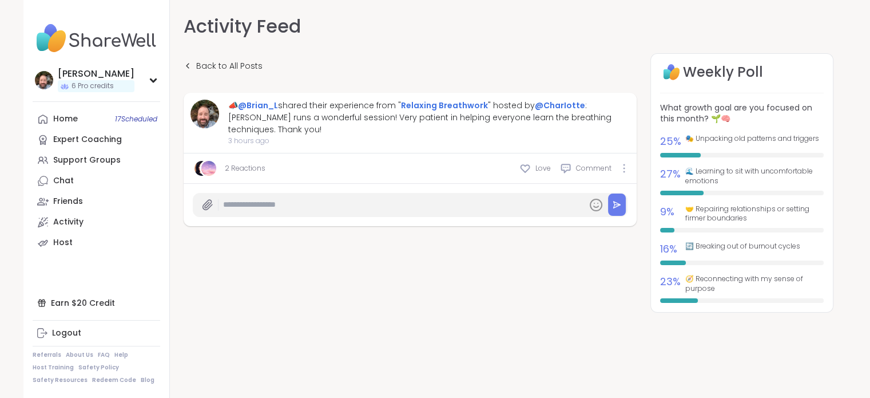
click at [203, 161] on img at bounding box center [208, 168] width 15 height 15
click at [199, 161] on img at bounding box center [201, 168] width 15 height 15
click at [246, 163] on link "2 Reactions" at bounding box center [245, 168] width 41 height 10
click at [247, 163] on link "2 Reactions" at bounding box center [245, 168] width 41 height 10
click at [628, 154] on div "2 Reactions Love Comment" at bounding box center [410, 168] width 453 height 30
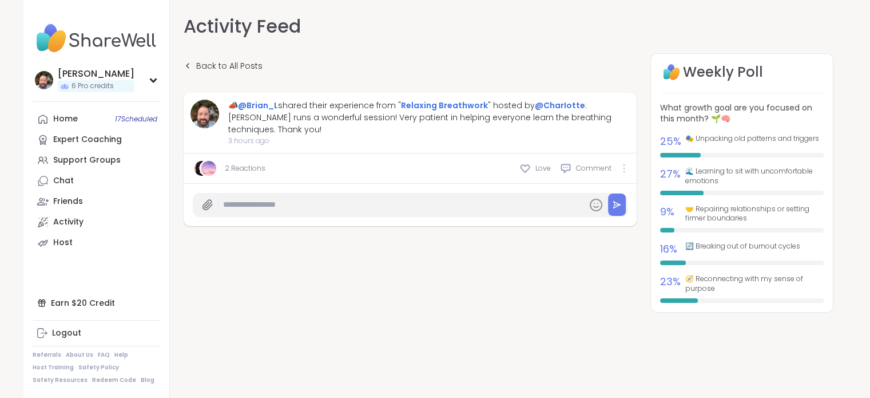
click at [625, 164] on div at bounding box center [624, 168] width 7 height 9
click at [271, 155] on div "2 Reactions Love Comment" at bounding box center [410, 168] width 453 height 30
click at [233, 163] on link "2 Reactions" at bounding box center [245, 168] width 41 height 10
click at [85, 222] on link "Activity" at bounding box center [97, 222] width 128 height 21
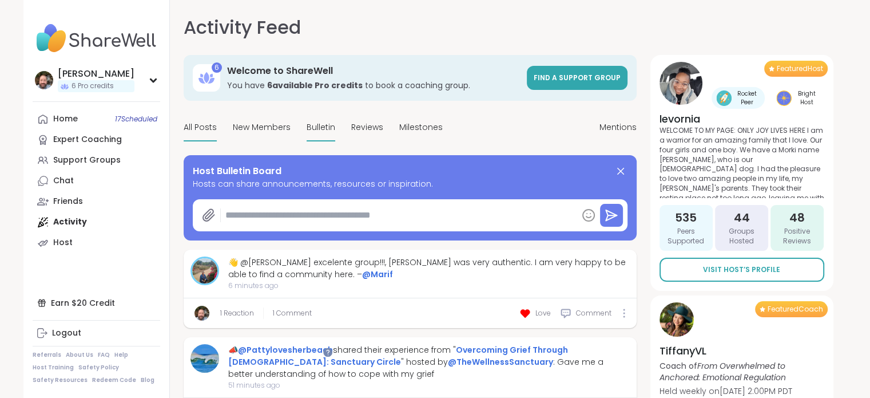
click at [325, 125] on span "Bulletin" at bounding box center [321, 127] width 29 height 12
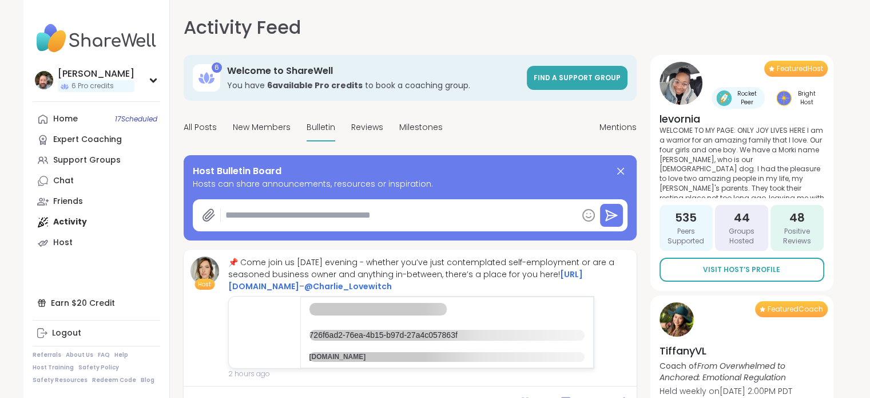
type textarea "*"
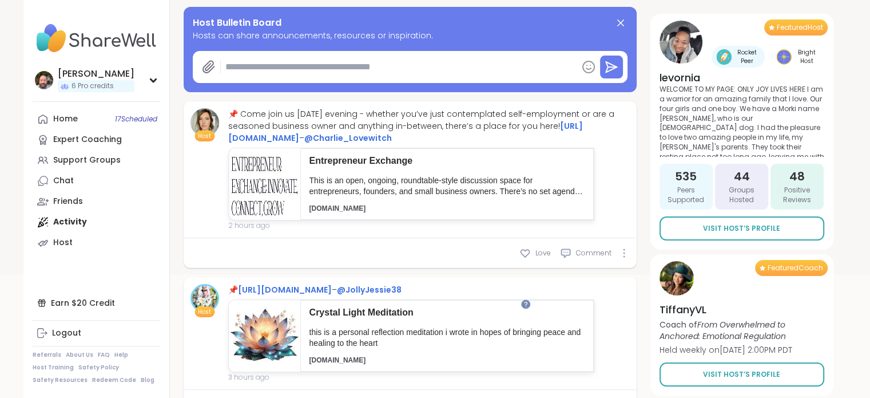
scroll to position [57, 0]
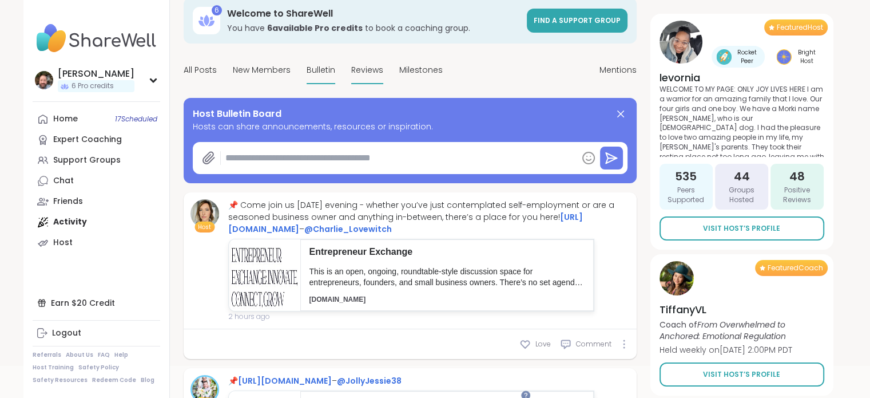
click at [351, 78] on div "Reviews" at bounding box center [367, 70] width 32 height 27
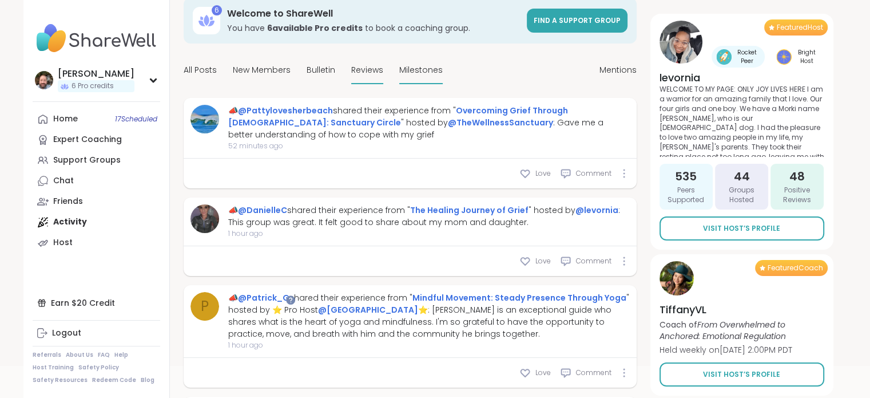
click at [419, 64] on span "Milestones" at bounding box center [420, 70] width 43 height 12
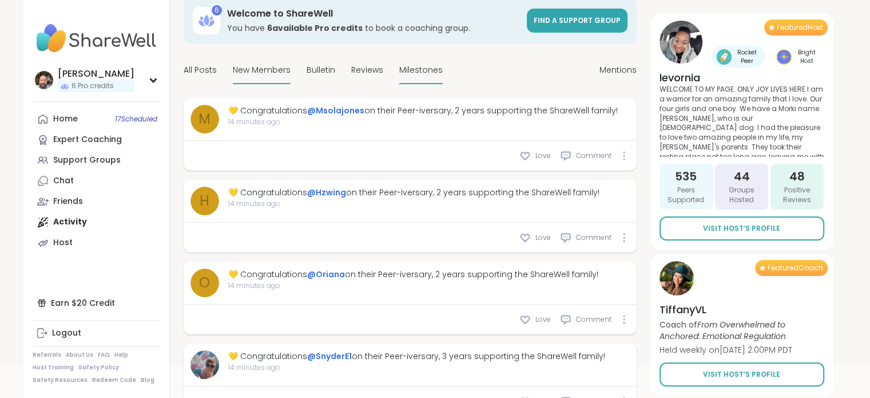
click at [260, 76] on div "New Members" at bounding box center [262, 70] width 58 height 27
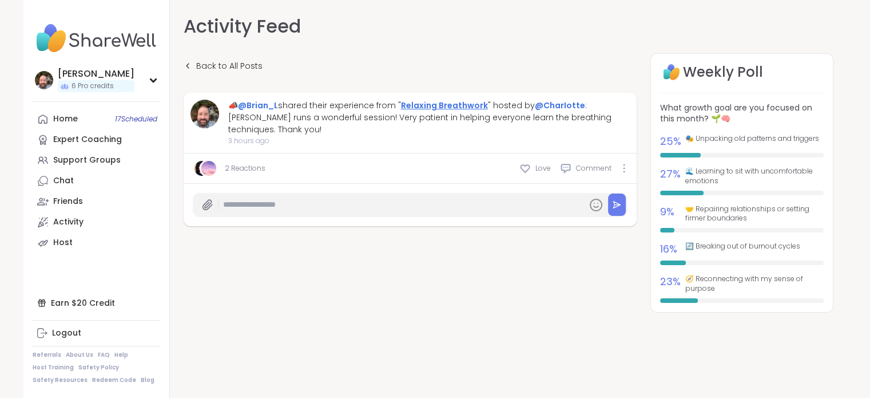
click at [431, 104] on link "Relaxing Breathwork" at bounding box center [444, 105] width 87 height 11
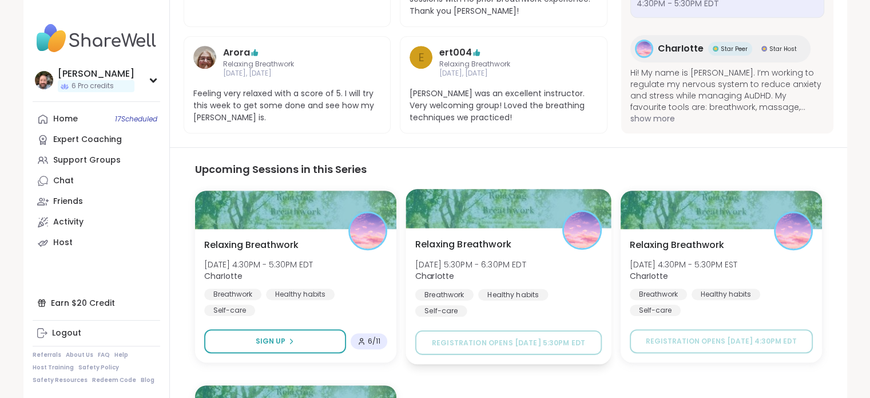
scroll to position [801, 0]
